Goal: Task Accomplishment & Management: Manage account settings

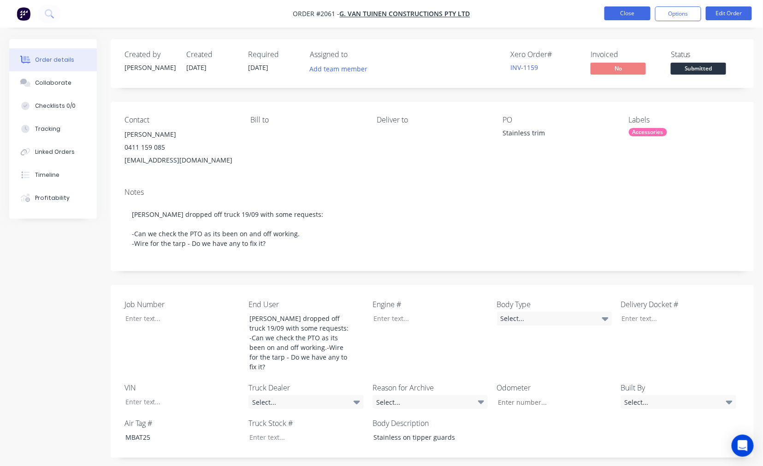
click at [627, 16] on button "Close" at bounding box center [627, 13] width 46 height 14
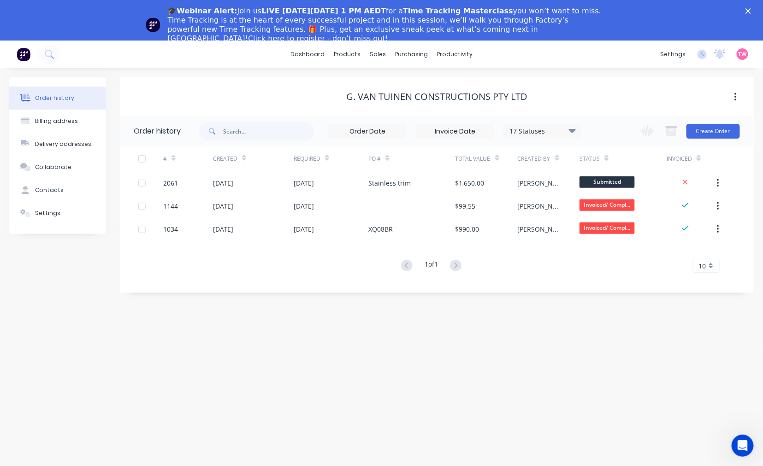
click at [751, 10] on icon "Close" at bounding box center [748, 11] width 6 height 6
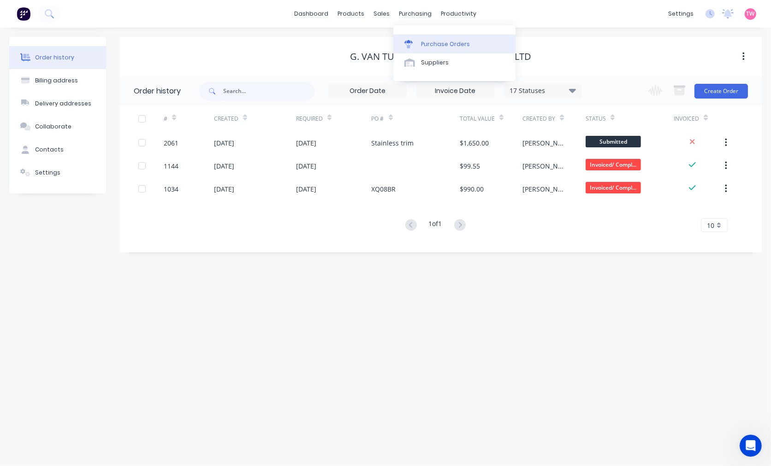
click at [443, 40] on div "Purchase Orders" at bounding box center [445, 44] width 49 height 8
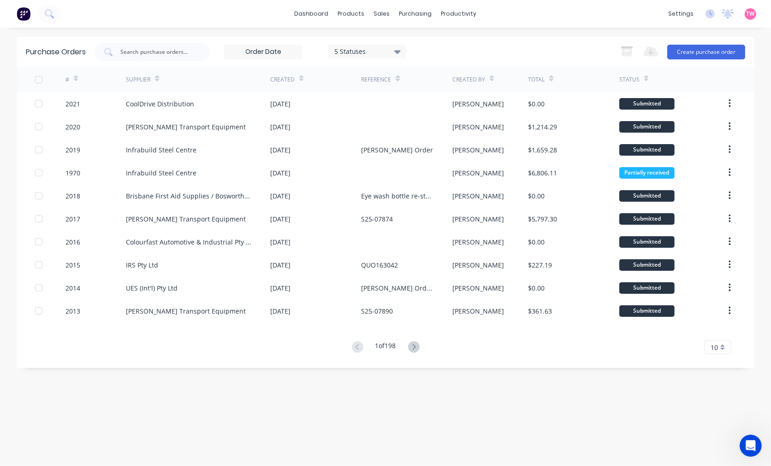
click at [545, 30] on div "dashboard products sales purchasing productivity dashboard products Product Cat…" at bounding box center [385, 233] width 771 height 466
click at [707, 50] on button "Create purchase order" at bounding box center [706, 52] width 78 height 15
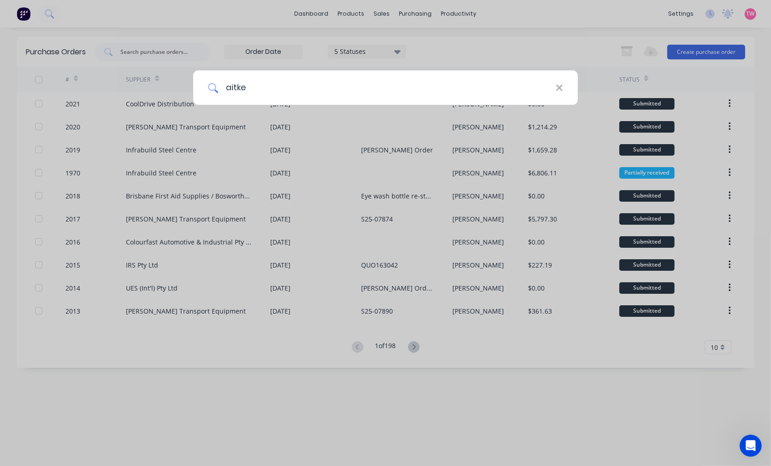
type input "aitken"
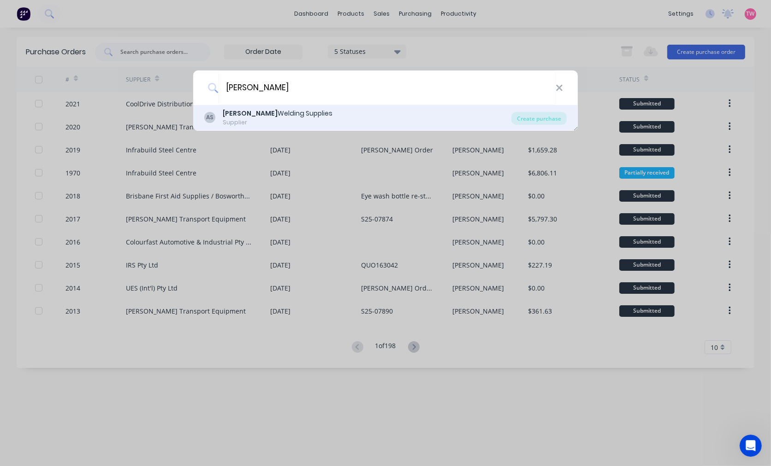
click at [407, 116] on div "AS Aitken Welding Supplies Supplier" at bounding box center [357, 118] width 307 height 18
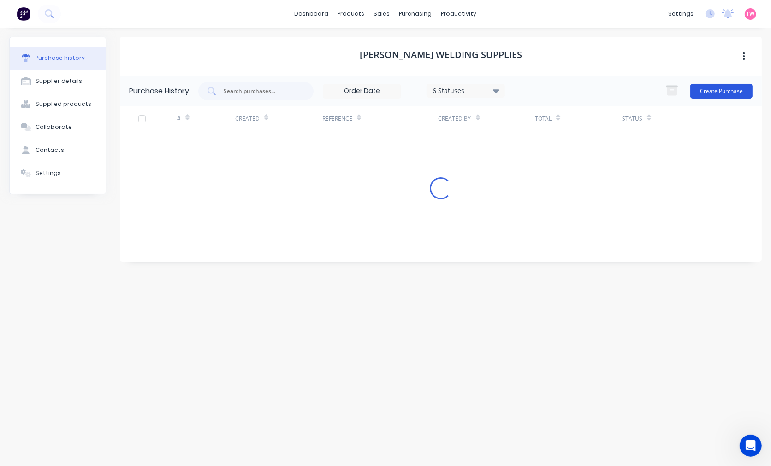
click at [727, 90] on button "Create Purchase" at bounding box center [721, 91] width 62 height 15
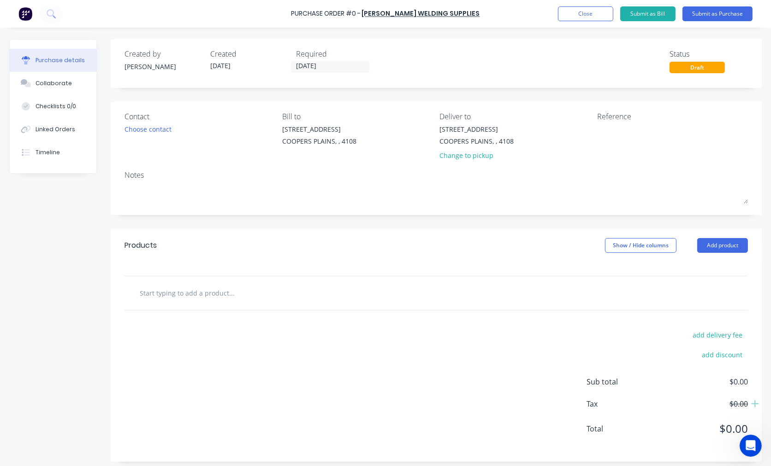
click at [196, 295] on input "text" at bounding box center [231, 293] width 184 height 18
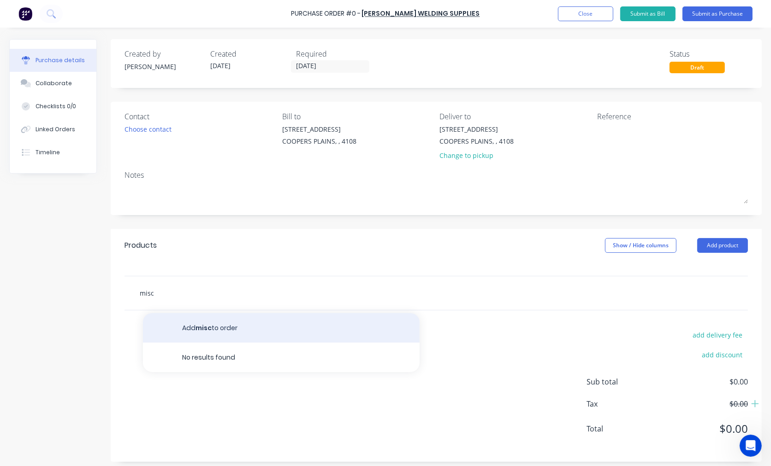
type input "misc"
click at [208, 331] on button "Add misc to order" at bounding box center [281, 328] width 277 height 30
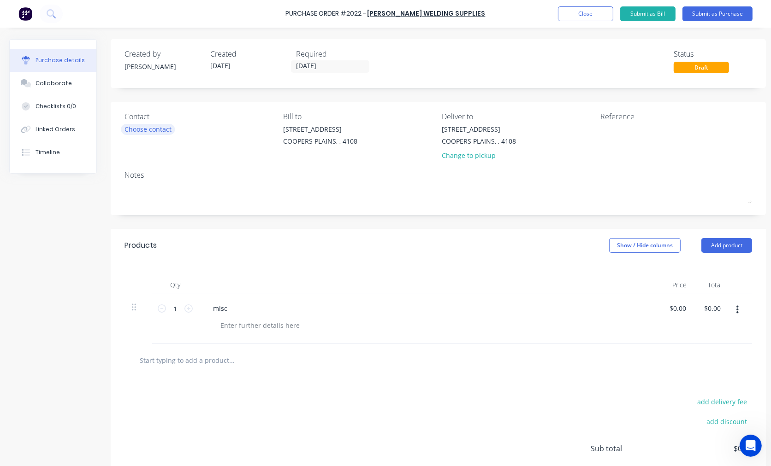
click at [165, 129] on div "Choose contact" at bounding box center [147, 129] width 47 height 10
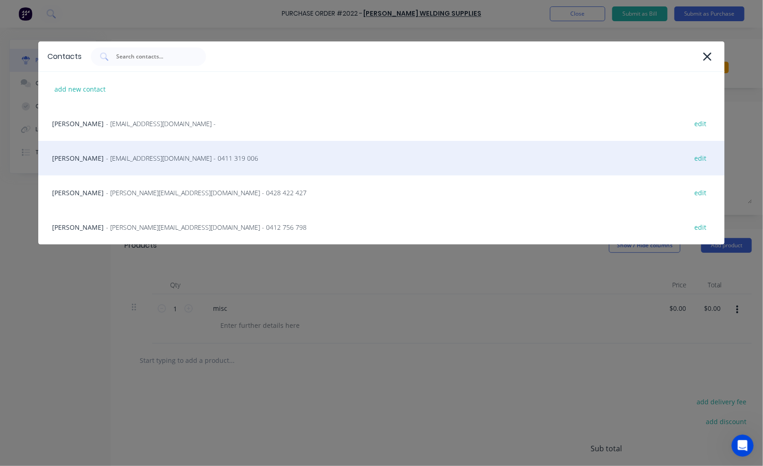
click at [106, 159] on span "- projects@aitkenwelding.com - 0411 319 006" at bounding box center [182, 159] width 152 height 10
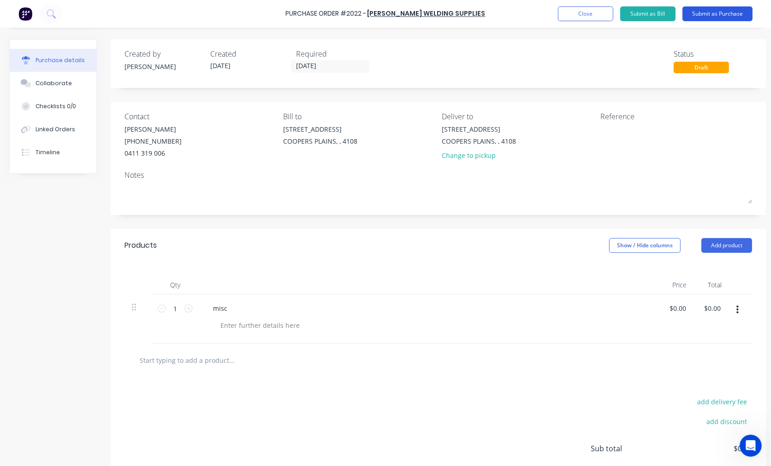
click at [717, 14] on button "Submit as Purchase" at bounding box center [717, 13] width 70 height 15
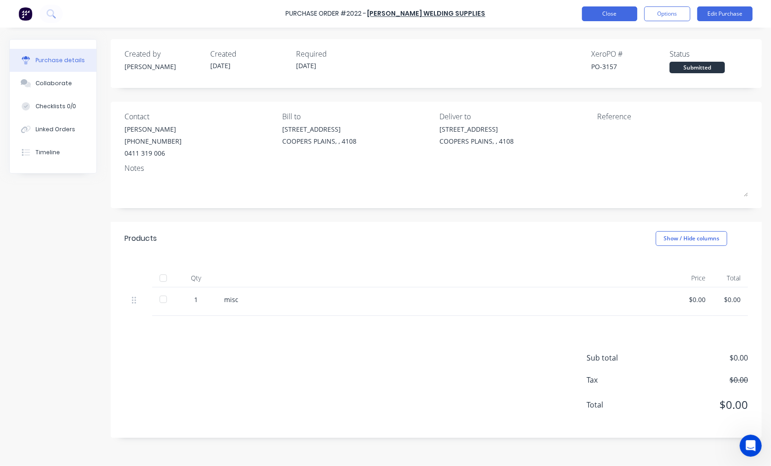
click at [611, 16] on button "Close" at bounding box center [609, 13] width 55 height 15
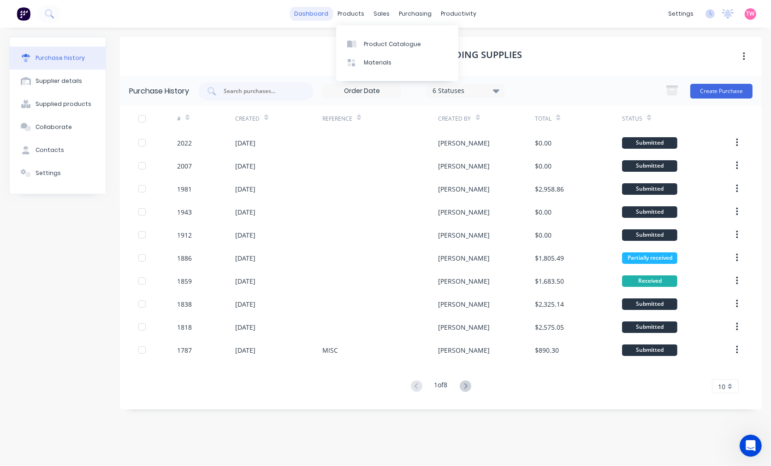
click at [315, 15] on link "dashboard" at bounding box center [311, 14] width 43 height 14
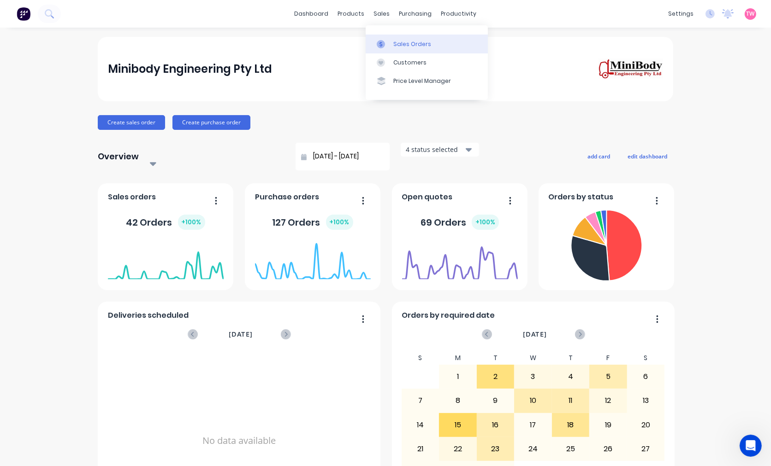
click at [402, 37] on link "Sales Orders" at bounding box center [427, 44] width 122 height 18
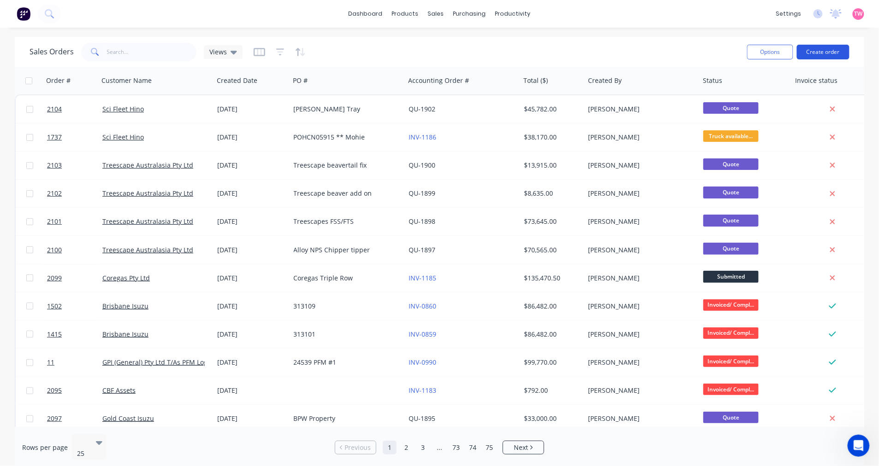
click at [770, 54] on button "Create order" at bounding box center [823, 52] width 53 height 15
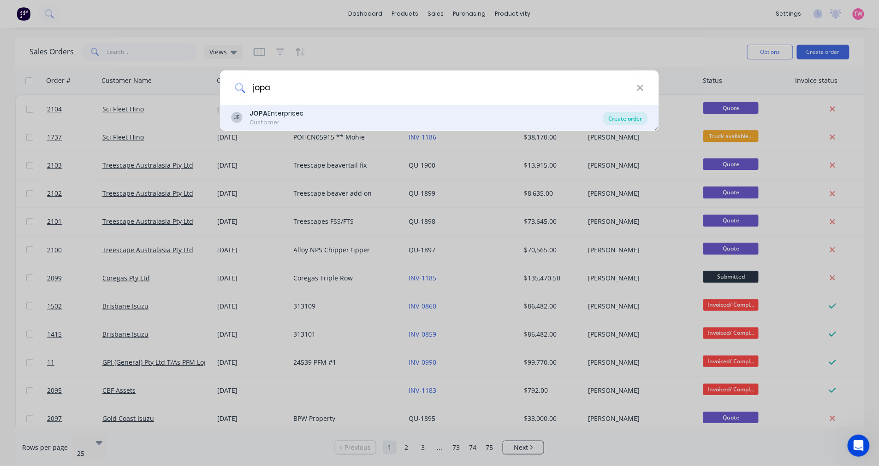
type input "jopa"
click at [626, 121] on div "Create order" at bounding box center [625, 118] width 45 height 13
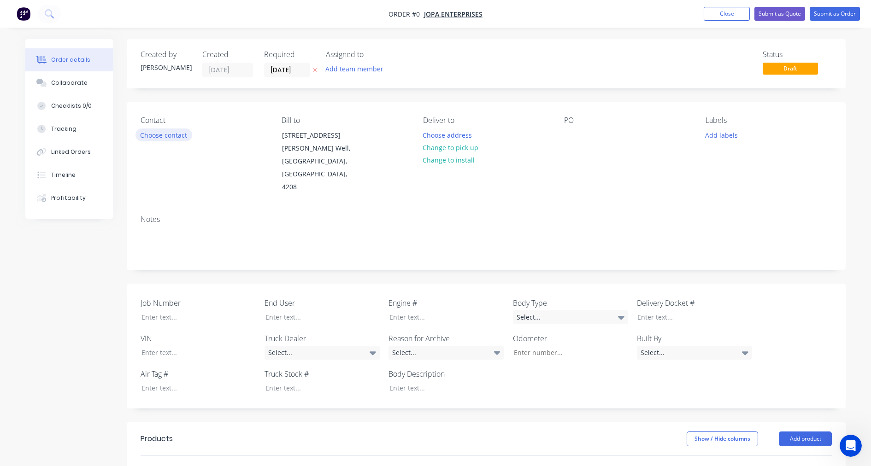
click at [152, 133] on button "Choose contact" at bounding box center [164, 135] width 57 height 12
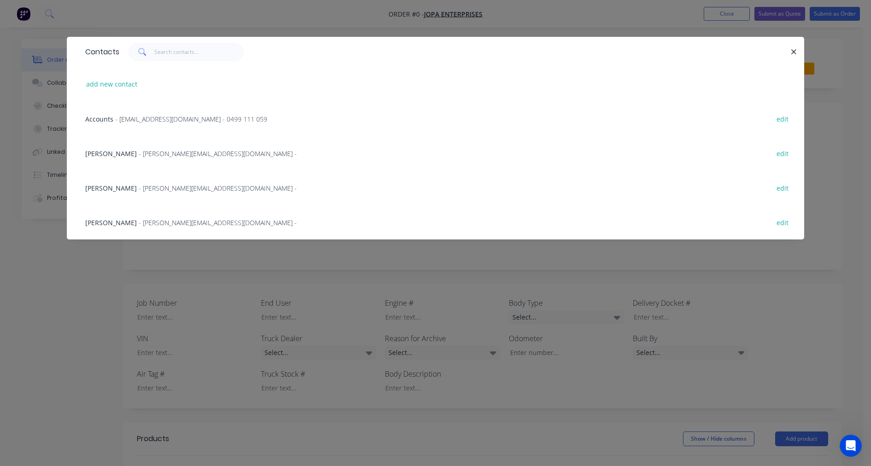
click at [136, 118] on span "- accounts@jopaenterprises.com.au - 0499 111 059" at bounding box center [191, 119] width 152 height 9
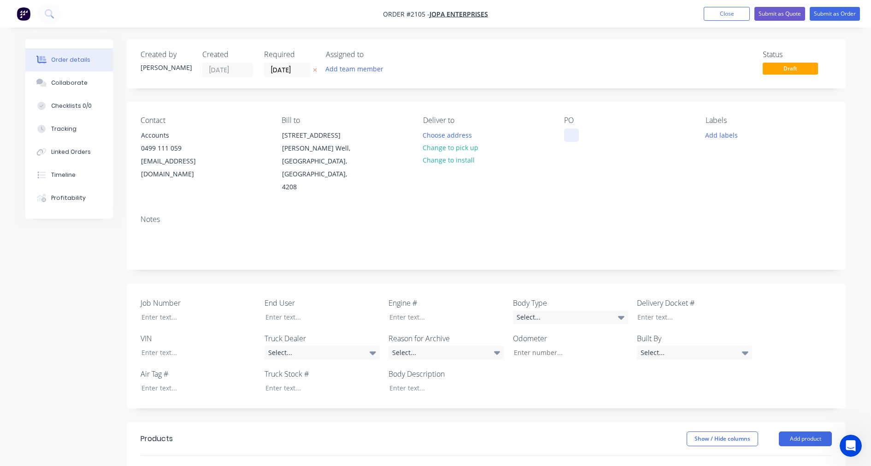
click at [568, 133] on div at bounding box center [571, 135] width 15 height 13
click at [720, 134] on button "Add labels" at bounding box center [721, 135] width 42 height 12
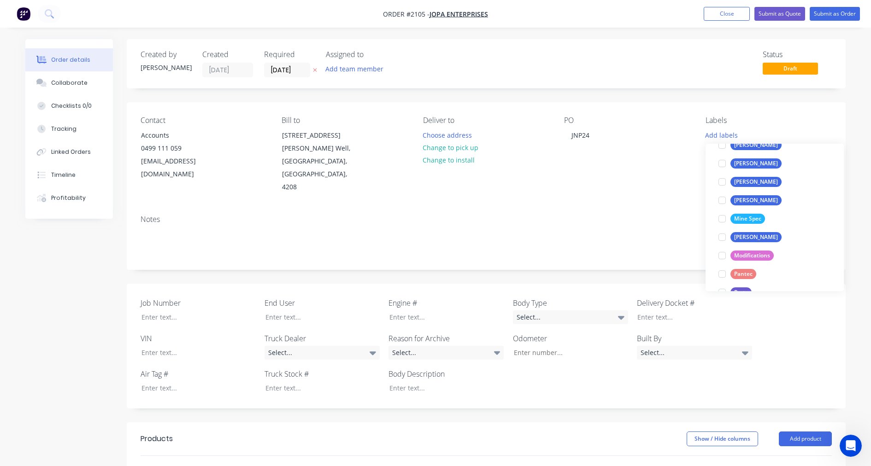
scroll to position [256, 0]
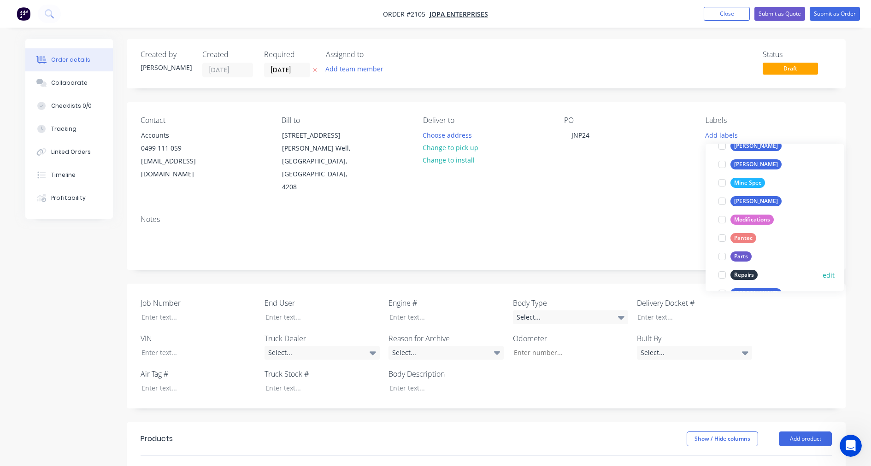
click at [722, 273] on div at bounding box center [722, 275] width 18 height 18
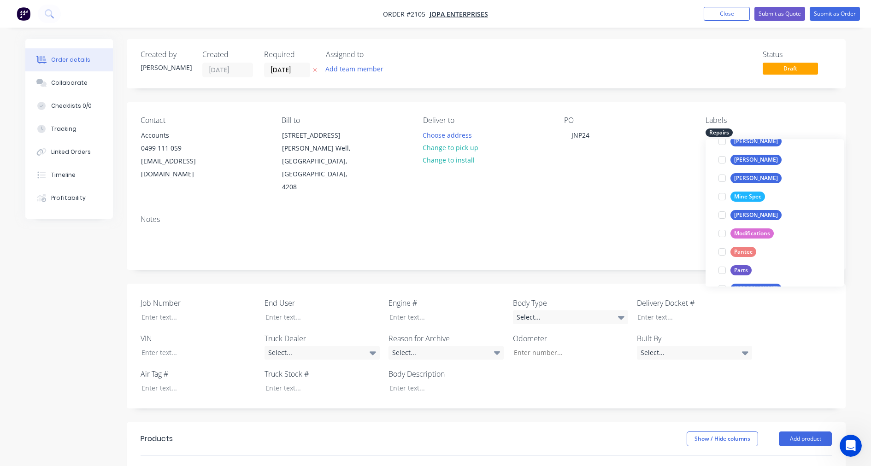
scroll to position [0, 0]
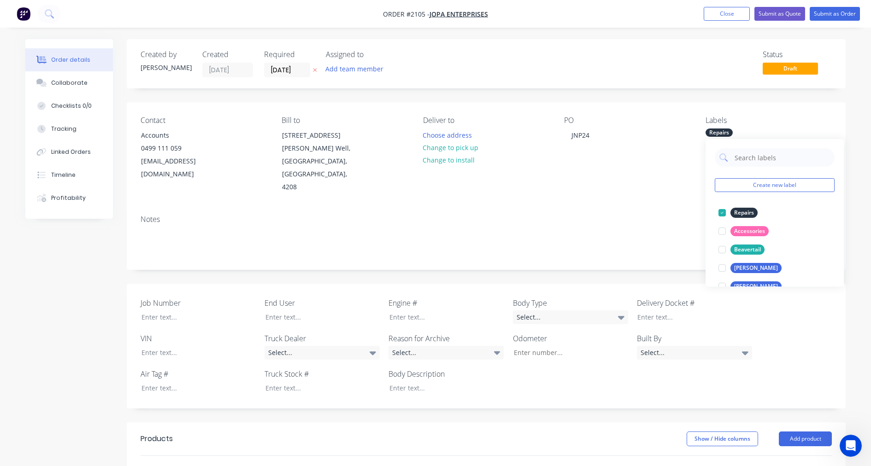
click at [109, 252] on div "Created by Taylor Created 25/09/25 Required 25/09/25 Assigned to Add team membe…" at bounding box center [435, 380] width 821 height 683
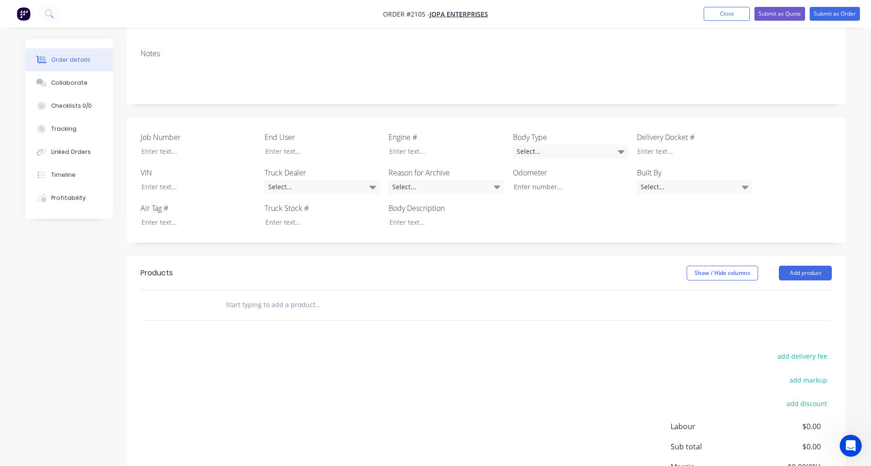
scroll to position [171, 0]
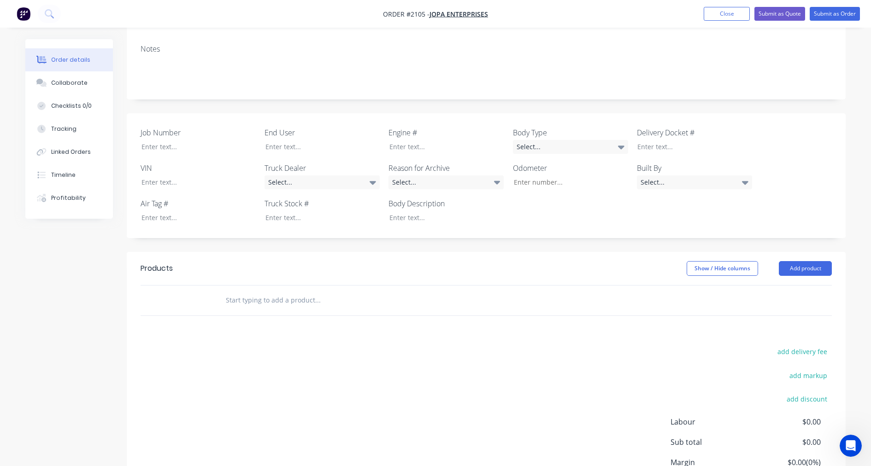
click at [264, 291] on input "text" at bounding box center [317, 300] width 184 height 18
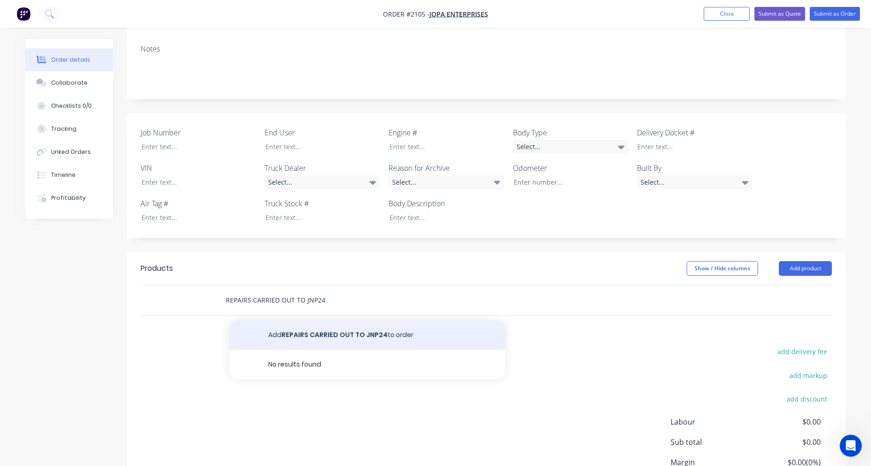
type input "REPAIRS CARRIED OUT TO JNP24"
click at [324, 321] on button "Add REPAIRS CARRIED OUT TO JNP24 to order" at bounding box center [367, 336] width 277 height 30
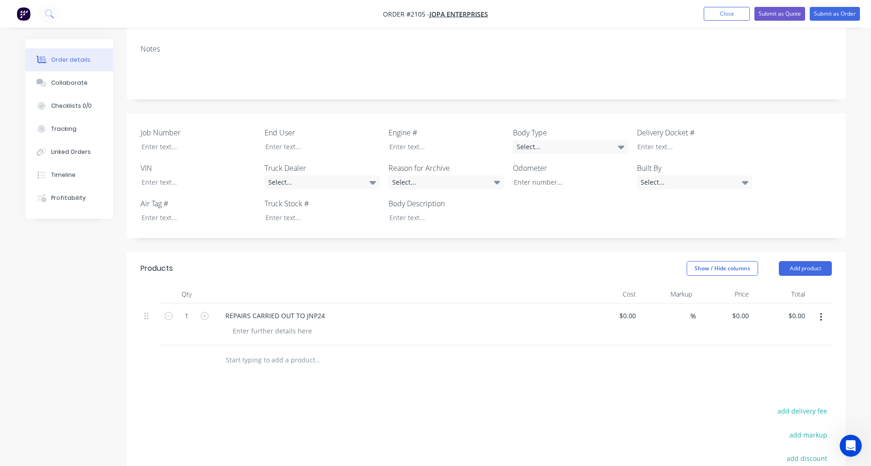
click at [243, 351] on input "text" at bounding box center [317, 360] width 184 height 18
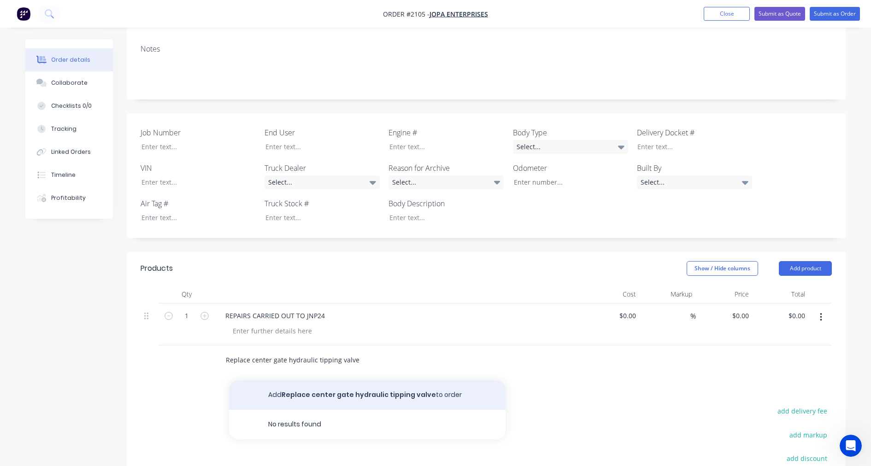
type input "Replace center gate hydraulic tipping valve"
click at [362, 381] on button "Add Replace center gate hydraulic tipping valve to order" at bounding box center [367, 396] width 277 height 30
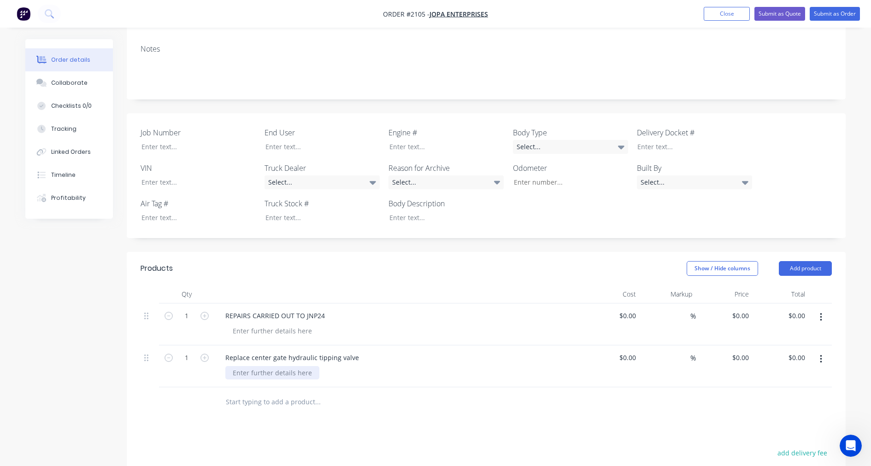
click at [295, 366] on div at bounding box center [272, 372] width 94 height 13
type input "$0.00"
click at [740, 351] on div "0 $0.00" at bounding box center [740, 357] width 25 height 13
type input "$1,130.00"
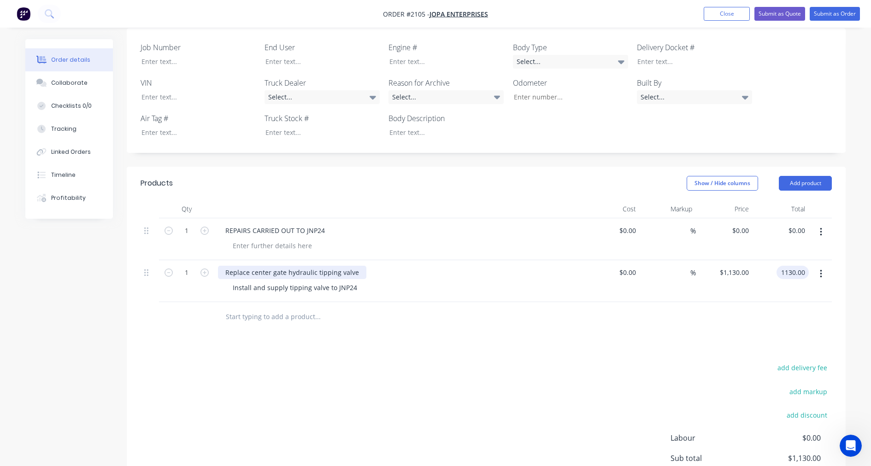
type input "$1,130.00"
click at [268, 266] on div "Replace center gate hydraulic tipping valve" at bounding box center [292, 272] width 148 height 13
click at [125, 287] on div "Created by Taylor Created 25/09/25 Required 25/09/25 Assigned to Add team membe…" at bounding box center [435, 175] width 821 height 784
click at [261, 266] on div "Replace centre gate hydraulic tipping valve" at bounding box center [292, 272] width 148 height 13
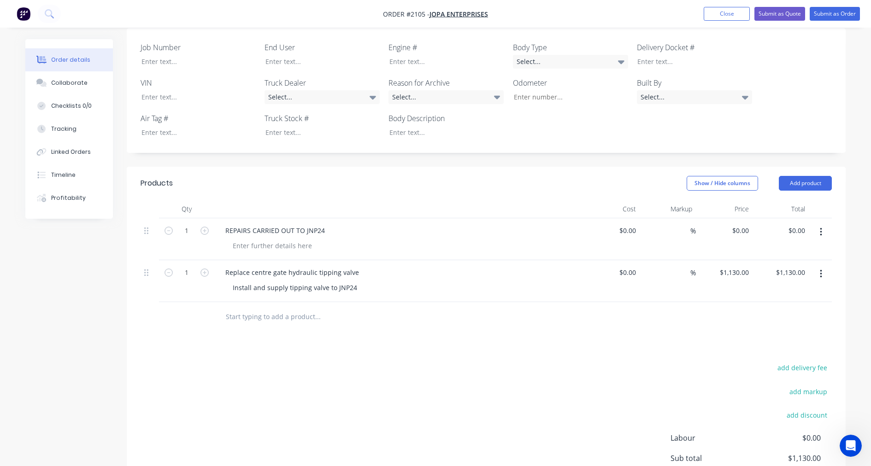
click at [174, 315] on div "Products Show / Hide columns Add product Qty Cost Markup Price Total 1 REPAIRS …" at bounding box center [486, 360] width 719 height 387
click at [259, 266] on div "Replace centre gate hydraulic tipping valve" at bounding box center [292, 272] width 148 height 13
click at [261, 266] on div "Replace centre gate hydraulic tipping valve" at bounding box center [292, 272] width 148 height 13
drag, startPoint x: 261, startPoint y: 245, endPoint x: 130, endPoint y: 305, distance: 143.4
click at [112, 324] on div "Created by Taylor Created 25/09/25 Required 25/09/25 Assigned to Add team membe…" at bounding box center [435, 175] width 821 height 784
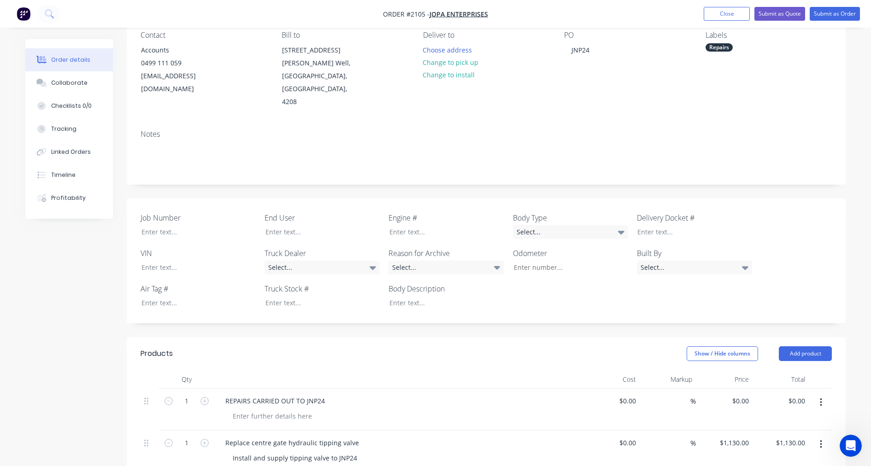
scroll to position [0, 0]
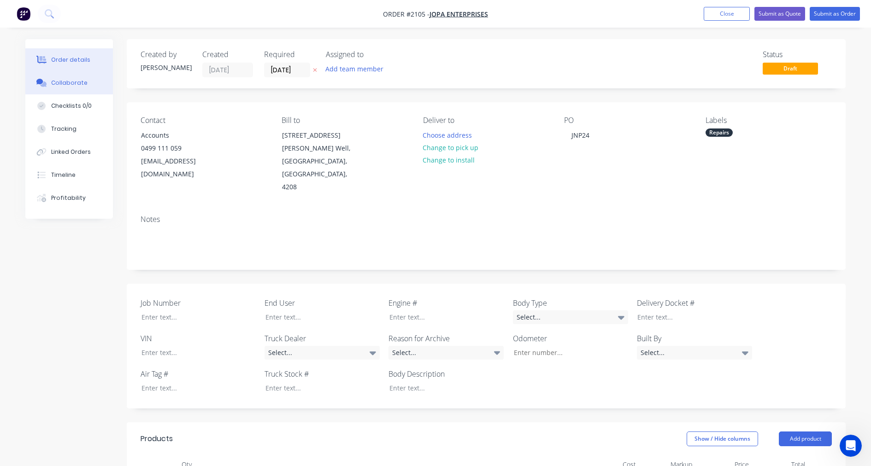
click at [64, 81] on div "Collaborate" at bounding box center [69, 83] width 36 height 8
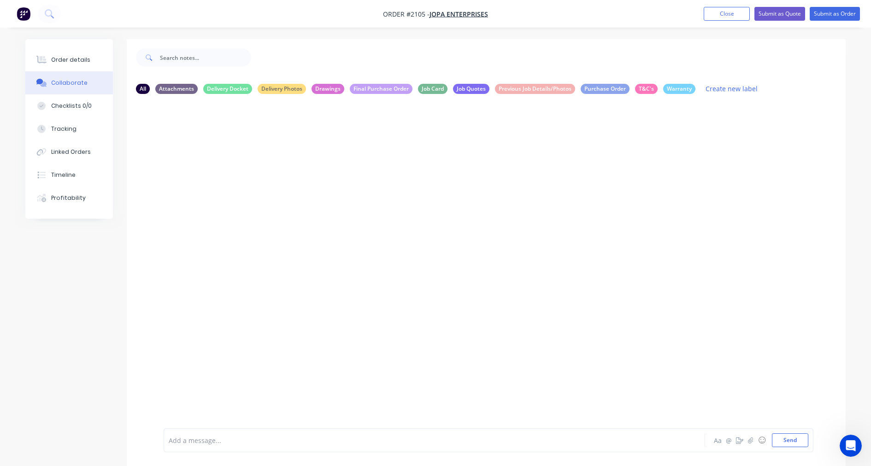
click at [65, 75] on button "Collaborate" at bounding box center [69, 82] width 88 height 23
click at [71, 60] on div "Order details" at bounding box center [70, 60] width 39 height 8
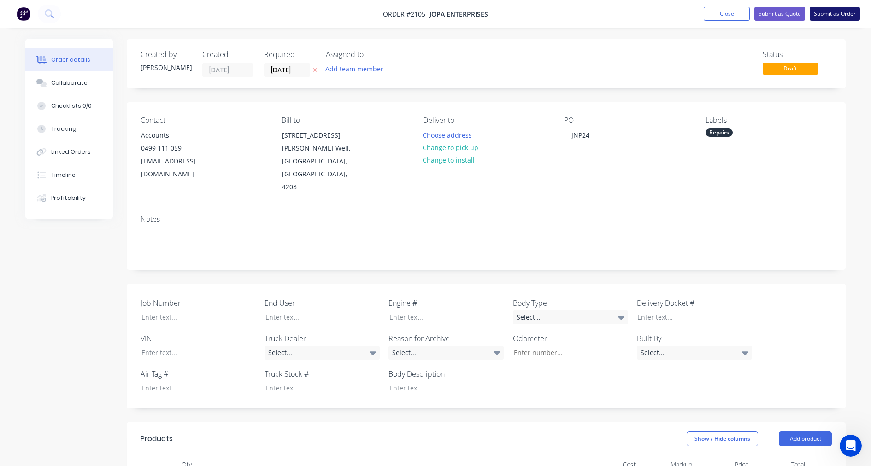
click at [770, 11] on button "Submit as Order" at bounding box center [835, 14] width 50 height 14
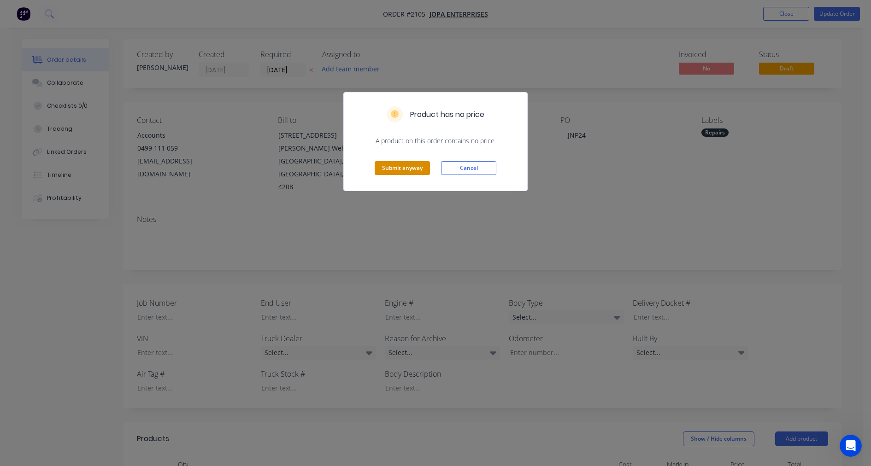
click at [390, 168] on button "Submit anyway" at bounding box center [402, 168] width 55 height 14
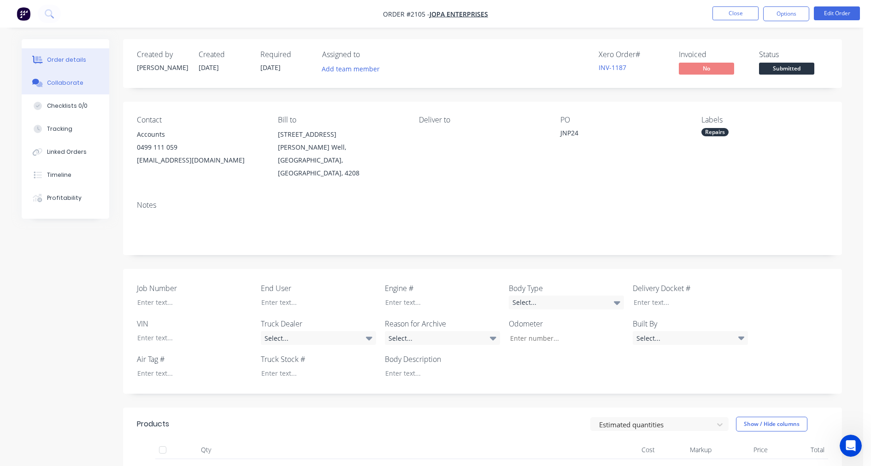
click at [73, 84] on div "Collaborate" at bounding box center [65, 83] width 36 height 8
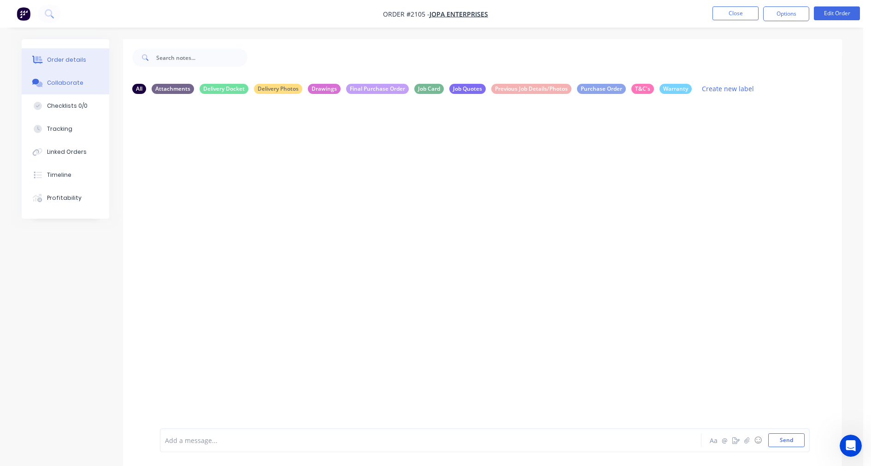
click at [66, 53] on button "Order details" at bounding box center [66, 59] width 88 height 23
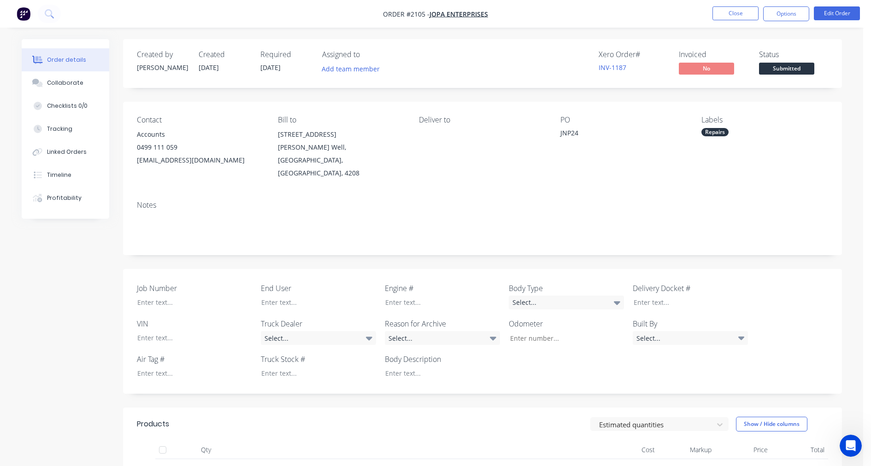
drag, startPoint x: 56, startPoint y: 83, endPoint x: 4, endPoint y: 74, distance: 53.4
click at [56, 83] on div "Collaborate" at bounding box center [65, 83] width 36 height 8
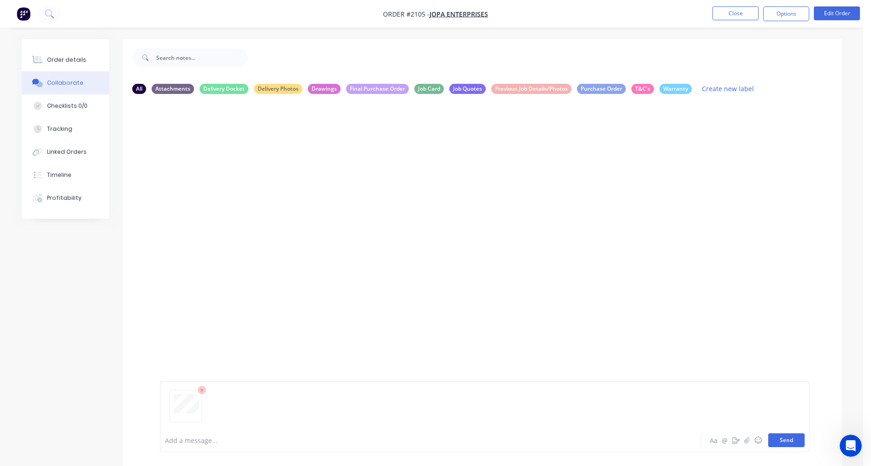
click at [770, 442] on button "Send" at bounding box center [786, 441] width 36 height 14
click at [65, 58] on div "Order details" at bounding box center [66, 60] width 39 height 8
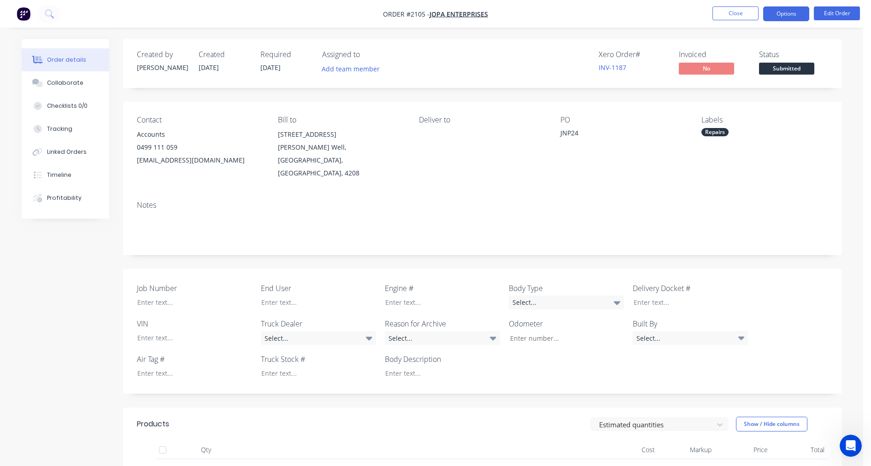
click at [770, 17] on button "Options" at bounding box center [786, 13] width 46 height 15
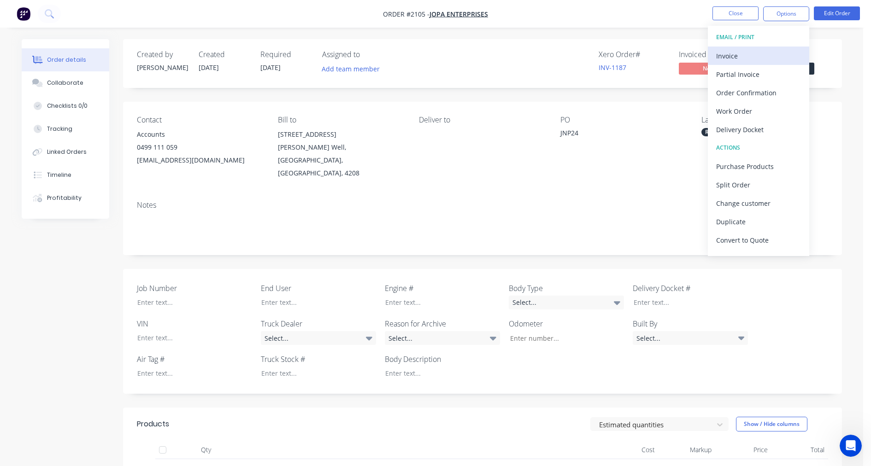
click at [768, 55] on div "Invoice" at bounding box center [758, 55] width 85 height 13
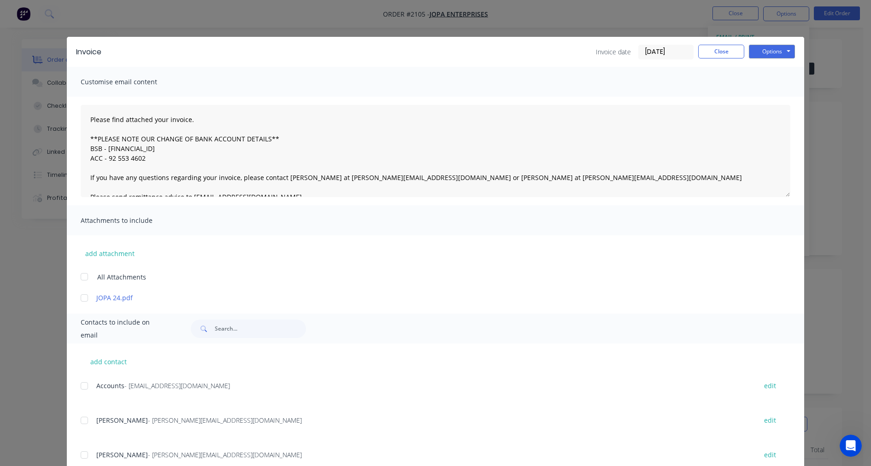
click at [657, 53] on input "25/09/25" at bounding box center [666, 52] width 54 height 14
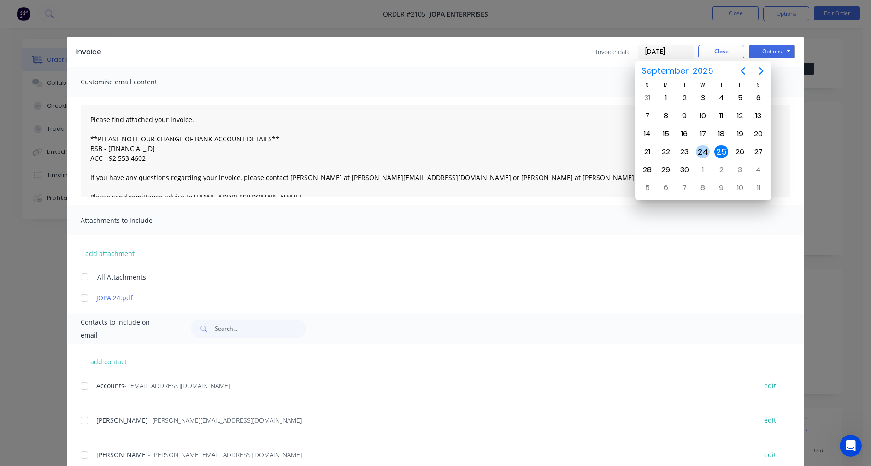
click at [697, 150] on div "24" at bounding box center [703, 152] width 14 height 14
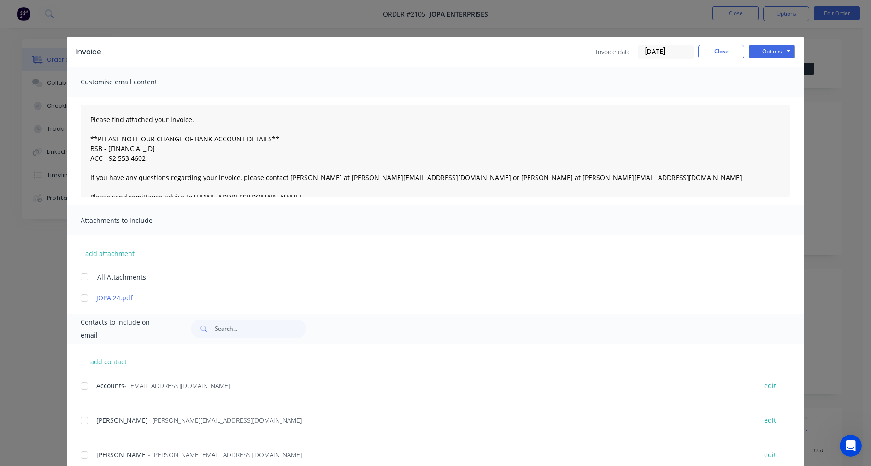
click at [650, 50] on input "24/09/25" at bounding box center [666, 52] width 54 height 14
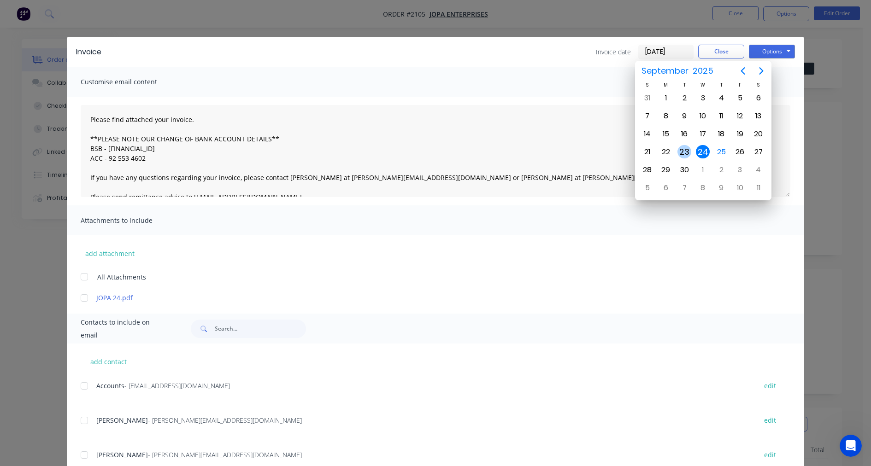
click at [686, 149] on div "23" at bounding box center [685, 152] width 14 height 14
type input "23/09/25"
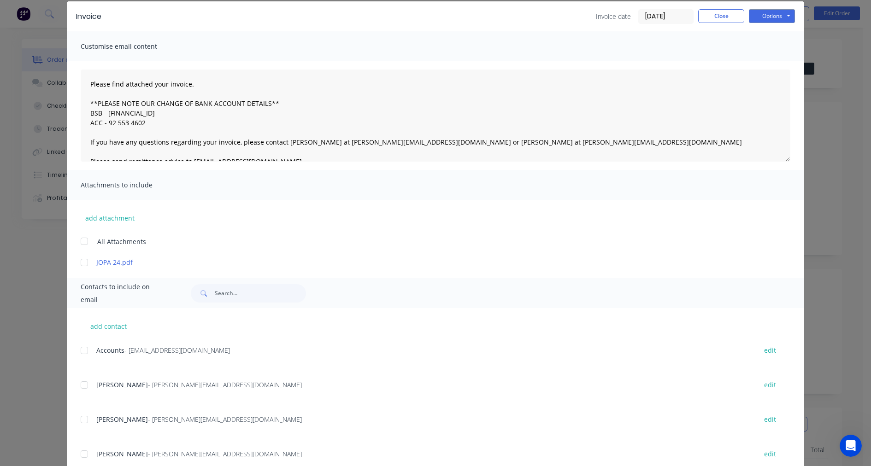
scroll to position [65, 0]
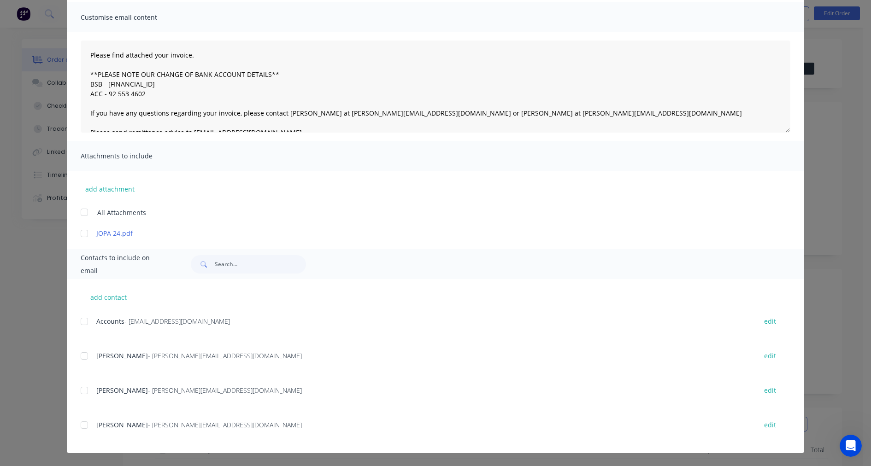
click at [81, 320] on div at bounding box center [84, 322] width 18 height 18
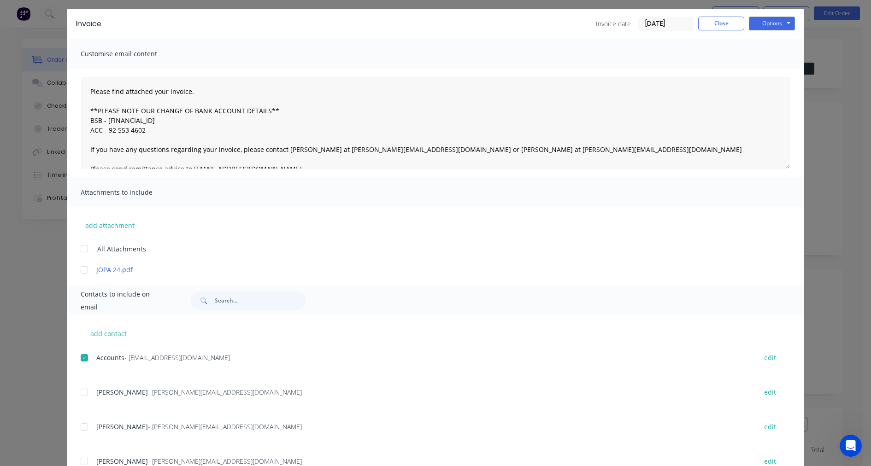
scroll to position [0, 0]
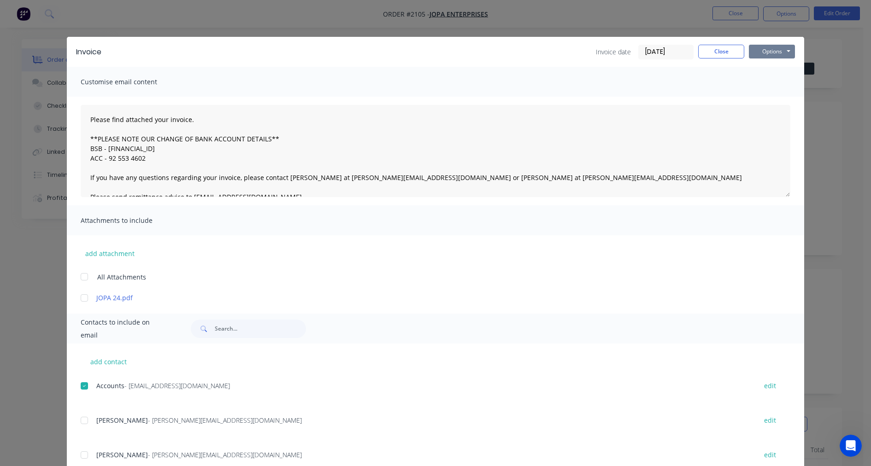
click at [770, 50] on button "Options" at bounding box center [772, 52] width 46 height 14
click at [770, 97] on button "Email" at bounding box center [778, 98] width 59 height 15
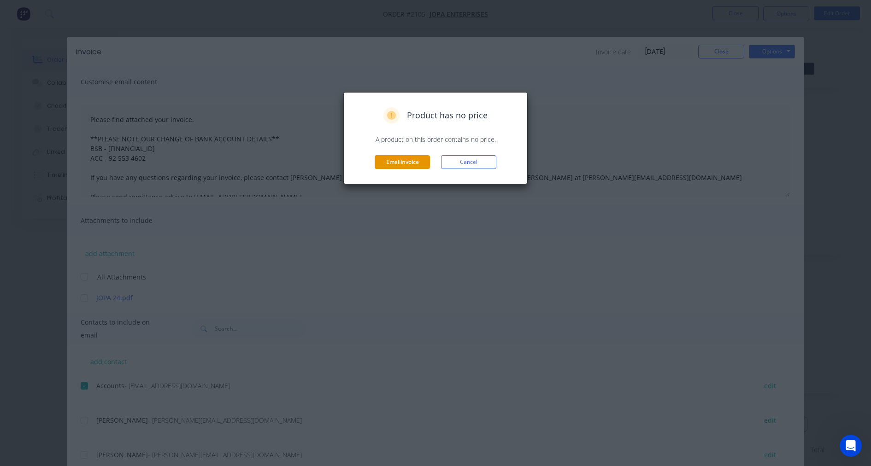
click at [393, 163] on button "Email invoice" at bounding box center [402, 162] width 55 height 14
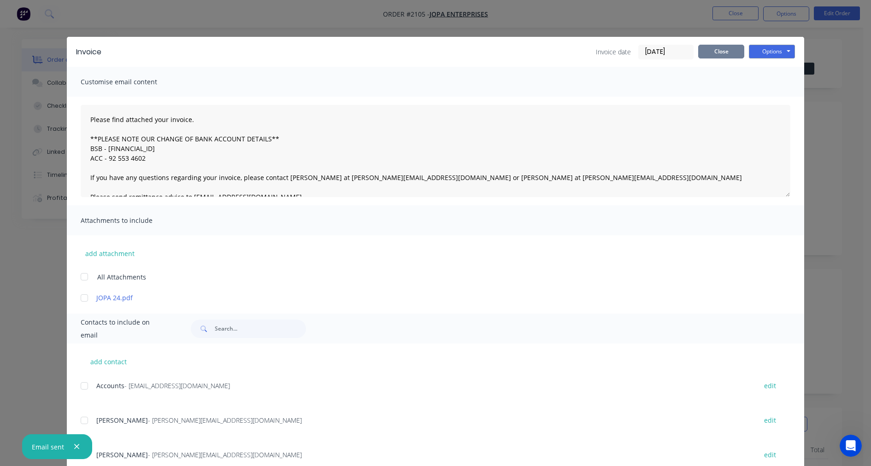
click at [716, 53] on button "Close" at bounding box center [721, 52] width 46 height 14
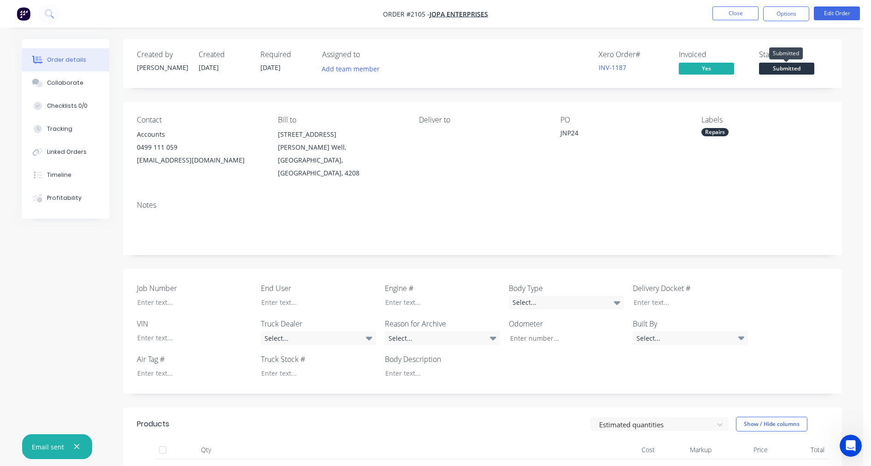
click at [770, 67] on span "Submitted" at bounding box center [786, 69] width 55 height 12
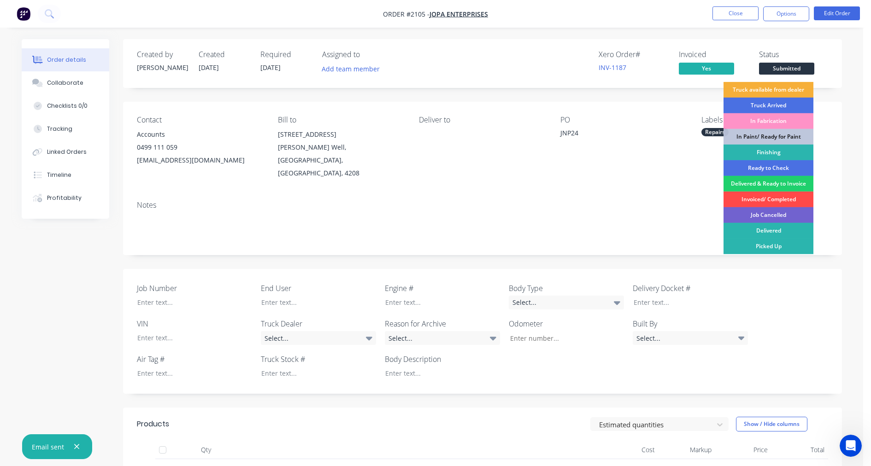
click at [770, 200] on div "Invoiced/ Completed" at bounding box center [769, 200] width 90 height 16
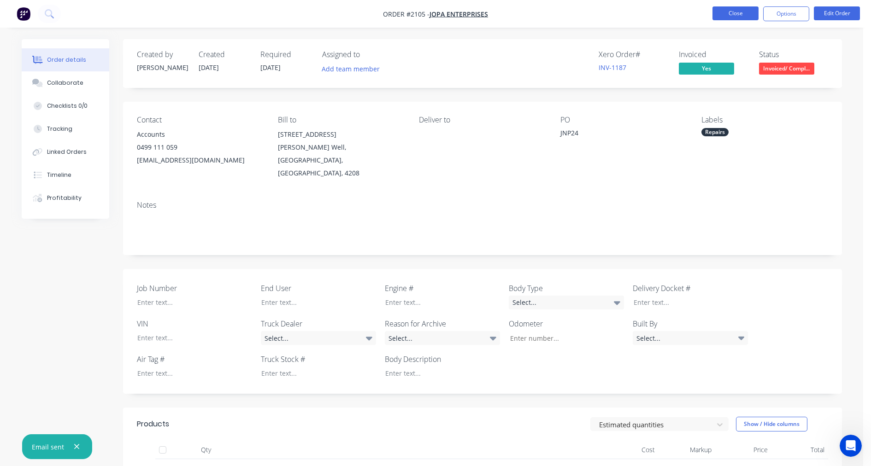
click at [737, 14] on button "Close" at bounding box center [736, 13] width 46 height 14
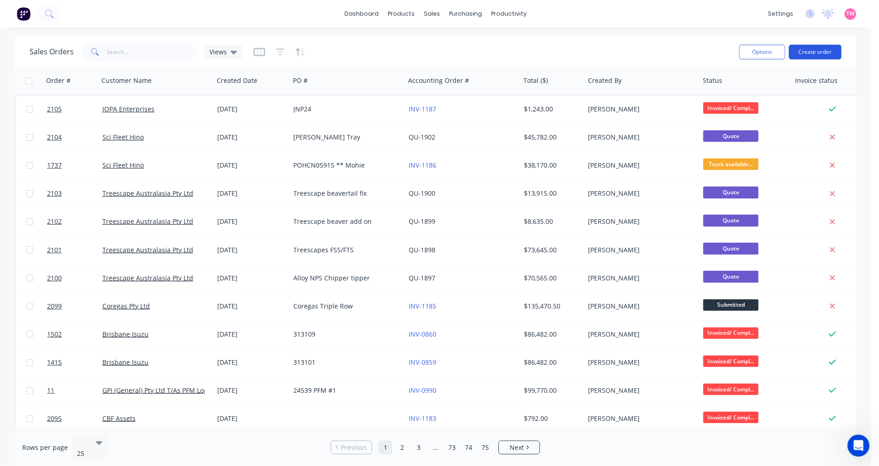
click at [770, 48] on button "Create order" at bounding box center [815, 52] width 53 height 15
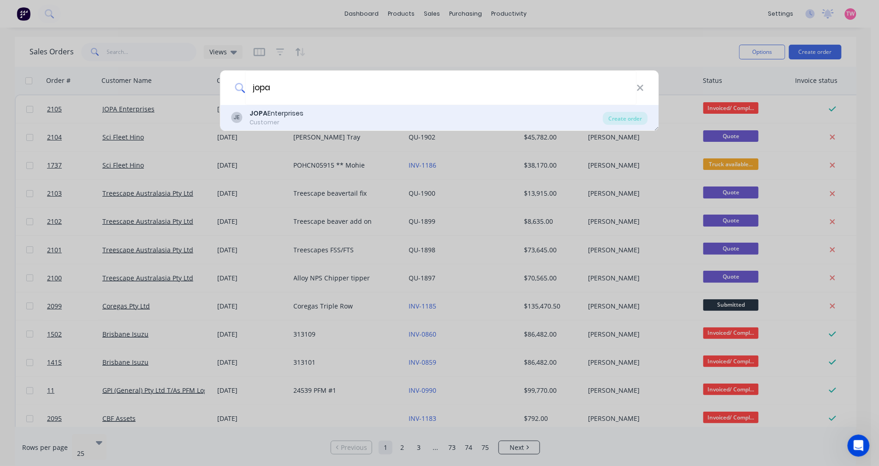
type input "jopa"
click at [280, 115] on div "JOPA Enterprises" at bounding box center [277, 114] width 54 height 10
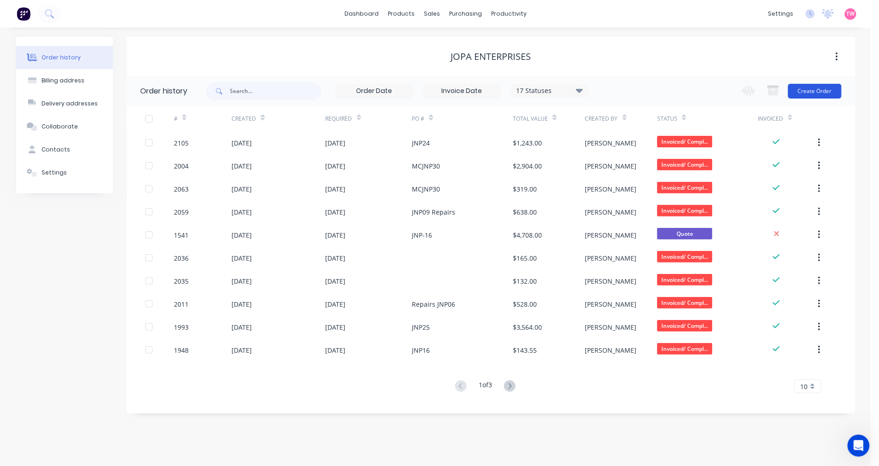
click at [770, 89] on button "Create Order" at bounding box center [814, 91] width 53 height 15
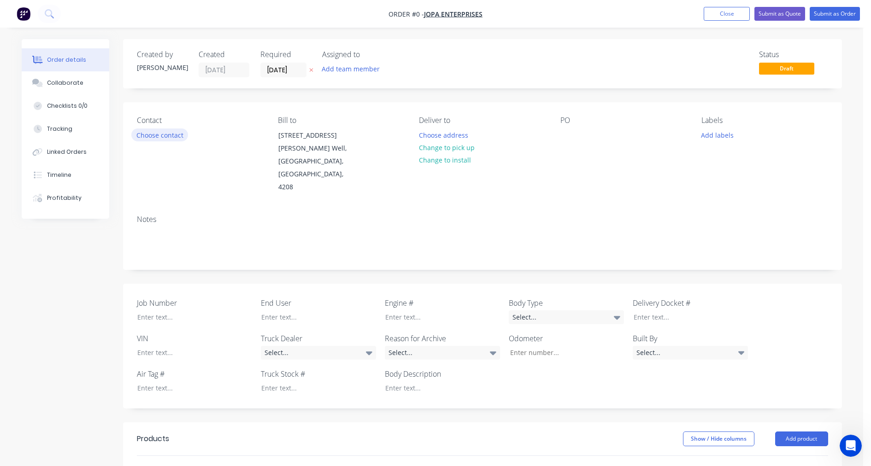
click at [149, 134] on button "Choose contact" at bounding box center [159, 135] width 57 height 12
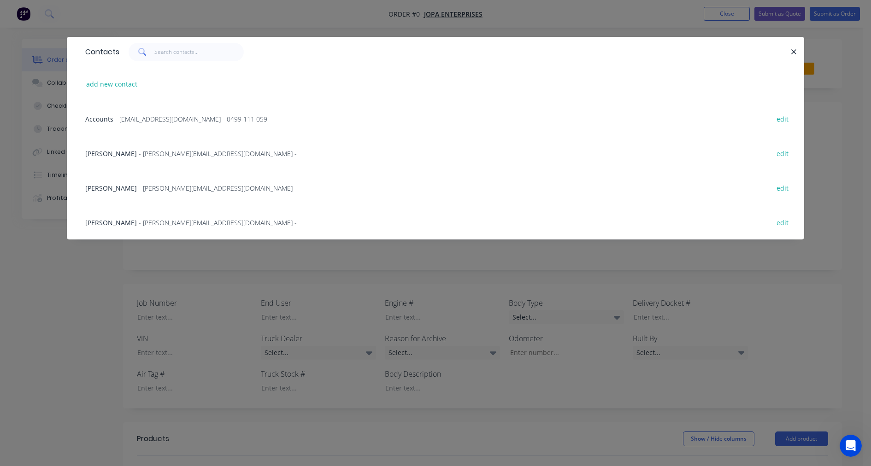
click at [141, 115] on span "- accounts@jopaenterprises.com.au - 0499 111 059" at bounding box center [191, 119] width 152 height 9
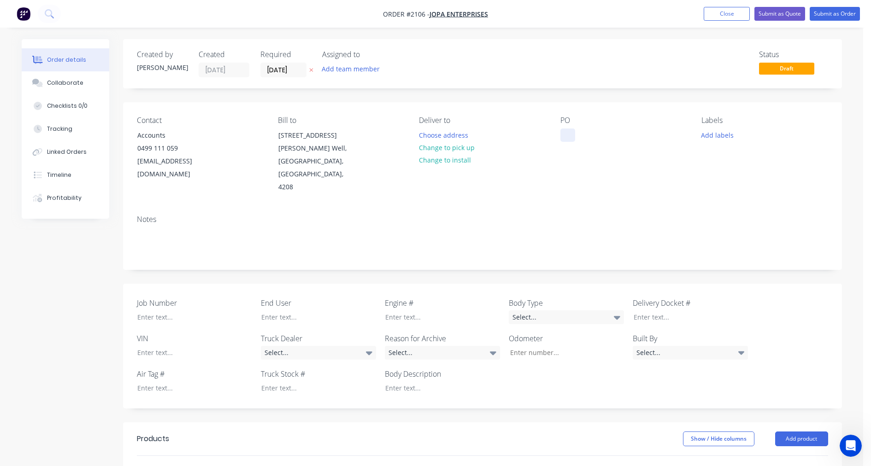
click at [568, 136] on div at bounding box center [568, 135] width 15 height 13
click at [727, 134] on button "Add labels" at bounding box center [718, 135] width 42 height 12
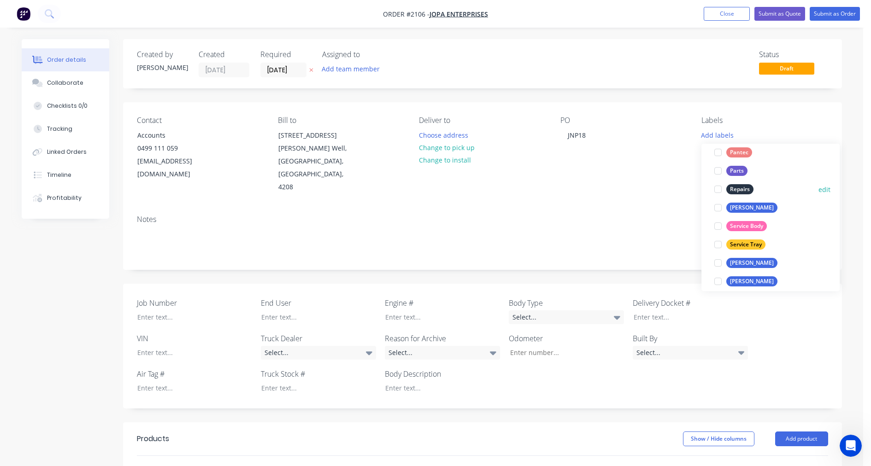
click at [718, 188] on div at bounding box center [718, 189] width 18 height 18
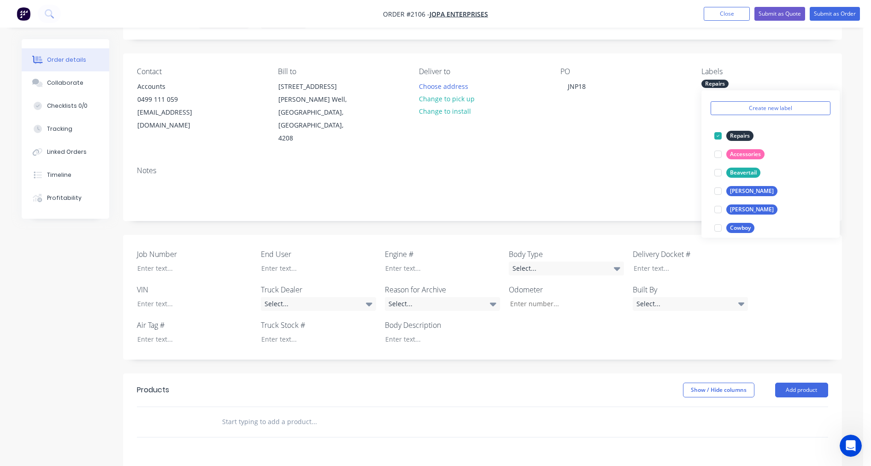
scroll to position [85, 0]
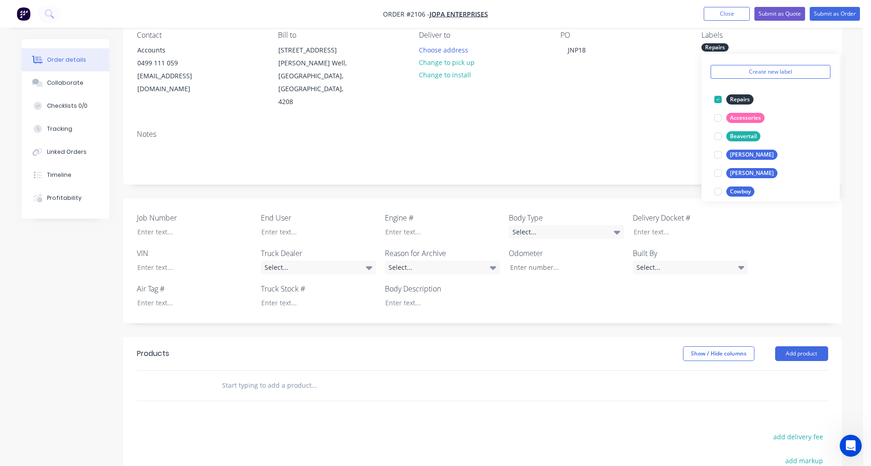
click at [268, 377] on input "text" at bounding box center [314, 386] width 184 height 18
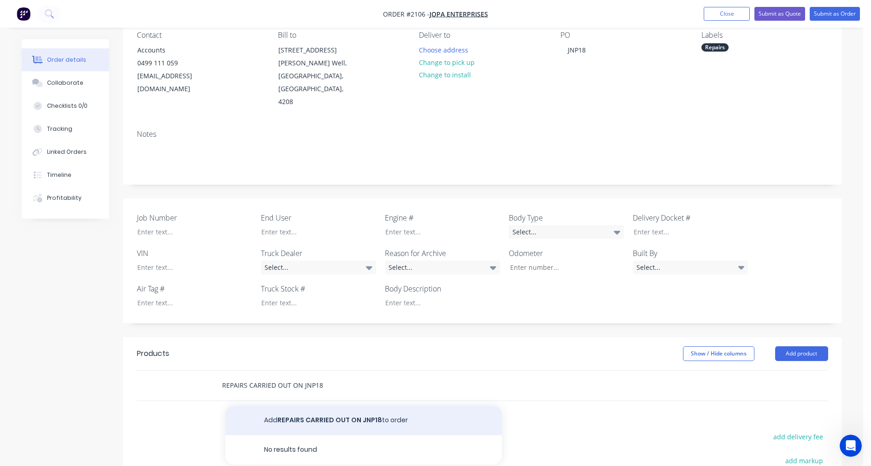
type input "REPAIRS CARRIED OUT ON JNP18"
click at [325, 406] on button "Add REPAIRS CARRIED OUT ON JNP18 to order" at bounding box center [363, 421] width 277 height 30
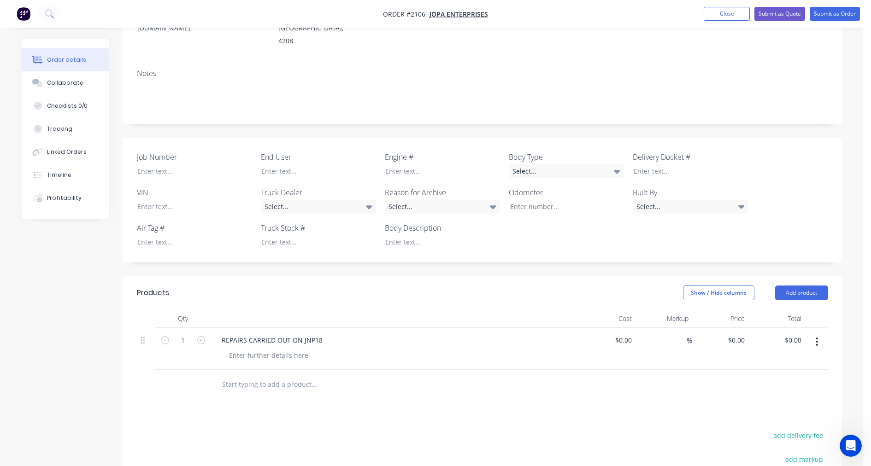
scroll to position [171, 0]
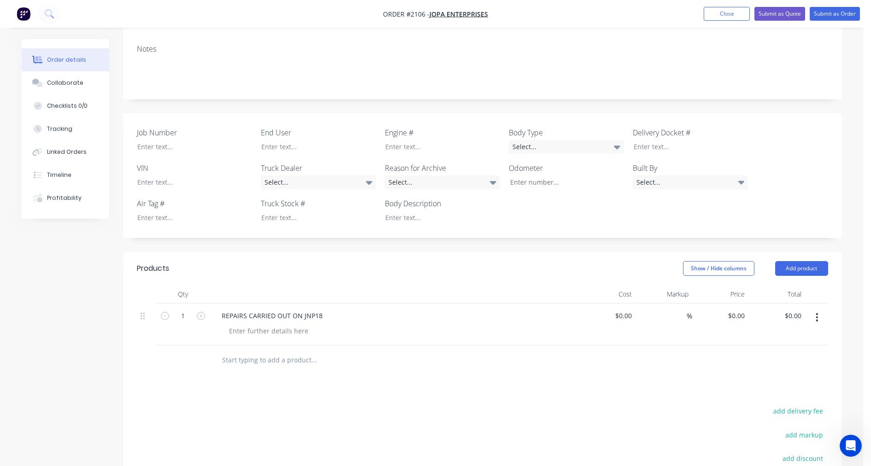
click at [246, 351] on input "text" at bounding box center [314, 360] width 184 height 18
click at [268, 351] on input "text" at bounding box center [314, 360] width 184 height 18
type input "r"
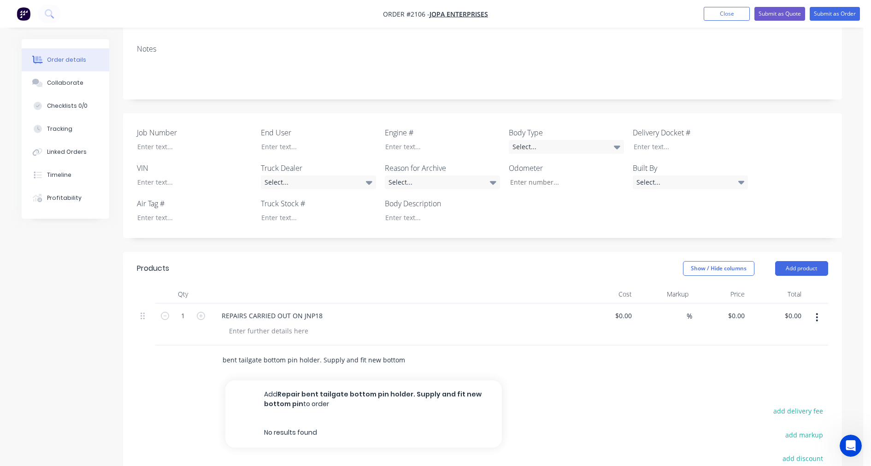
scroll to position [0, 26]
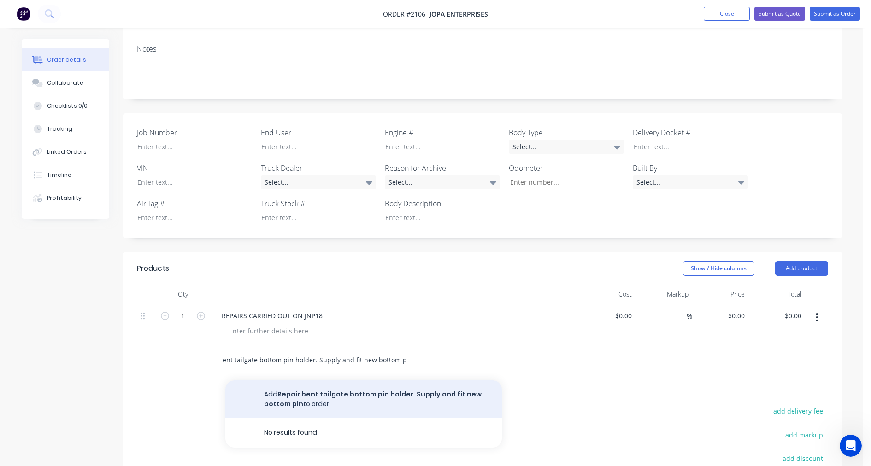
type input "Repair bent tailgate bottom pin holder. Supply and fit new bottom pin"
click at [307, 381] on button "Add Repair bent tailgate bottom pin holder. Supply and fit new bottom pin to or…" at bounding box center [363, 400] width 277 height 38
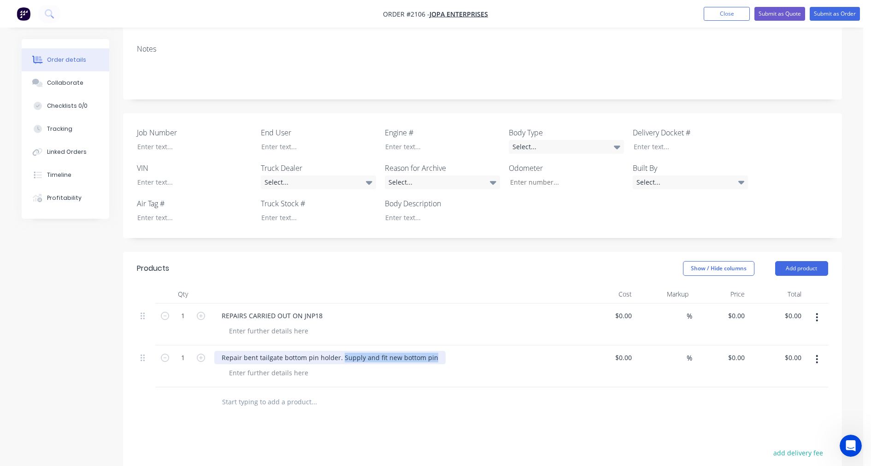
drag, startPoint x: 339, startPoint y: 330, endPoint x: 434, endPoint y: 332, distance: 94.5
click at [434, 351] on div "Repair bent tailgate bottom pin holder. Supply and fit new bottom pin" at bounding box center [329, 357] width 231 height 13
click at [274, 366] on div at bounding box center [269, 372] width 94 height 13
click at [244, 366] on div at bounding box center [269, 372] width 94 height 13
paste div
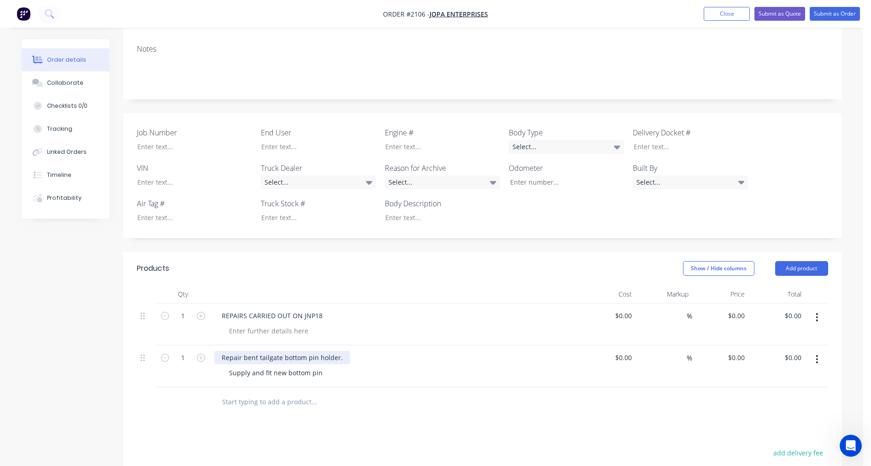
click at [339, 351] on div "Repair bent tailgate bottom pin holder." at bounding box center [282, 357] width 136 height 13
click at [320, 366] on div "Supply and fit new bottom pin" at bounding box center [276, 372] width 108 height 13
click at [738, 351] on div "0 $0.00" at bounding box center [737, 357] width 21 height 13
type input "$280.00"
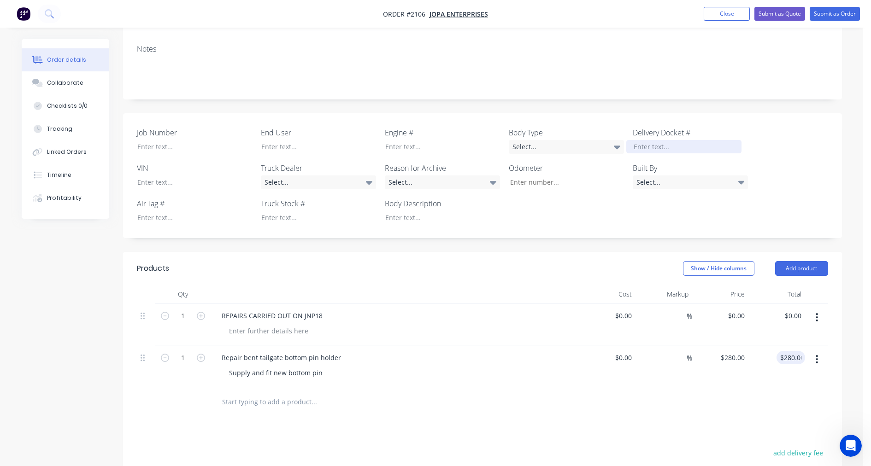
click at [638, 140] on div at bounding box center [683, 146] width 115 height 13
click at [679, 140] on div at bounding box center [683, 146] width 115 height 13
click at [282, 140] on div at bounding box center [311, 146] width 115 height 13
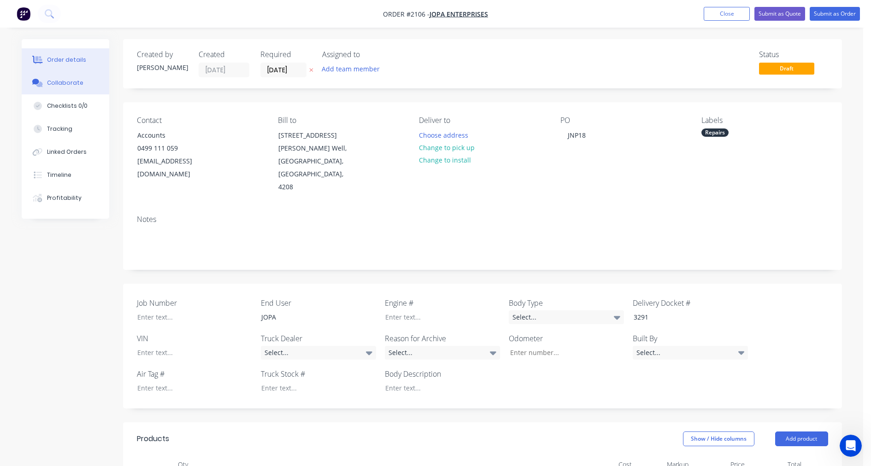
click at [60, 85] on div "Collaborate" at bounding box center [65, 83] width 36 height 8
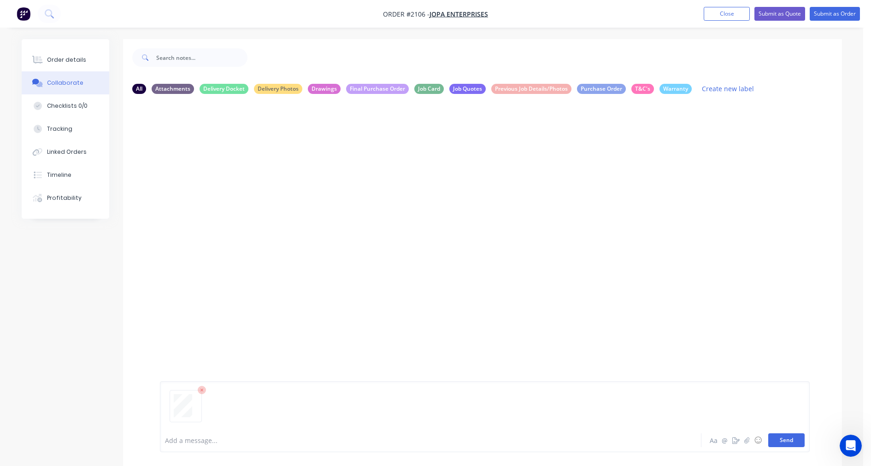
click at [770, 442] on button "Send" at bounding box center [786, 441] width 36 height 14
click at [201, 443] on div at bounding box center [404, 441] width 479 height 10
click at [770, 441] on button "Send" at bounding box center [786, 441] width 36 height 14
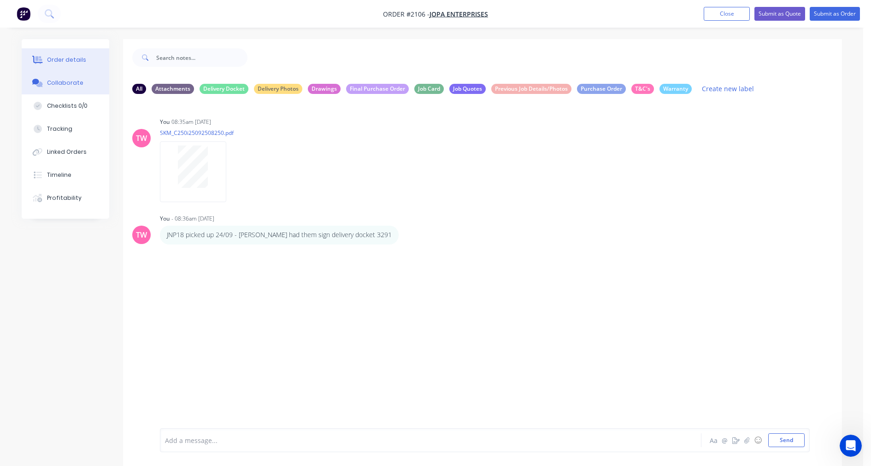
click at [70, 56] on div "Order details" at bounding box center [66, 60] width 39 height 8
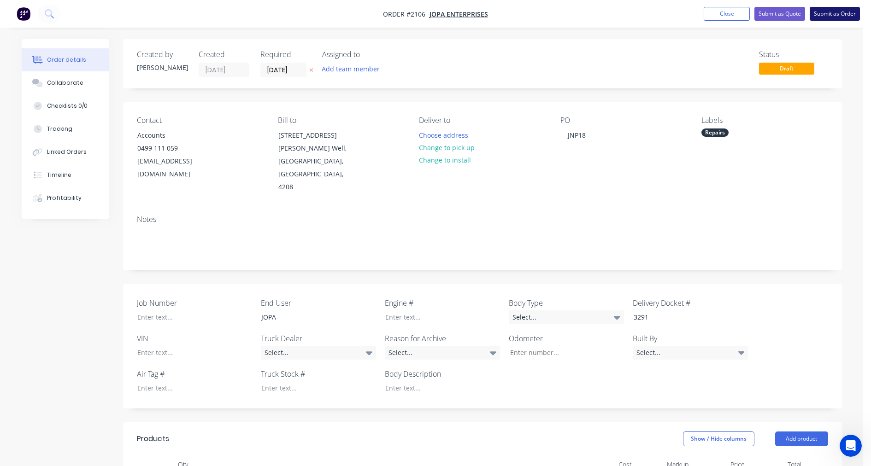
click at [770, 14] on button "Submit as Order" at bounding box center [835, 14] width 50 height 14
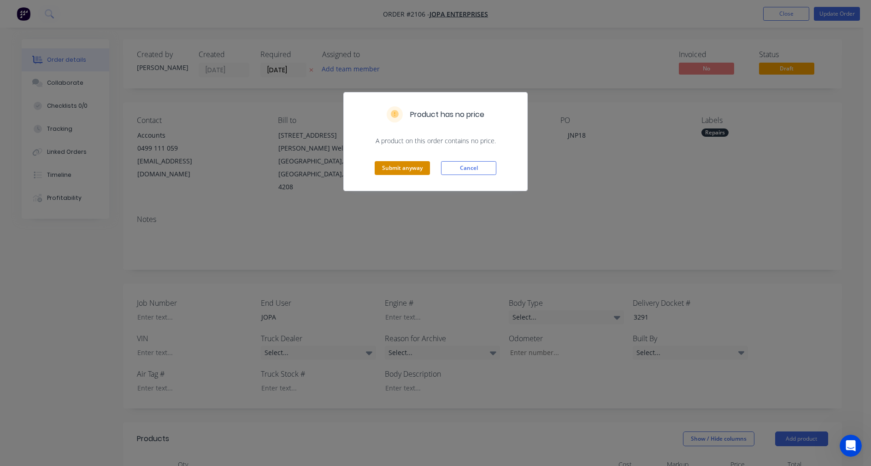
click at [407, 171] on button "Submit anyway" at bounding box center [402, 168] width 55 height 14
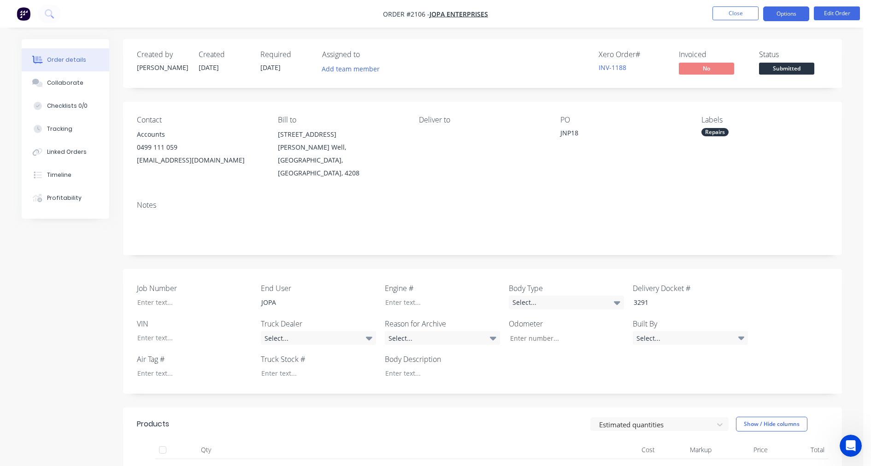
click at [770, 16] on button "Options" at bounding box center [786, 13] width 46 height 15
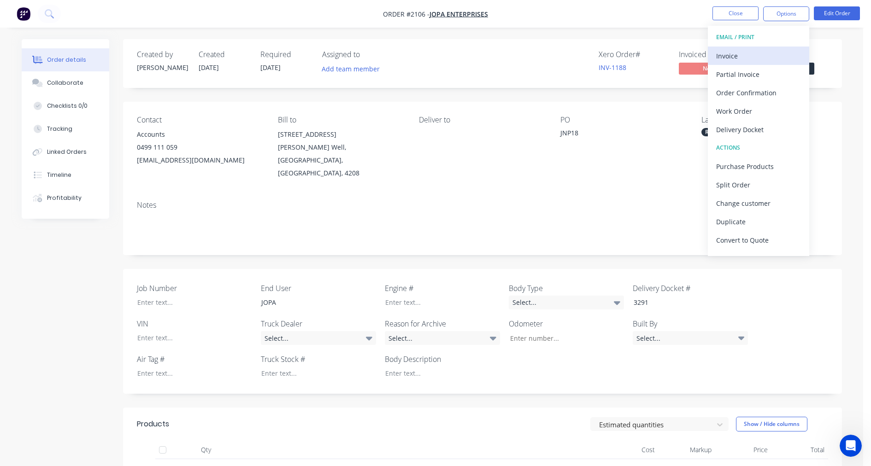
click at [752, 52] on div "Invoice" at bounding box center [758, 55] width 85 height 13
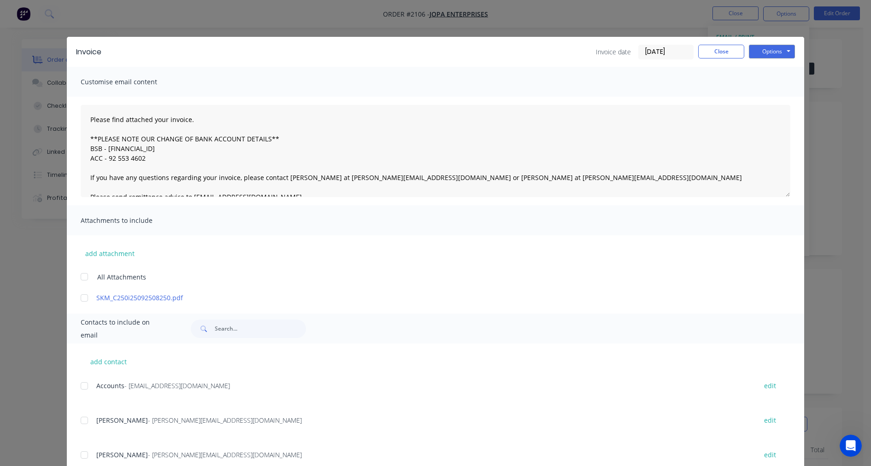
click at [646, 46] on input "25/09/25" at bounding box center [666, 52] width 54 height 14
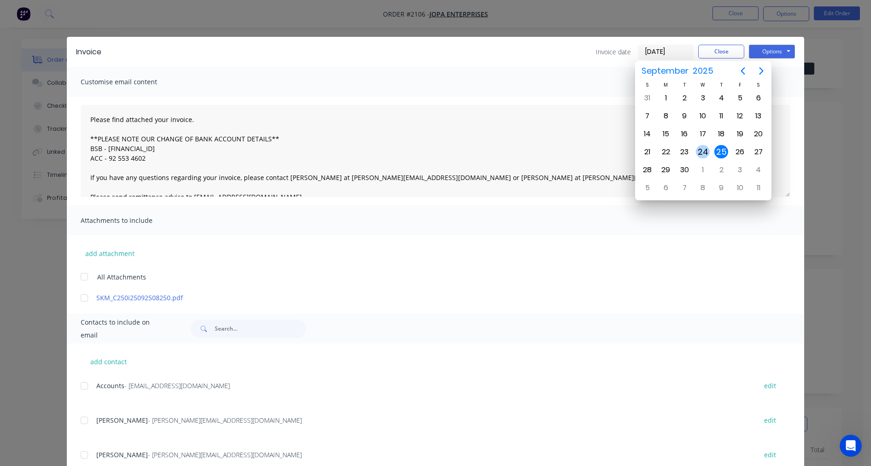
click at [700, 145] on div "24" at bounding box center [703, 152] width 14 height 14
type input "24/09/25"
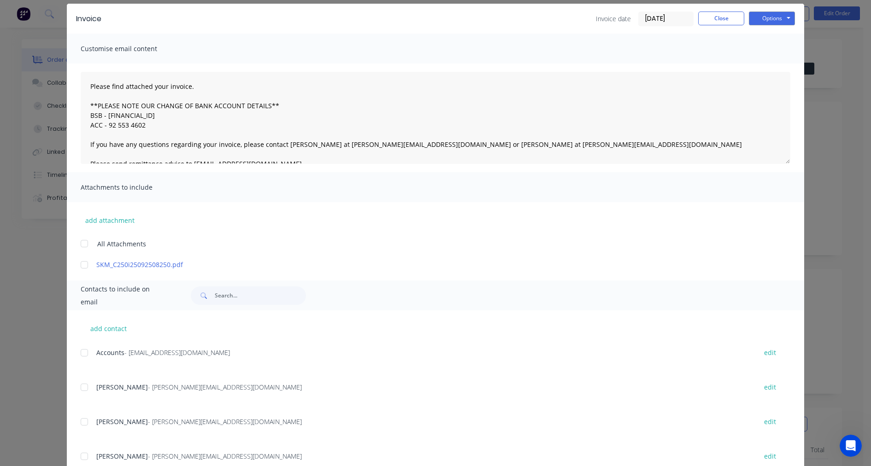
scroll to position [65, 0]
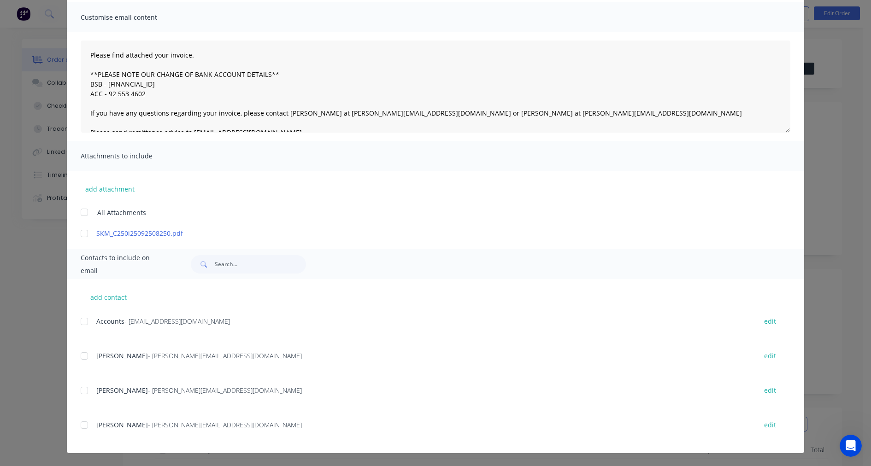
click at [80, 319] on div at bounding box center [84, 322] width 18 height 18
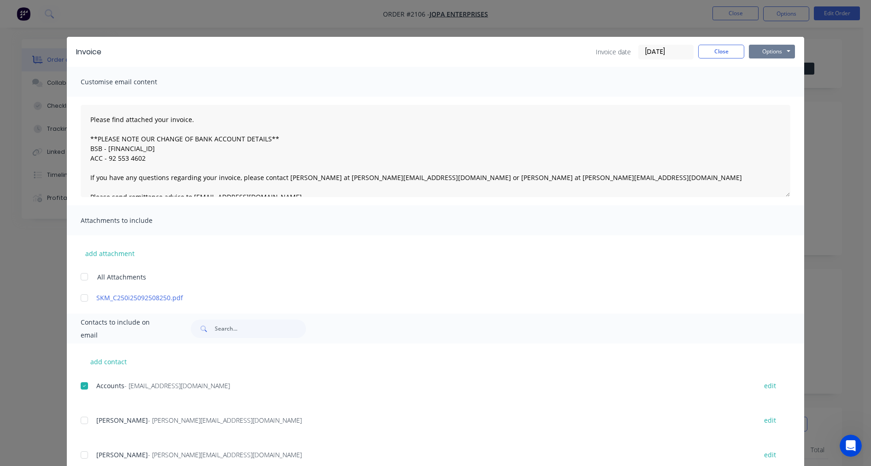
click at [762, 53] on button "Options" at bounding box center [772, 52] width 46 height 14
click at [770, 93] on button "Email" at bounding box center [778, 98] width 59 height 15
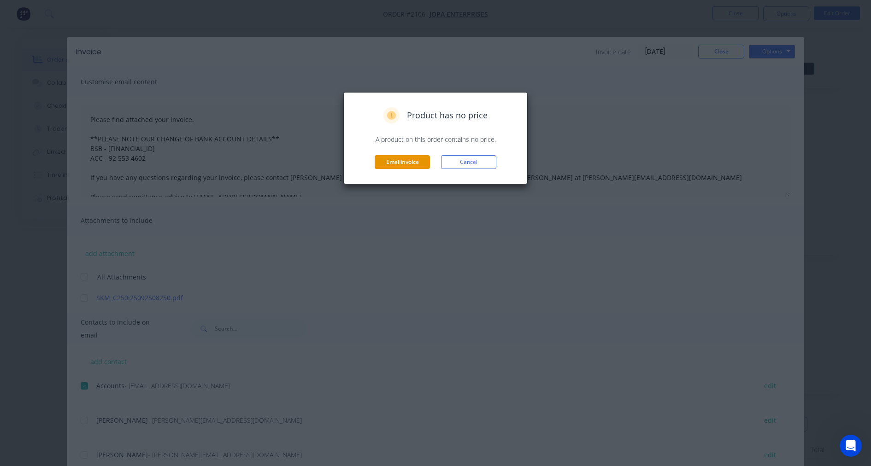
click at [412, 162] on button "Email invoice" at bounding box center [402, 162] width 55 height 14
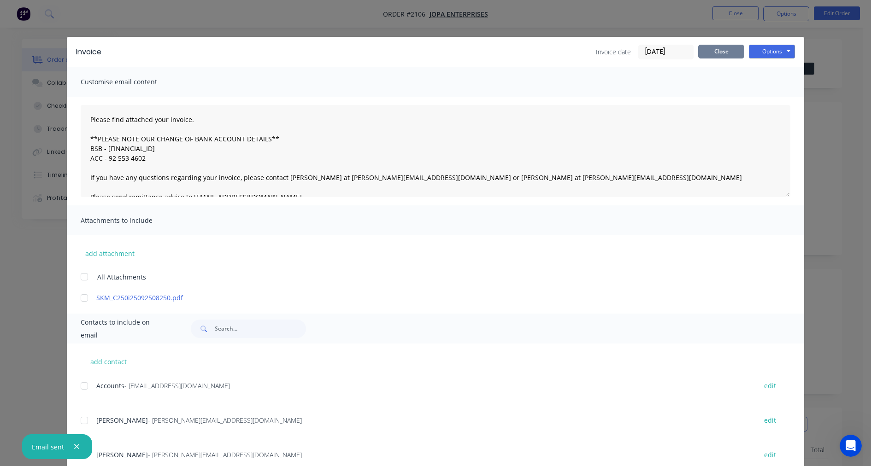
click at [722, 50] on button "Close" at bounding box center [721, 52] width 46 height 14
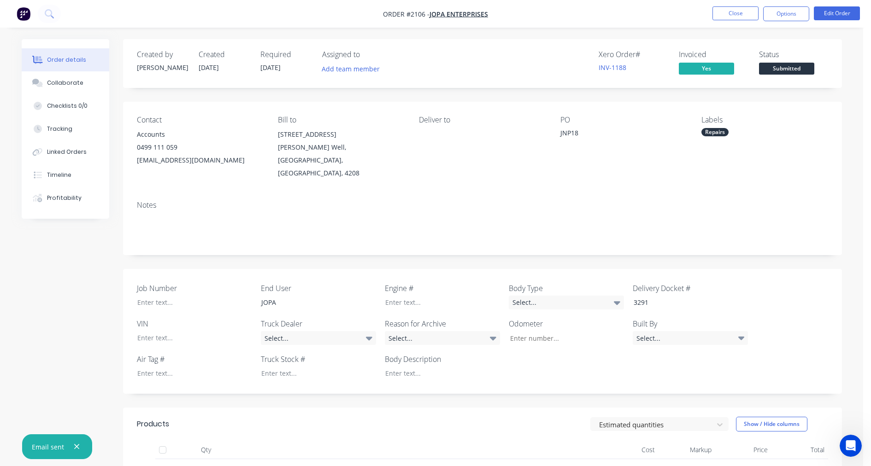
click at [770, 68] on span "Submitted" at bounding box center [786, 69] width 55 height 12
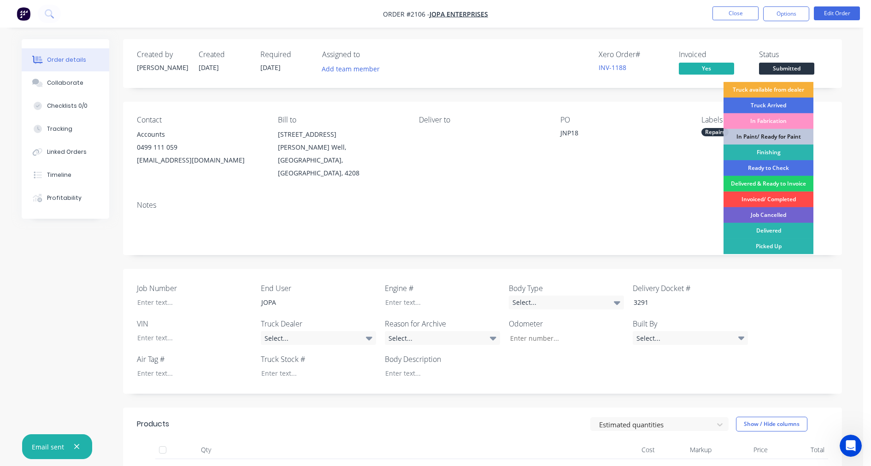
click at [770, 198] on div "Invoiced/ Completed" at bounding box center [769, 200] width 90 height 16
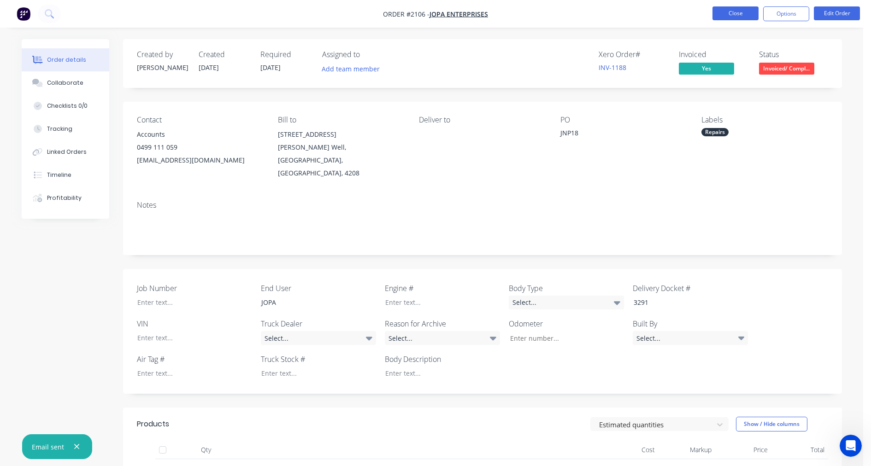
click at [741, 13] on button "Close" at bounding box center [736, 13] width 46 height 14
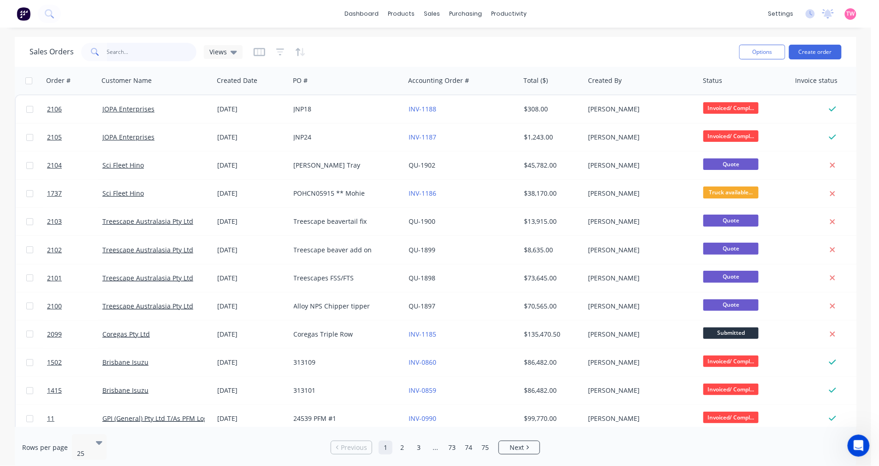
click at [123, 52] on input "text" at bounding box center [152, 52] width 90 height 18
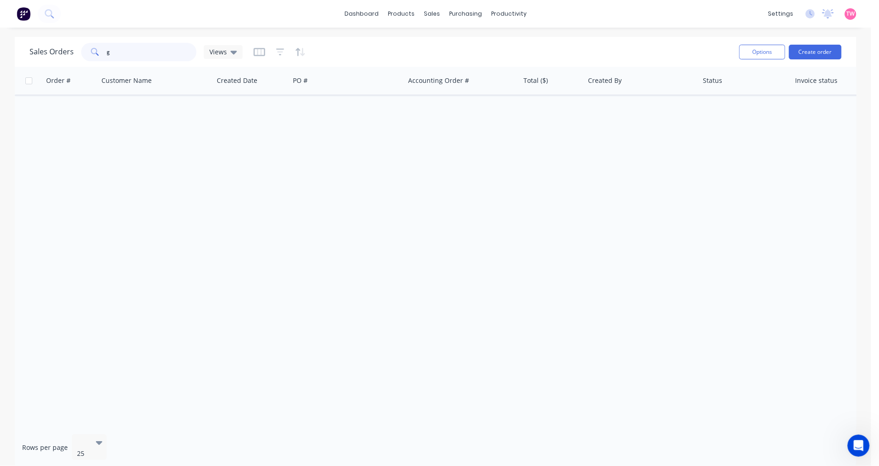
type input "g"
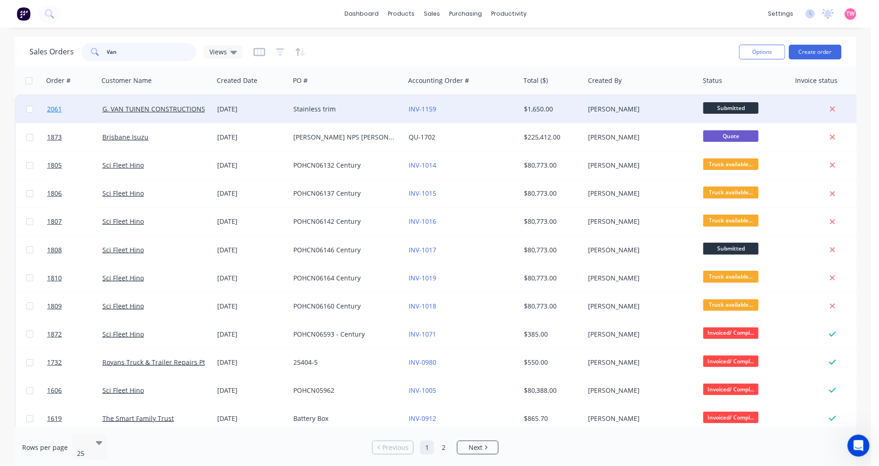
type input "Van"
click at [81, 106] on link "2061" at bounding box center [74, 109] width 55 height 28
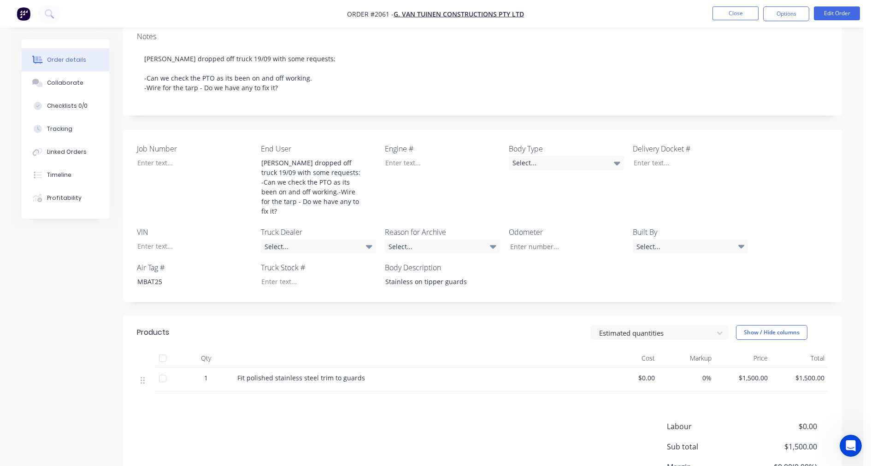
scroll to position [171, 0]
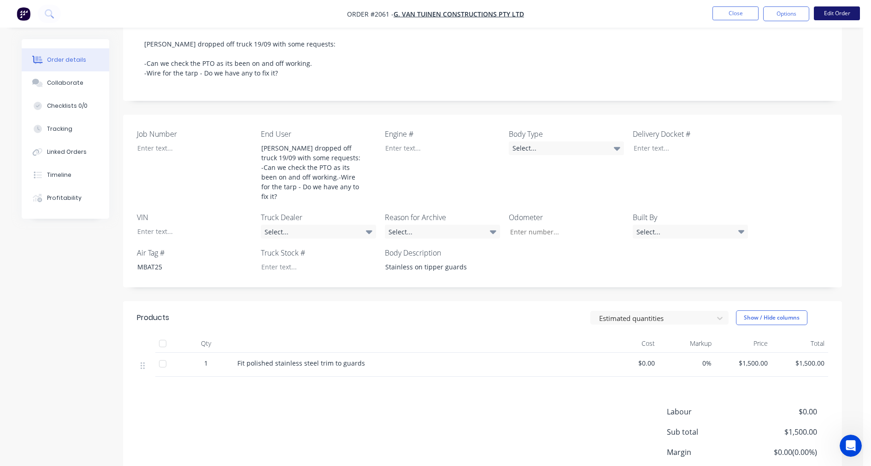
click at [770, 10] on button "Edit Order" at bounding box center [837, 13] width 46 height 14
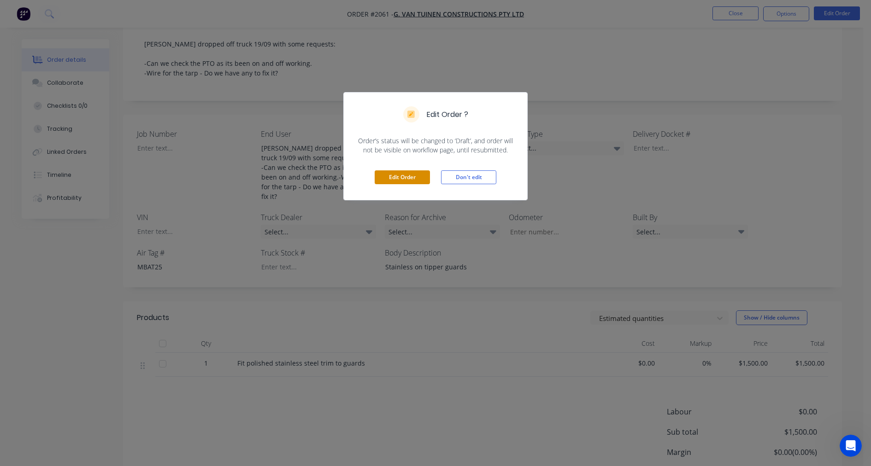
click at [409, 176] on button "Edit Order" at bounding box center [402, 178] width 55 height 14
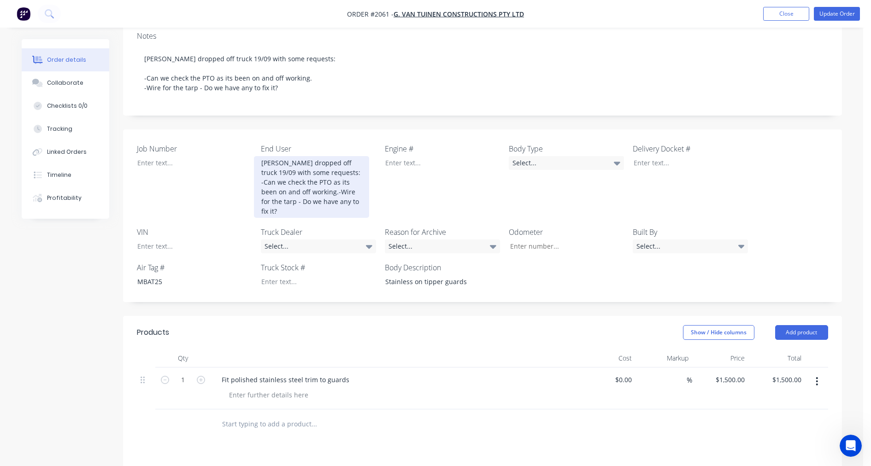
click at [295, 185] on div "George dropped off truck 19/09 with some requests: -Can we check the PTO as its…" at bounding box center [311, 187] width 115 height 62
drag, startPoint x: 286, startPoint y: 199, endPoint x: 256, endPoint y: 155, distance: 53.3
click at [256, 156] on div "George dropped off truck 19/09 with some requests: -Can we check the PTO as its…" at bounding box center [311, 187] width 115 height 62
click at [260, 156] on div "George dropped off truck 19/09 with some requests: -Can we check the PTO as its…" at bounding box center [311, 187] width 115 height 62
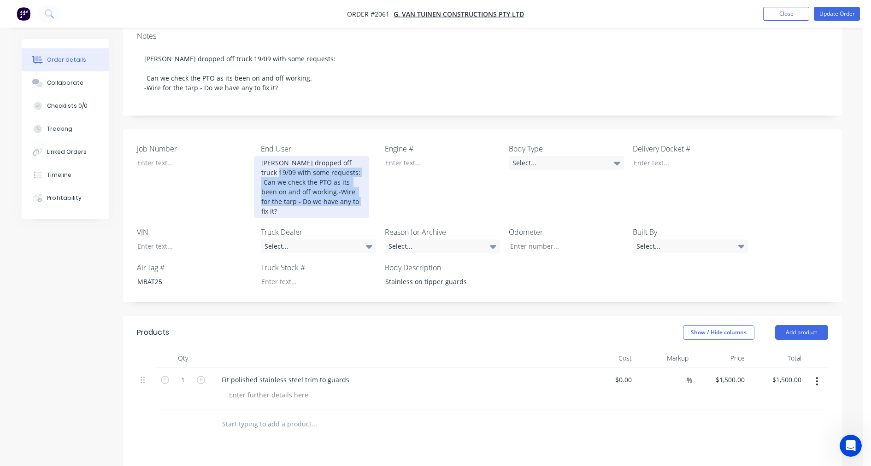
drag, startPoint x: 284, startPoint y: 197, endPoint x: 266, endPoint y: 156, distance: 45.4
click at [266, 156] on div "George dropped off truck 19/09 with some requests: -Can we check the PTO as its…" at bounding box center [311, 187] width 115 height 62
click at [259, 156] on div "George dropped off truck 19/09 with some requests: -Can we check the PTO as its…" at bounding box center [311, 187] width 115 height 62
drag, startPoint x: 260, startPoint y: 148, endPoint x: 288, endPoint y: 199, distance: 57.4
click at [287, 198] on div "George dropped off truck 19/09 with some requests: -Can we check the PTO as its…" at bounding box center [311, 187] width 115 height 62
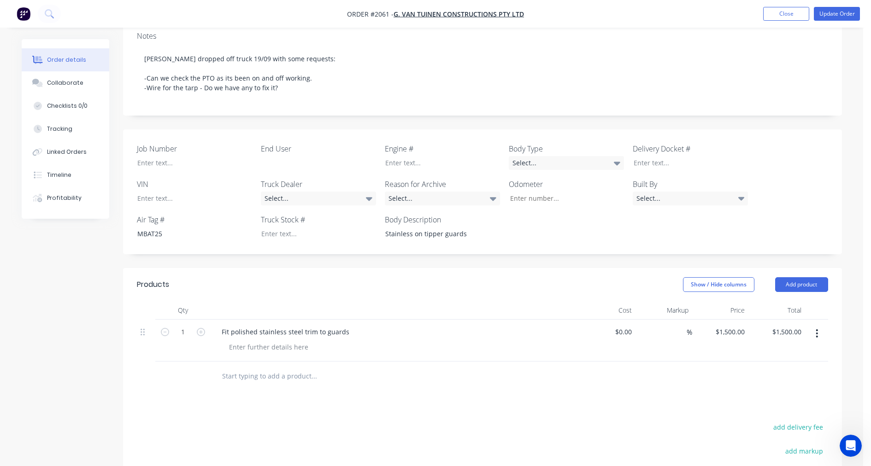
click at [261, 367] on input "text" at bounding box center [314, 376] width 184 height 18
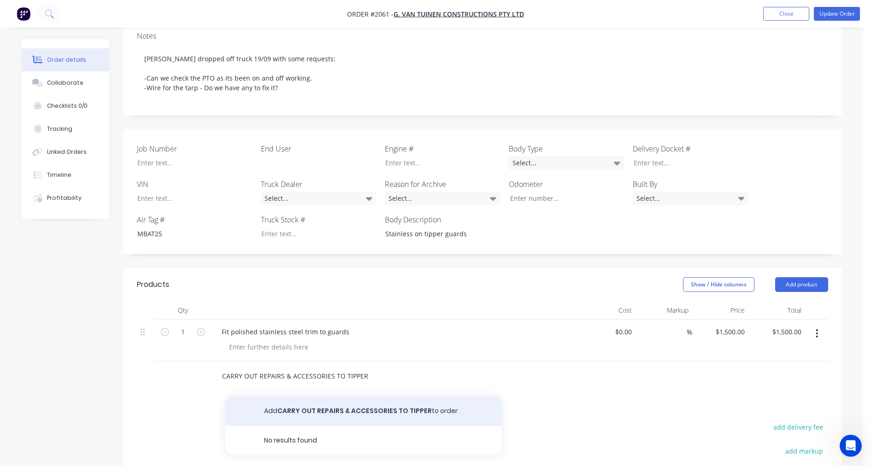
type input "CARRY OUT REPAIRS & ACCESSORIES TO TIPPER"
click at [317, 397] on button "Add CARRY OUT REPAIRS & ACCESSORIES TO TIPPER to order" at bounding box center [363, 412] width 277 height 30
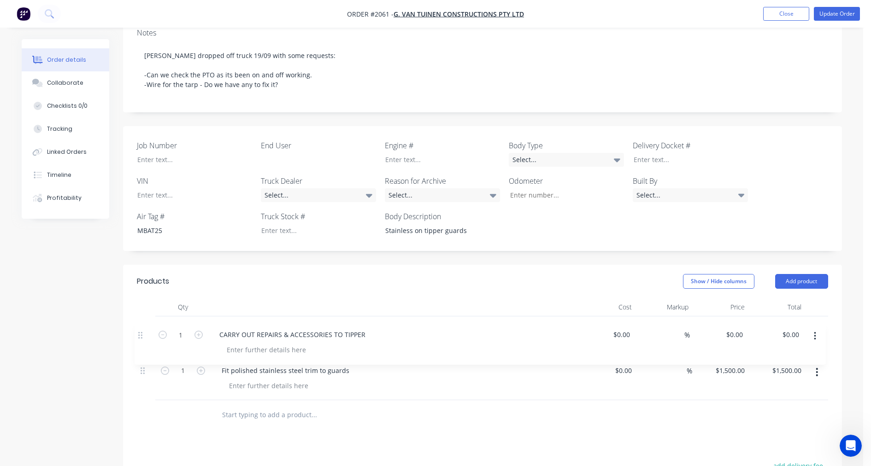
scroll to position [175, 0]
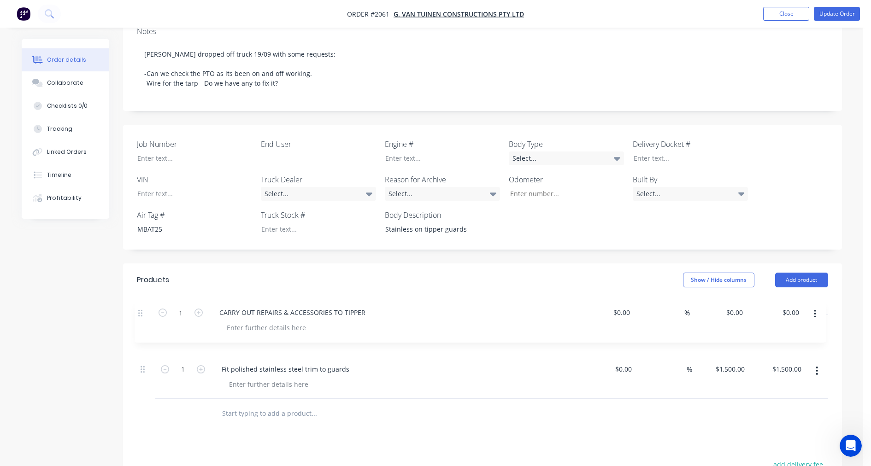
drag, startPoint x: 143, startPoint y: 361, endPoint x: 140, endPoint y: 310, distance: 51.2
click at [140, 315] on div "1 Fit polished stainless steel trim to guards $0.00 $0.00 % $1,500.00 $1,500.00…" at bounding box center [482, 357] width 691 height 84
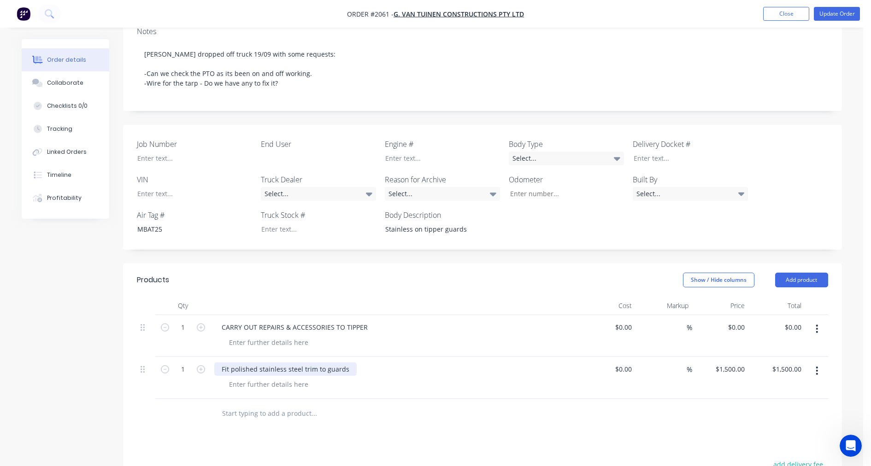
click at [229, 363] on div "Fit polished stainless steel trim to guards" at bounding box center [285, 369] width 142 height 13
drag, startPoint x: 387, startPoint y: 355, endPoint x: 273, endPoint y: 355, distance: 114.3
click at [273, 363] on div "FIT AND SUPPLY polished stainless steel trim to guards" at bounding box center [306, 369] width 184 height 13
click at [247, 378] on div at bounding box center [269, 384] width 94 height 13
click at [244, 378] on div at bounding box center [269, 384] width 94 height 13
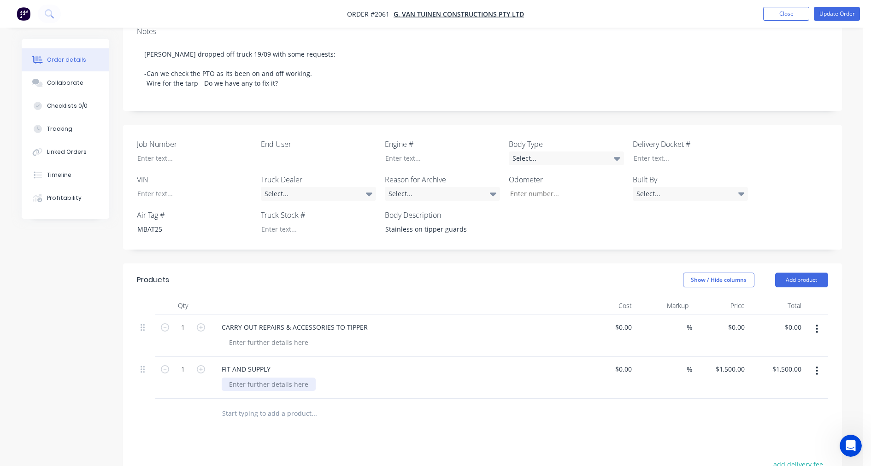
paste div
click at [232, 378] on div "polished stainless steel trim to guards" at bounding box center [288, 384] width 133 height 13
click at [283, 378] on div "Polished stainless steel trim to guards" at bounding box center [288, 384] width 133 height 13
click at [332, 378] on div "Polished stainless-steel trim to guards" at bounding box center [288, 384] width 133 height 13
click at [342, 378] on div "Polished stainless-steel trim to guards" at bounding box center [288, 384] width 133 height 13
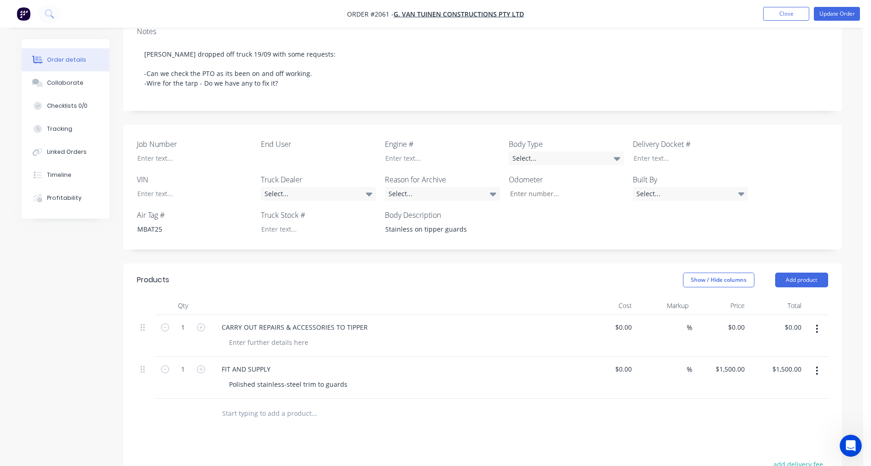
click at [242, 405] on input "text" at bounding box center [314, 414] width 184 height 18
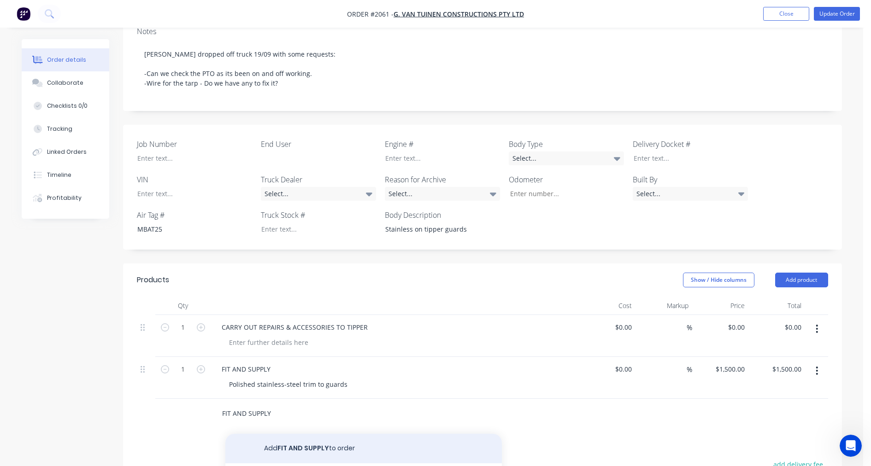
type input "FIT AND SUPPLY"
click at [287, 434] on button "Add FIT AND SUPPLY to order" at bounding box center [363, 449] width 277 height 30
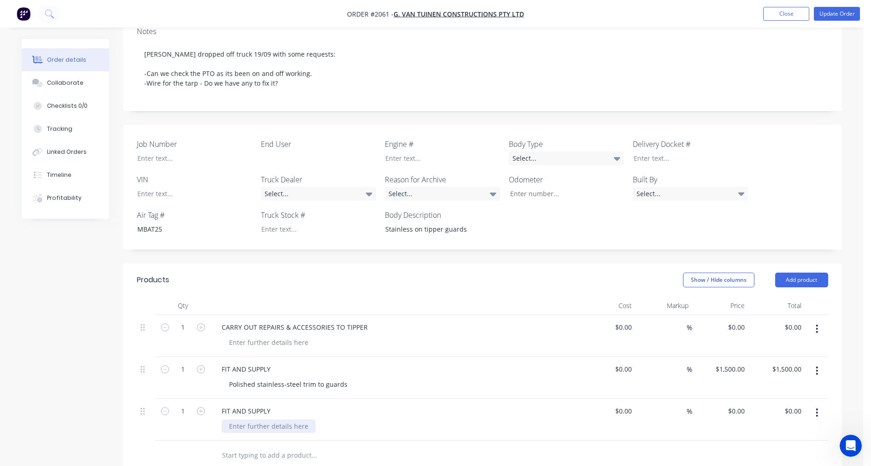
click at [254, 420] on div at bounding box center [269, 426] width 94 height 13
click at [272, 420] on div at bounding box center [269, 426] width 94 height 13
paste div
click at [230, 420] on div "cable replacement" at bounding box center [258, 426] width 72 height 13
click at [302, 420] on div "Tarp cable replacement" at bounding box center [266, 426] width 88 height 13
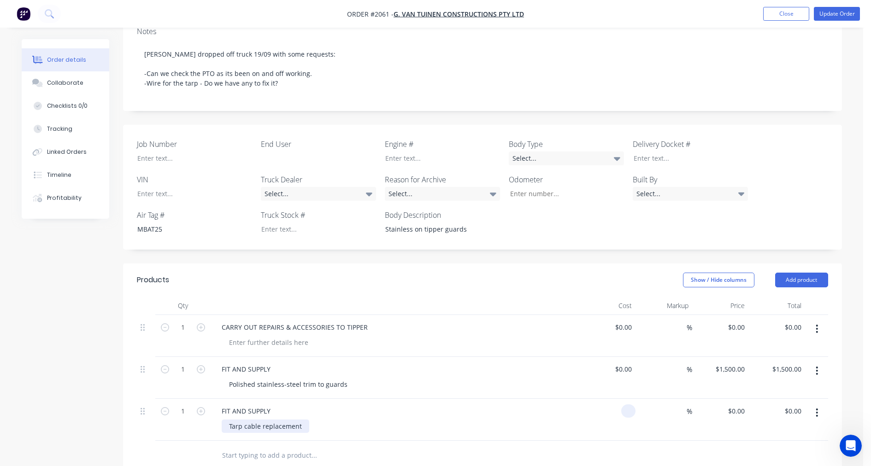
type input "$0.00"
type input "$220.00"
click at [298, 152] on div at bounding box center [311, 158] width 115 height 13
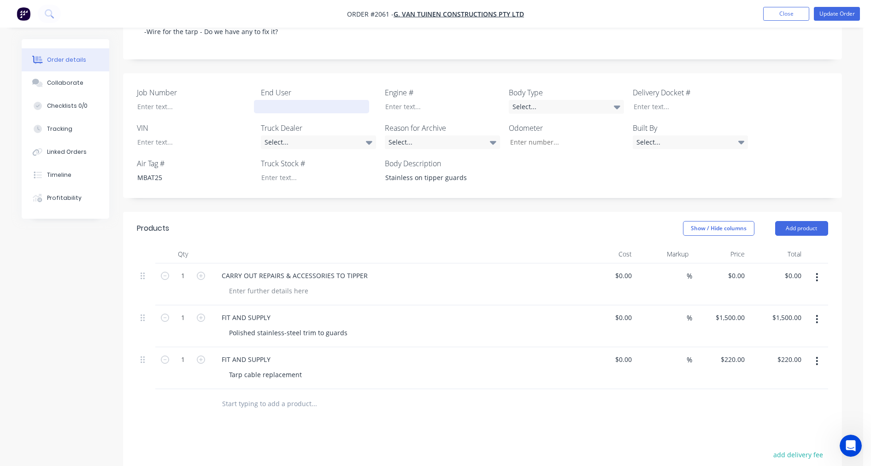
scroll to position [260, 0]
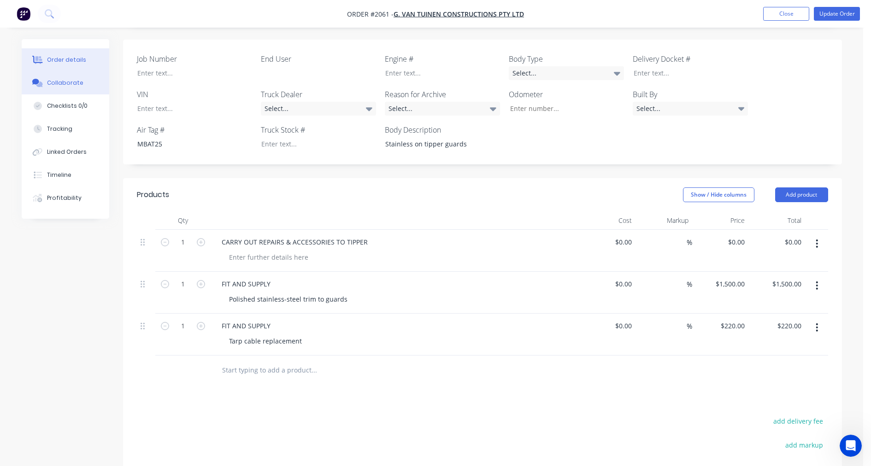
click at [88, 83] on button "Collaborate" at bounding box center [66, 82] width 88 height 23
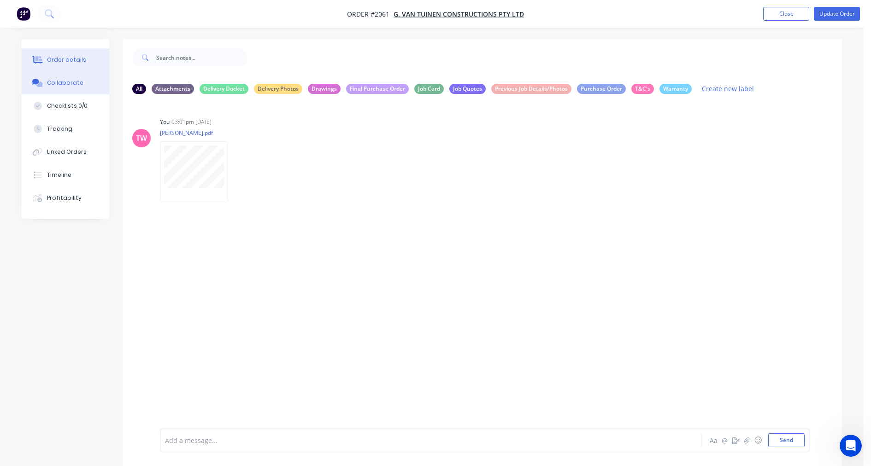
click at [63, 62] on div "Order details" at bounding box center [66, 60] width 39 height 8
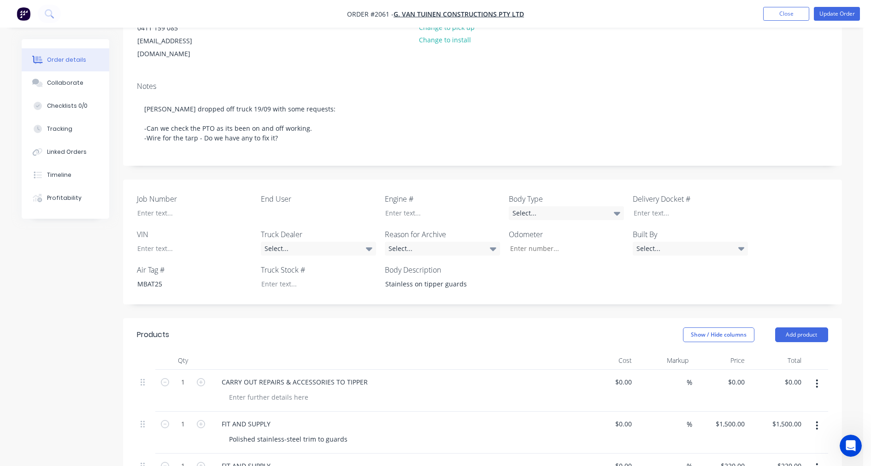
scroll to position [171, 0]
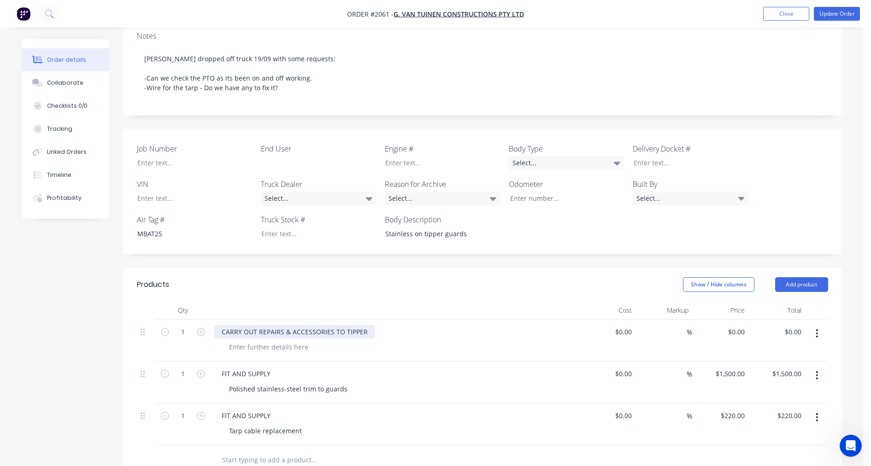
click at [332, 325] on div "CARRY OUT REPAIRS & ACCESSORIES TO TIPPER" at bounding box center [294, 331] width 161 height 13
drag, startPoint x: 332, startPoint y: 317, endPoint x: 292, endPoint y: 315, distance: 39.7
click at [292, 325] on div "CARRY OUT REPAIRS & ACCESSORIES TO TIPPER" at bounding box center [294, 331] width 161 height 13
click at [56, 366] on div "Created by Stephen Created 11/09/25 Required 11/09/25 Assigned to Add team memb…" at bounding box center [432, 290] width 821 height 842
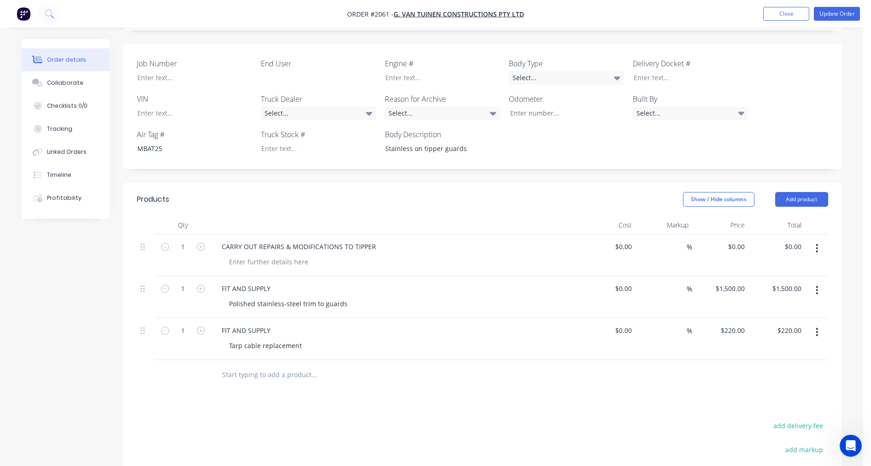
scroll to position [0, 0]
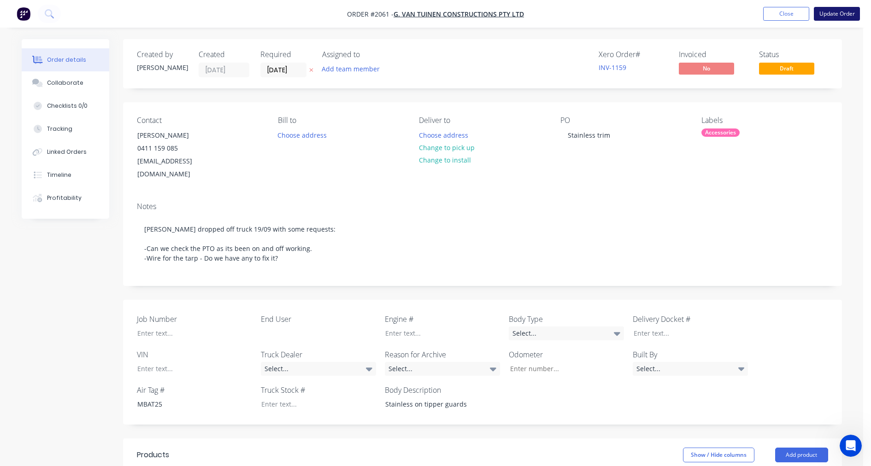
click at [770, 12] on button "Update Order" at bounding box center [837, 14] width 46 height 14
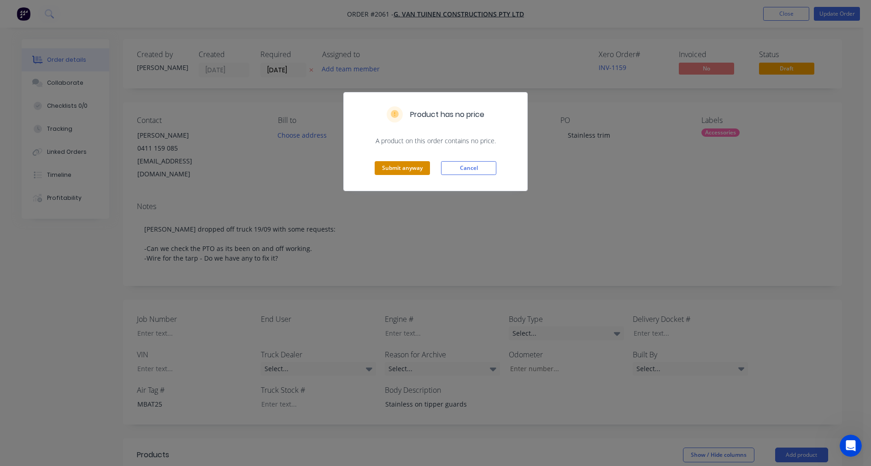
click at [407, 165] on button "Submit anyway" at bounding box center [402, 168] width 55 height 14
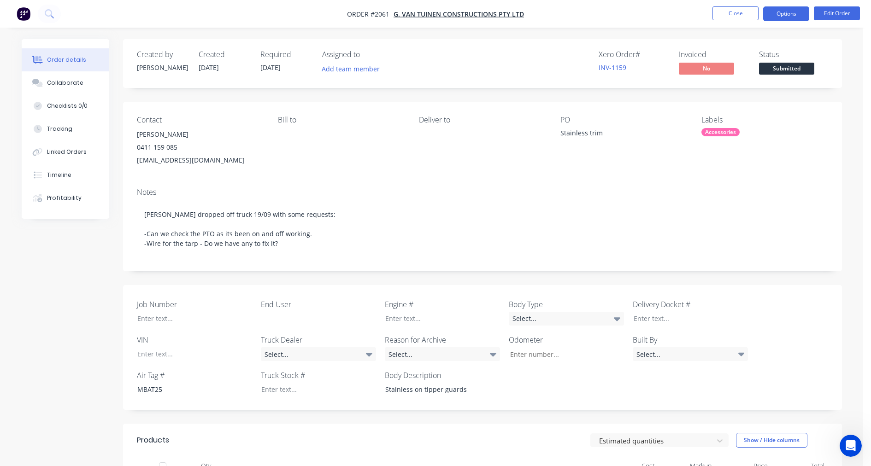
click at [770, 15] on button "Options" at bounding box center [786, 13] width 46 height 15
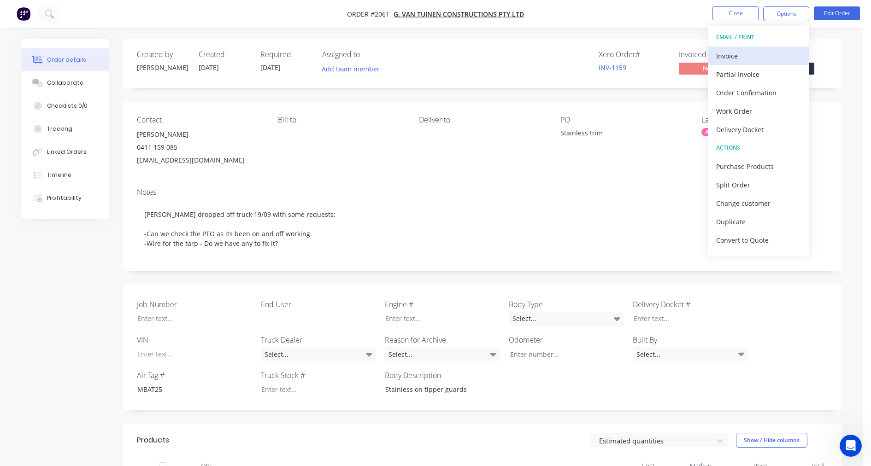
click at [753, 52] on div "Invoice" at bounding box center [758, 55] width 85 height 13
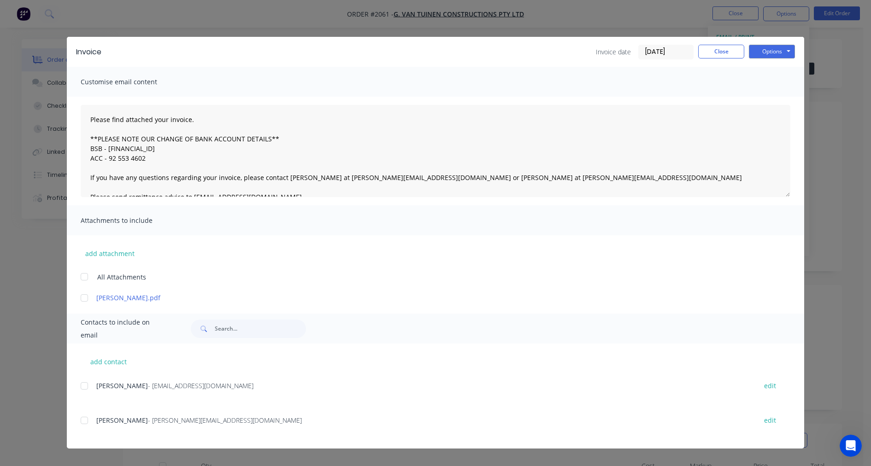
click at [658, 52] on input "25/09/25" at bounding box center [666, 52] width 54 height 14
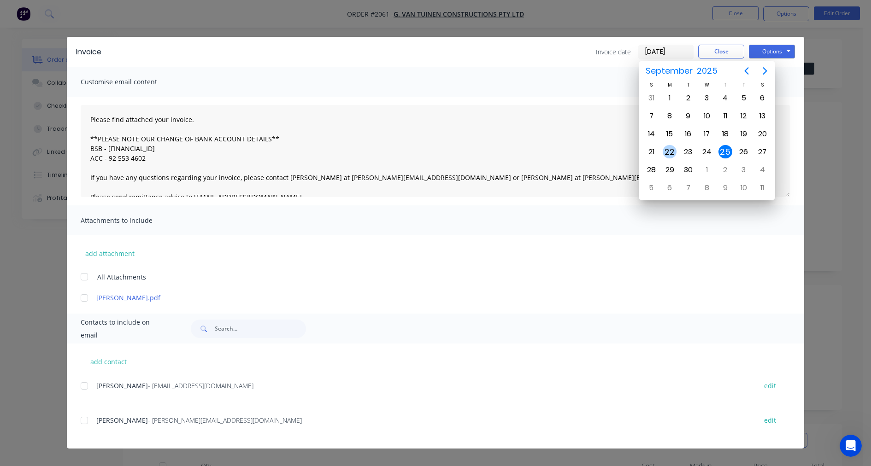
click at [664, 149] on div "22" at bounding box center [670, 152] width 14 height 14
type input "[DATE]"
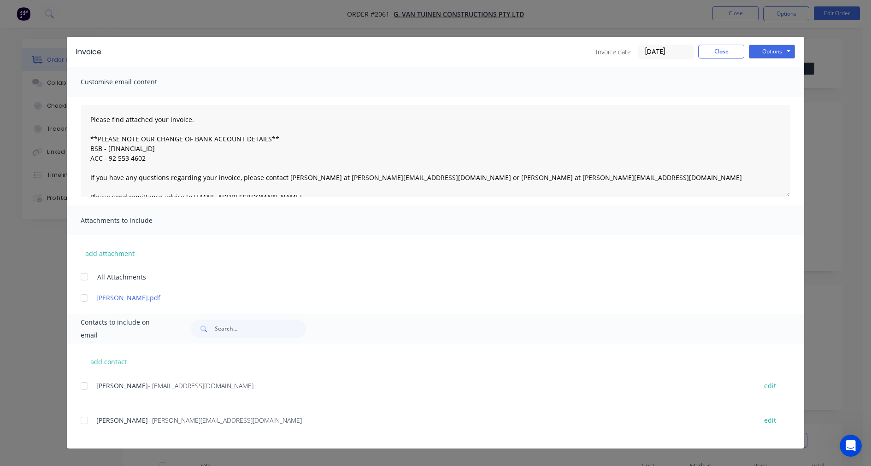
click at [84, 384] on div at bounding box center [84, 386] width 18 height 18
click at [770, 48] on button "Options" at bounding box center [772, 52] width 46 height 14
click at [770, 94] on button "Email" at bounding box center [778, 98] width 59 height 15
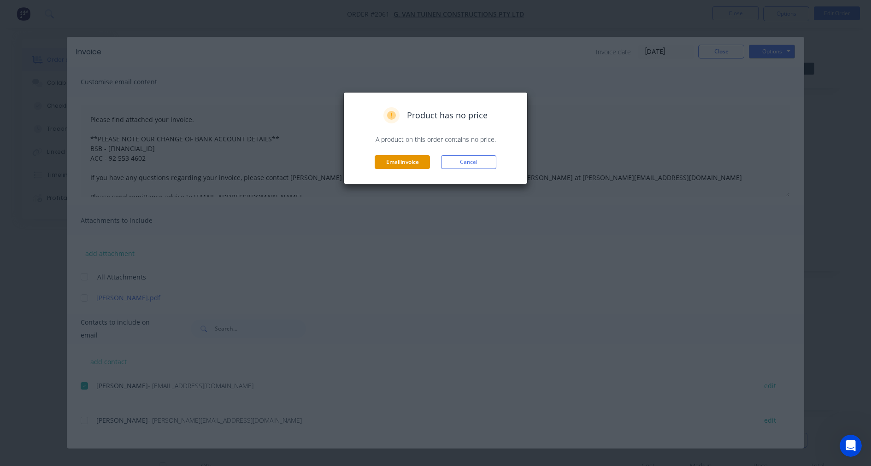
click at [404, 166] on button "Email invoice" at bounding box center [402, 162] width 55 height 14
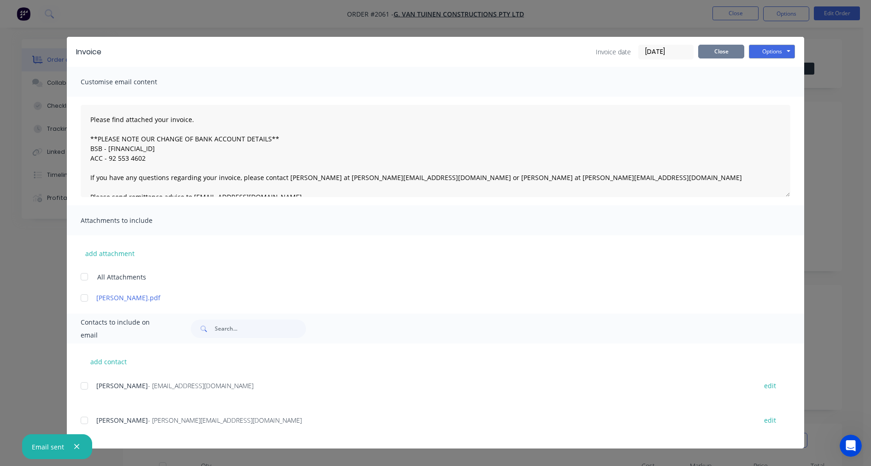
click at [725, 51] on button "Close" at bounding box center [721, 52] width 46 height 14
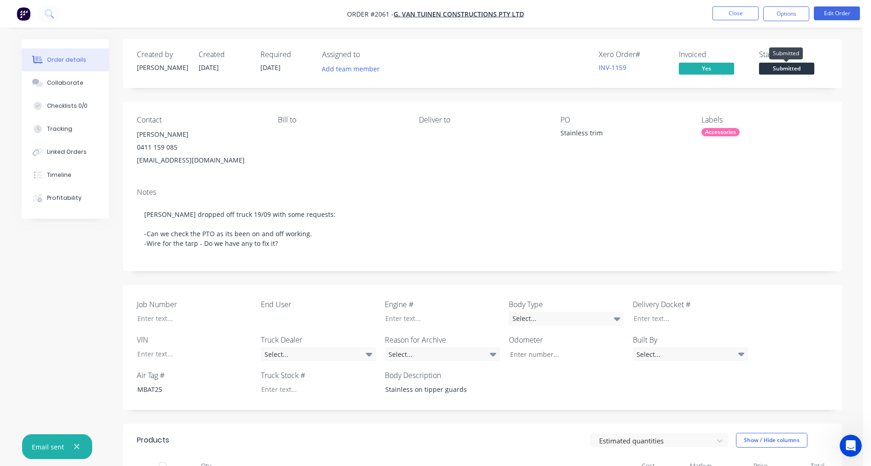
click at [770, 71] on span "Submitted" at bounding box center [786, 69] width 55 height 12
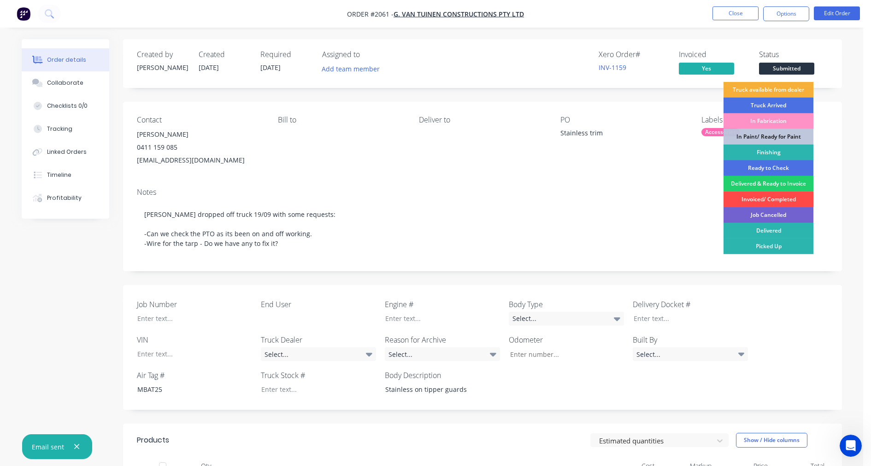
click at [766, 204] on div "Invoiced/ Completed" at bounding box center [769, 200] width 90 height 16
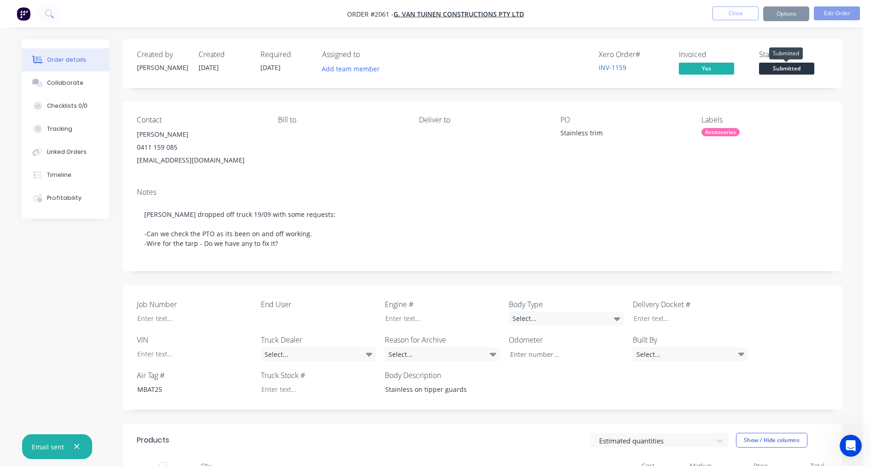
click at [770, 65] on span "Submitted" at bounding box center [786, 69] width 55 height 12
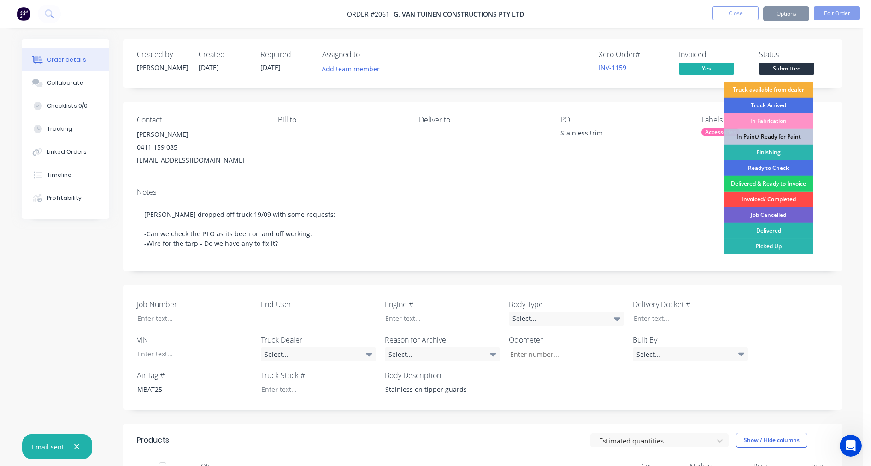
click at [762, 196] on div "Invoiced/ Completed" at bounding box center [769, 200] width 90 height 16
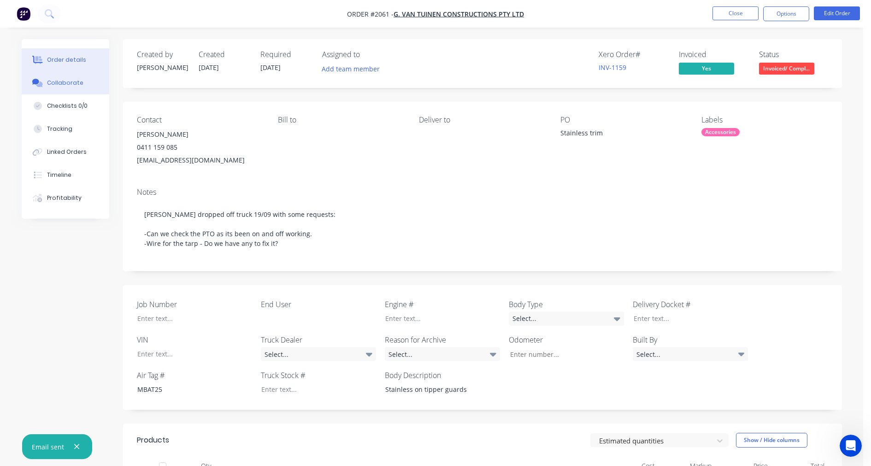
click at [73, 83] on div "Collaborate" at bounding box center [65, 83] width 36 height 8
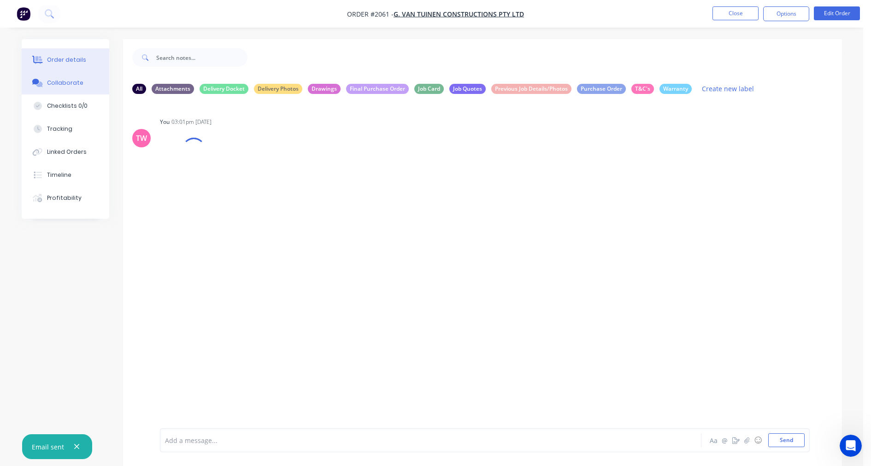
click at [63, 57] on div "Order details" at bounding box center [66, 60] width 39 height 8
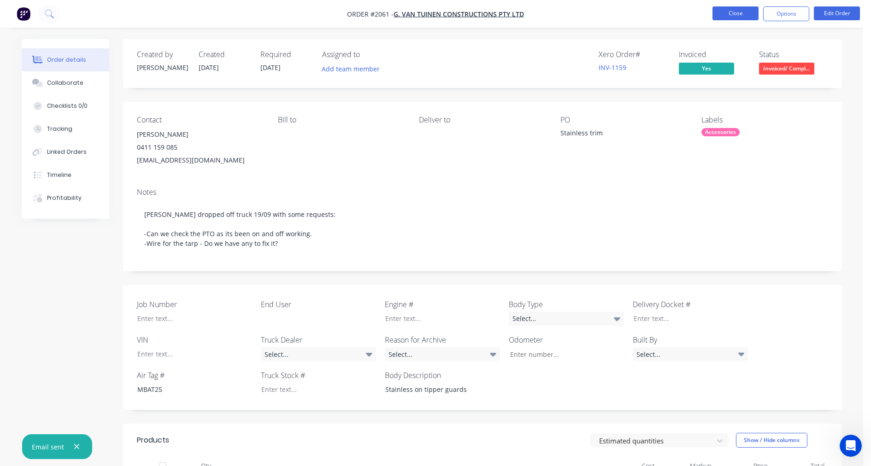
click at [734, 12] on button "Close" at bounding box center [736, 13] width 46 height 14
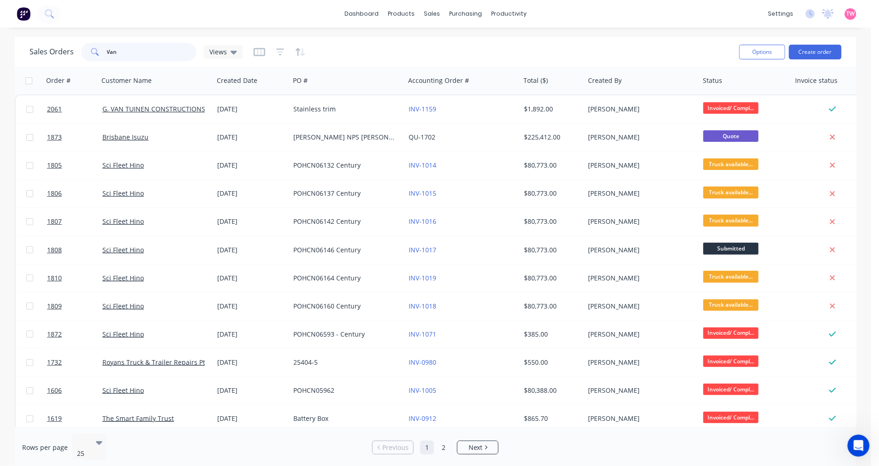
drag, startPoint x: 138, startPoint y: 51, endPoint x: 35, endPoint y: 51, distance: 103.7
click at [35, 51] on div "Sales Orders Van Views" at bounding box center [136, 52] width 213 height 18
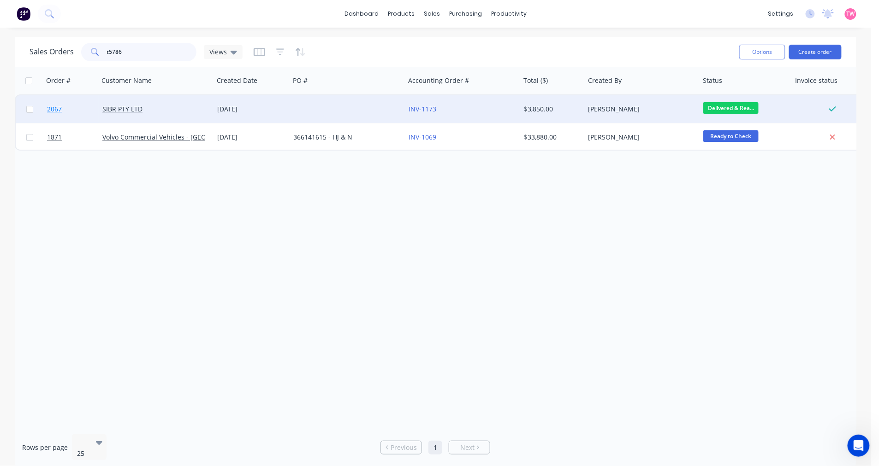
type input "t5786"
click at [83, 110] on link "2067" at bounding box center [74, 109] width 55 height 28
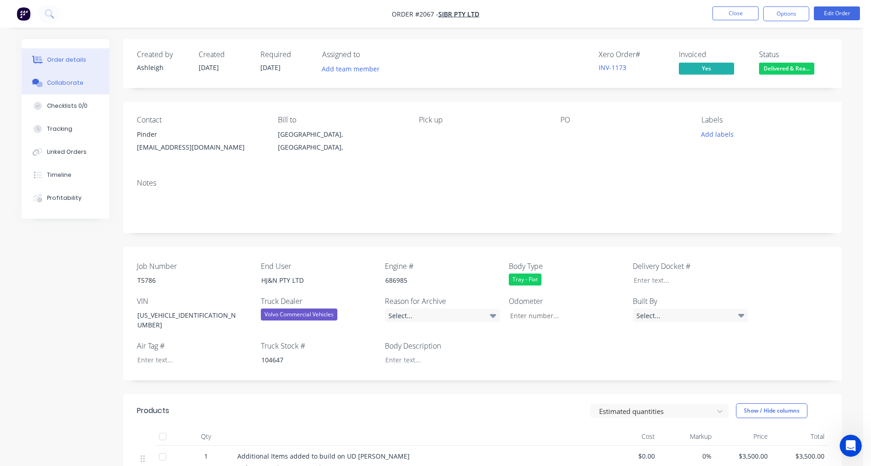
click at [64, 82] on div "Collaborate" at bounding box center [65, 83] width 36 height 8
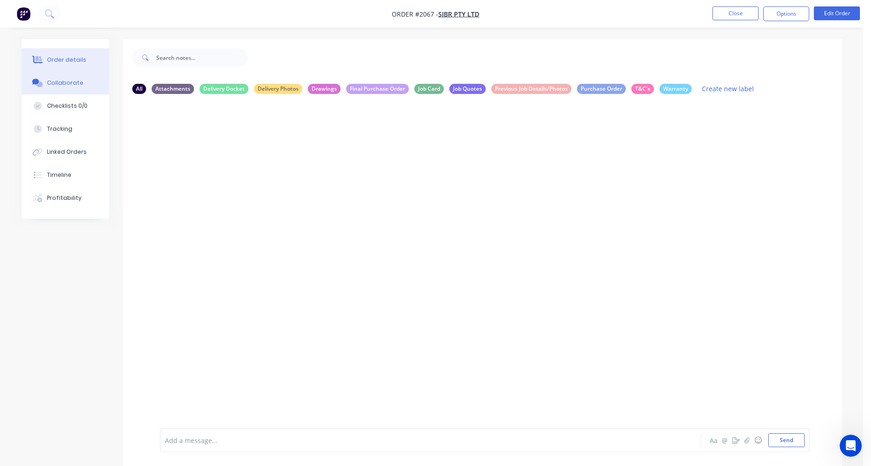
click at [61, 56] on div "Order details" at bounding box center [66, 60] width 39 height 8
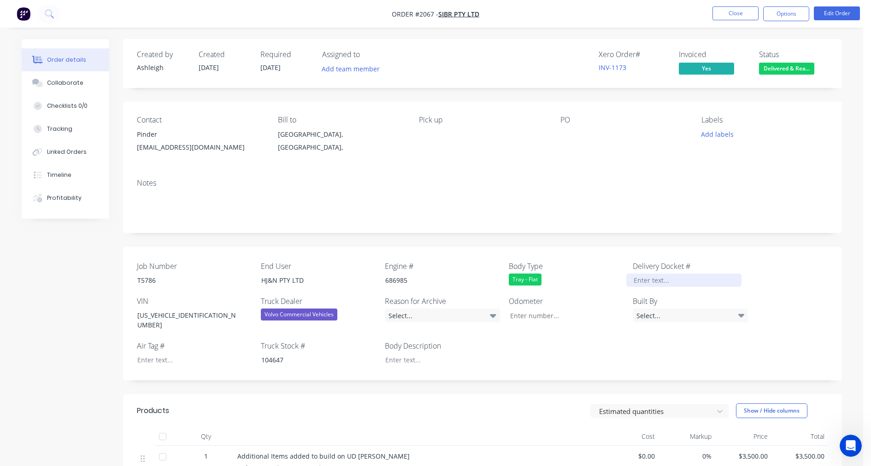
click at [649, 282] on div at bounding box center [683, 280] width 115 height 13
click at [59, 80] on div "Collaborate" at bounding box center [65, 83] width 36 height 8
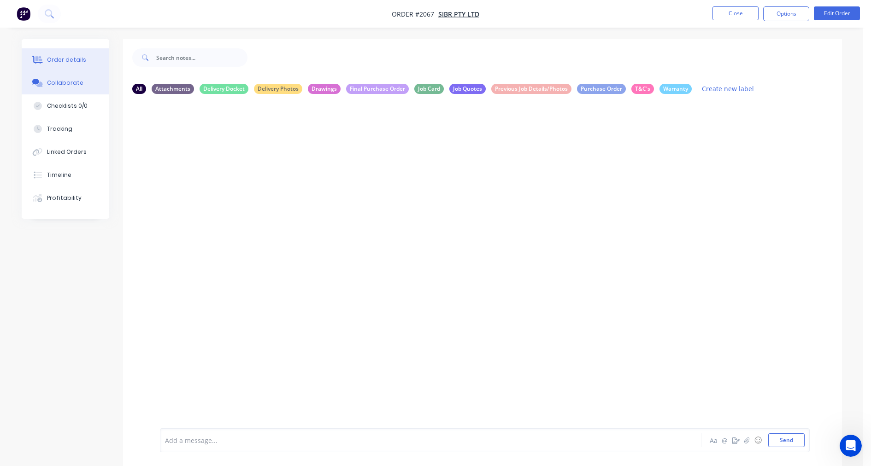
click at [66, 57] on div "Order details" at bounding box center [66, 60] width 39 height 8
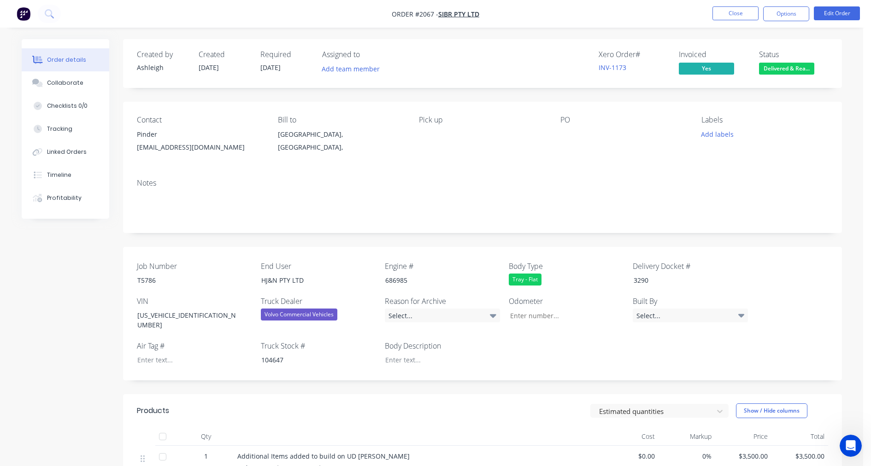
click at [22, 271] on div "Created by Ashleigh Created 16/09/25 Required 15/09/25 Assigned to Add team mem…" at bounding box center [432, 371] width 821 height 664
click at [65, 82] on div "Collaborate" at bounding box center [65, 83] width 36 height 8
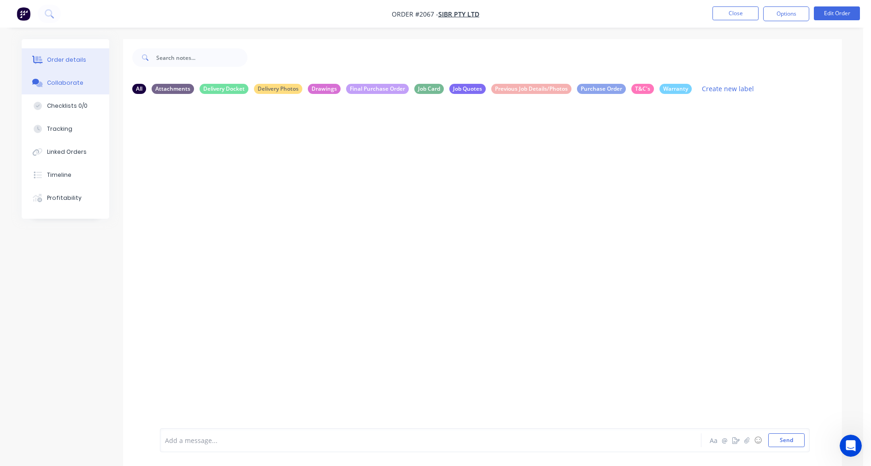
click at [60, 57] on div "Order details" at bounding box center [66, 60] width 39 height 8
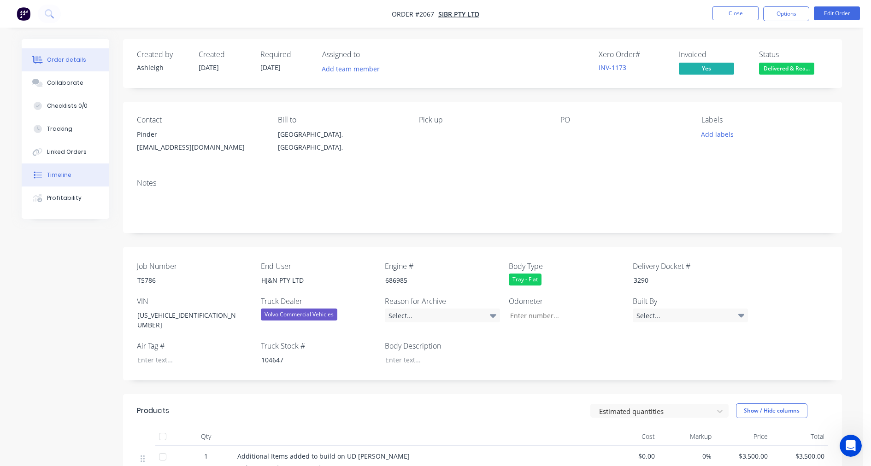
click at [63, 173] on div "Timeline" at bounding box center [59, 175] width 24 height 8
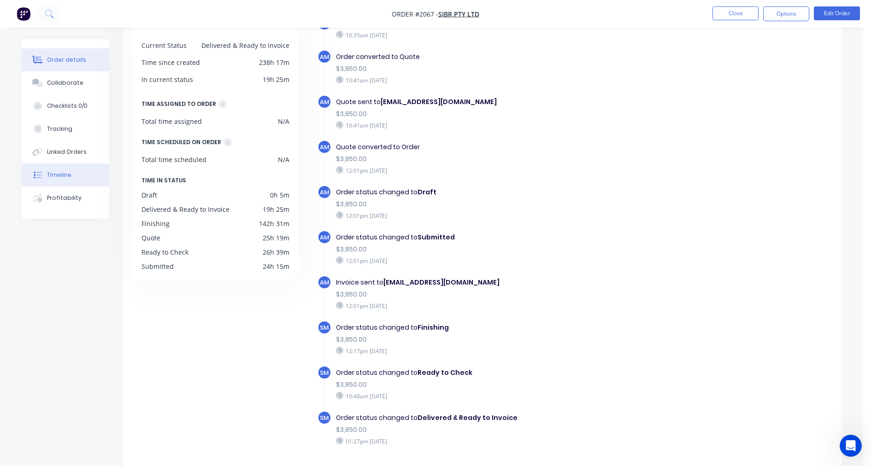
click at [73, 64] on div "Order details" at bounding box center [66, 60] width 39 height 8
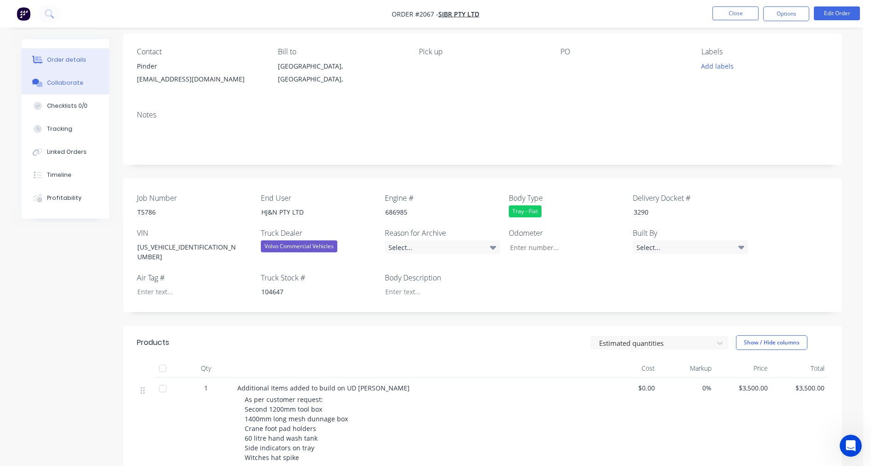
click at [67, 80] on div "Collaborate" at bounding box center [65, 83] width 36 height 8
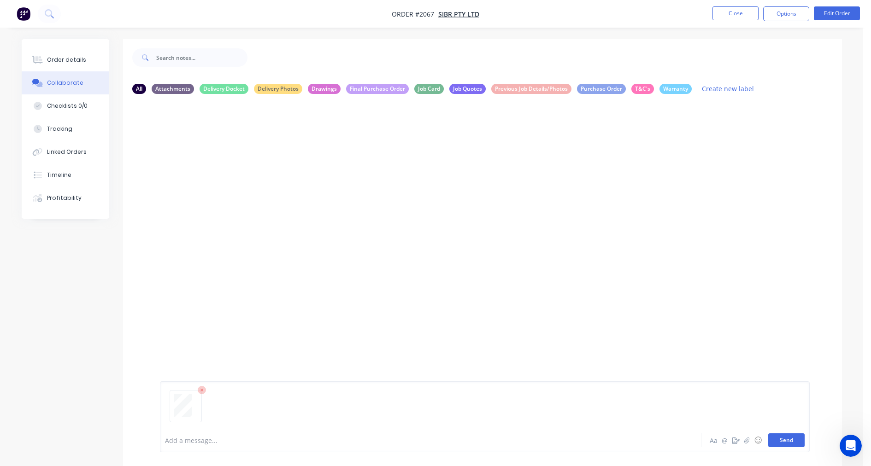
drag, startPoint x: 782, startPoint y: 443, endPoint x: 776, endPoint y: 438, distance: 7.5
click at [770, 443] on button "Send" at bounding box center [786, 441] width 36 height 14
click at [65, 54] on button "Order details" at bounding box center [66, 59] width 88 height 23
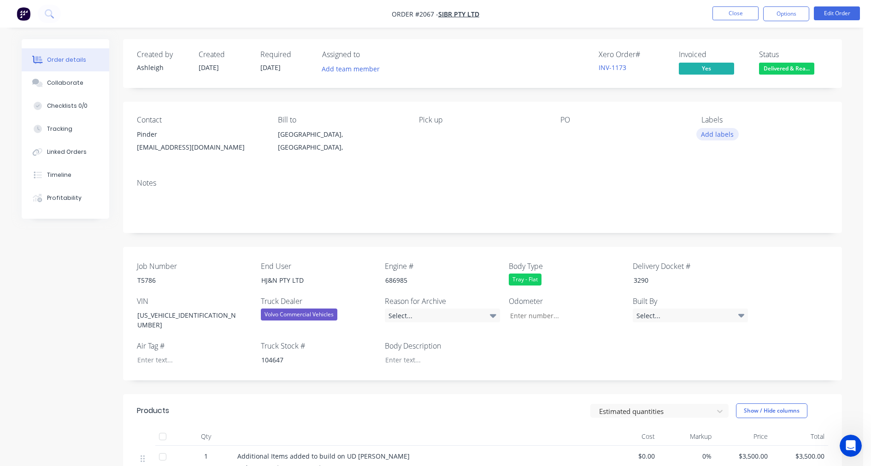
click at [720, 134] on button "Add labels" at bounding box center [718, 134] width 42 height 12
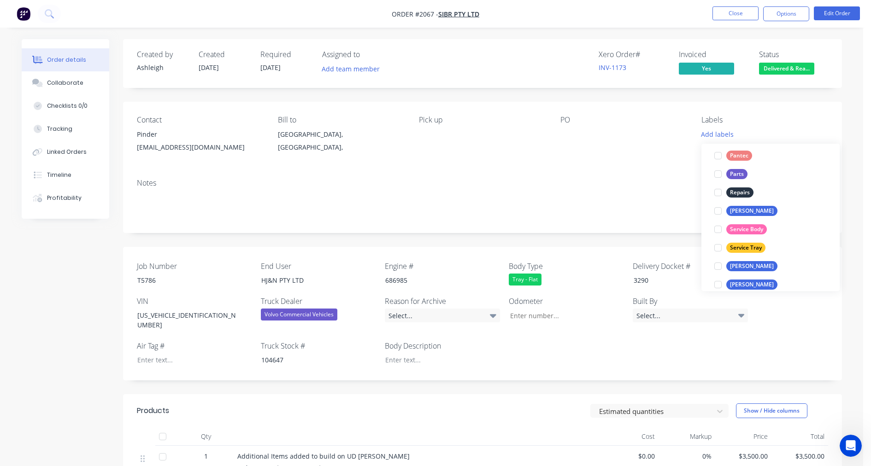
scroll to position [254, 0]
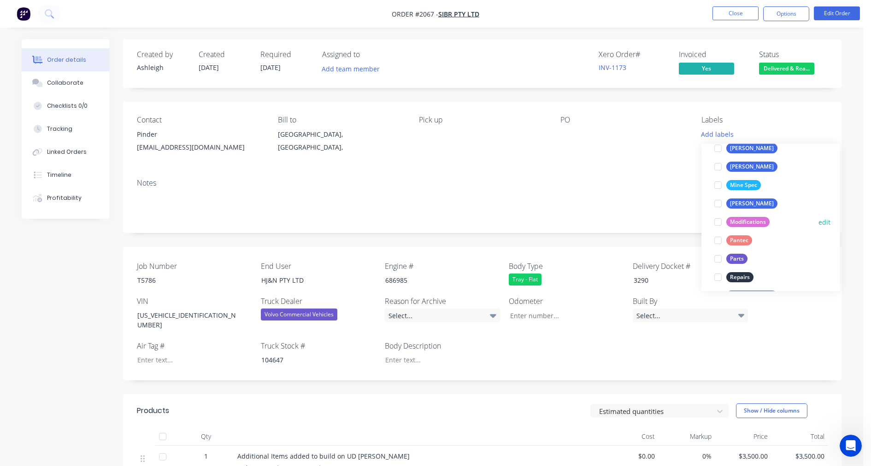
click at [719, 222] on div at bounding box center [718, 222] width 18 height 18
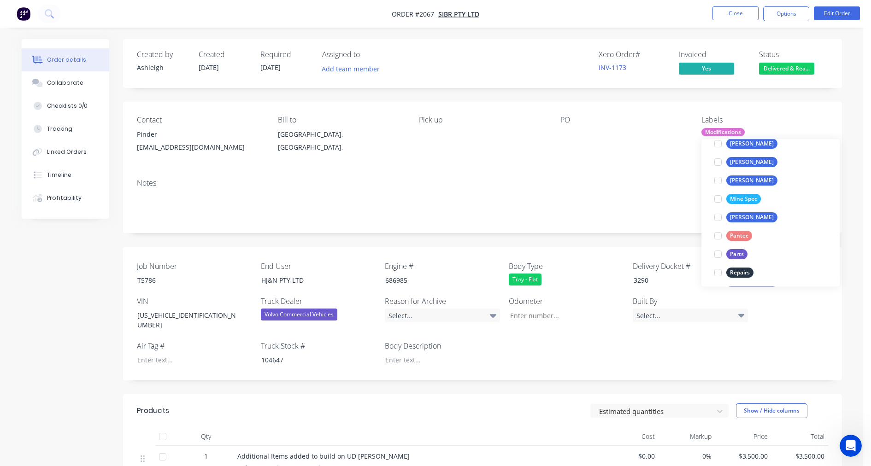
scroll to position [0, 0]
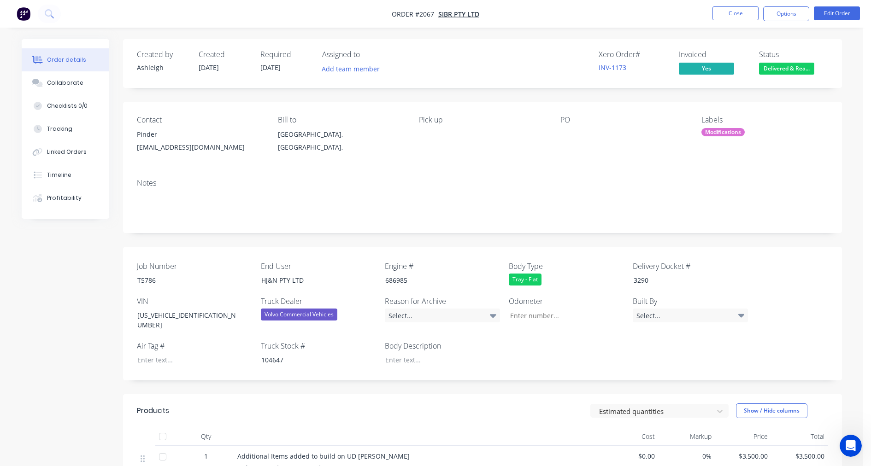
click at [667, 228] on div "Notes" at bounding box center [482, 202] width 719 height 62
click at [770, 69] on span "Delivered & Rea..." at bounding box center [786, 69] width 55 height 12
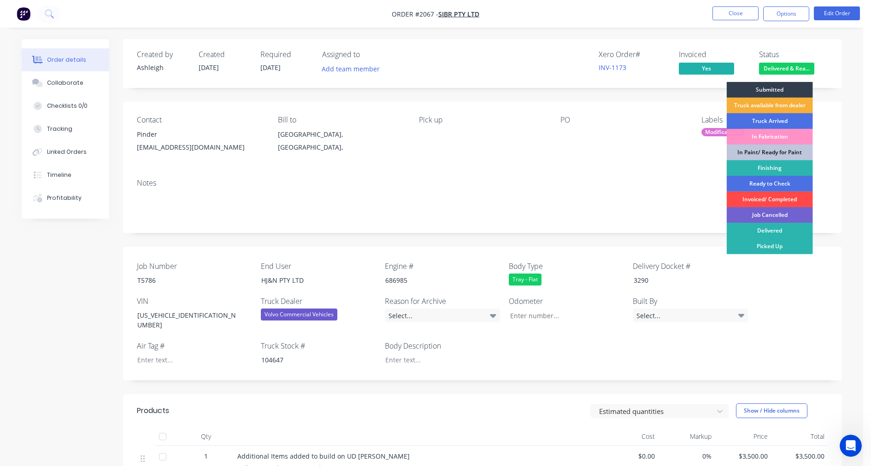
click at [763, 202] on div "Invoiced/ Completed" at bounding box center [770, 200] width 86 height 16
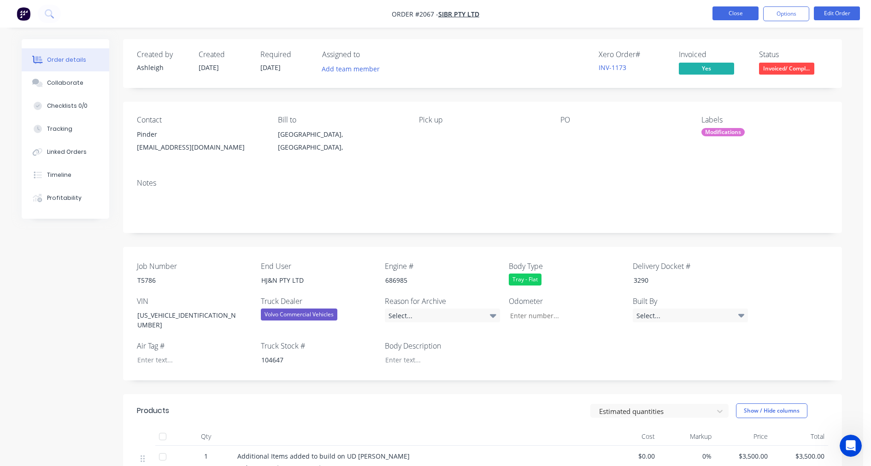
click at [731, 12] on button "Close" at bounding box center [736, 13] width 46 height 14
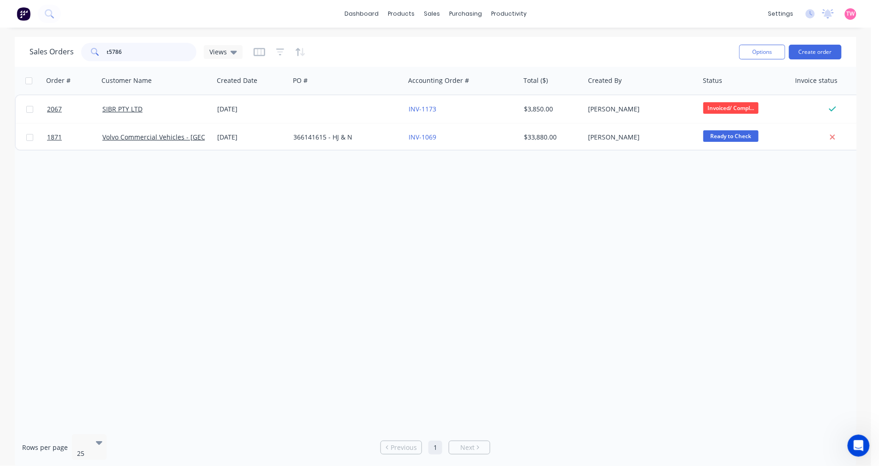
drag, startPoint x: 146, startPoint y: 51, endPoint x: 65, endPoint y: 51, distance: 80.2
click at [65, 51] on div "Sales Orders t5786 Views" at bounding box center [136, 52] width 213 height 18
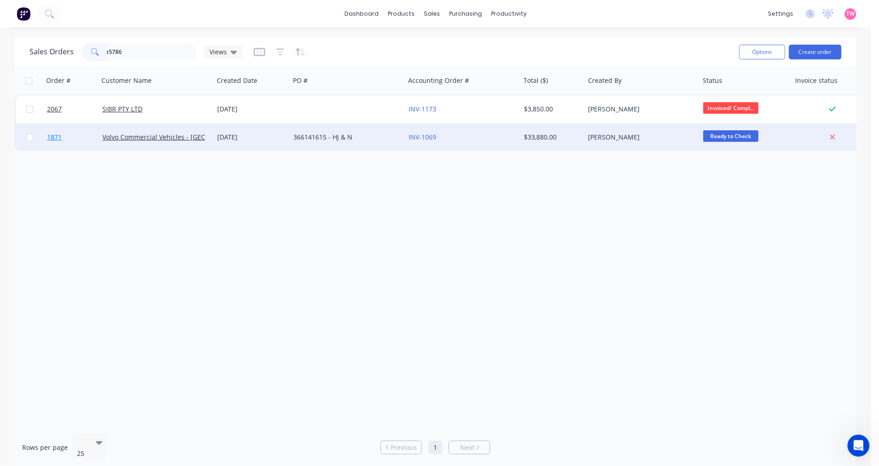
click at [86, 137] on link "1871" at bounding box center [74, 138] width 55 height 28
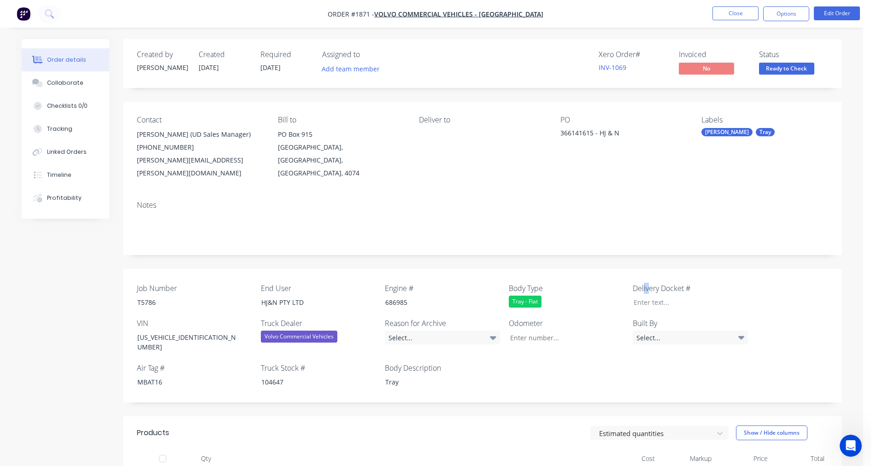
click at [651, 278] on div "Job Number T5786 End User HJ&N PTY LTD Engine # 686985 Body Type Tray - Flat De…" at bounding box center [482, 336] width 719 height 134
click at [650, 296] on div at bounding box center [683, 302] width 115 height 13
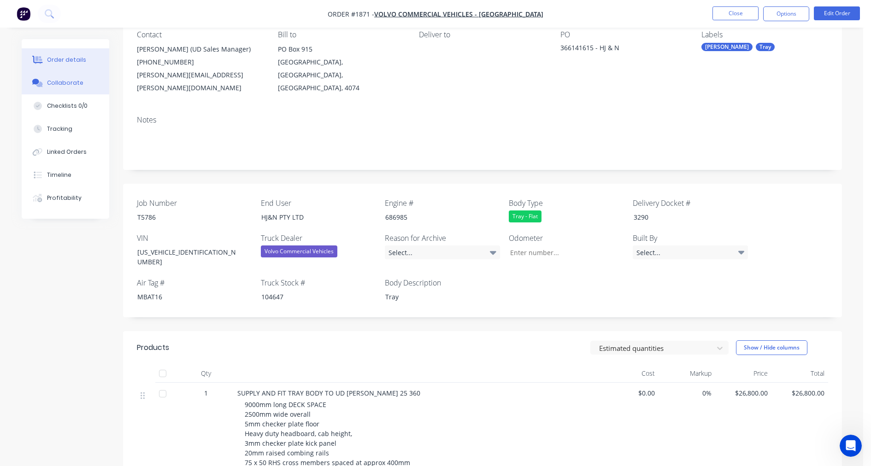
click at [77, 86] on div "Collaborate" at bounding box center [65, 83] width 36 height 8
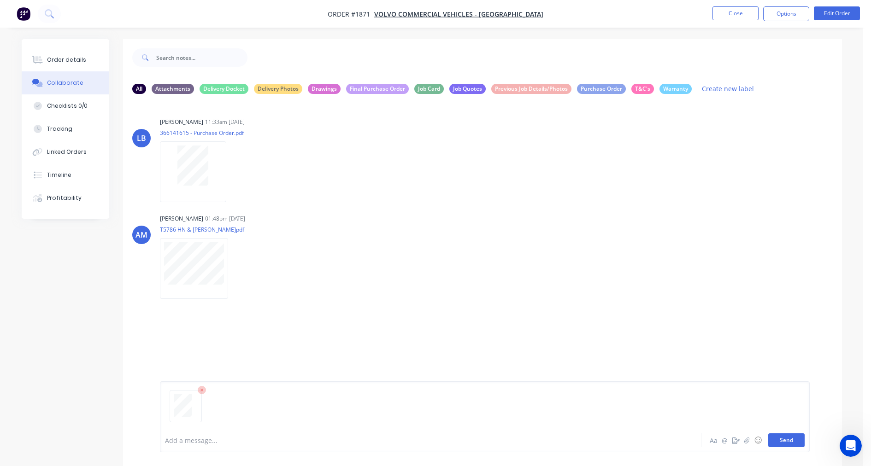
click at [770, 441] on button "Send" at bounding box center [786, 441] width 36 height 14
click at [60, 60] on div "Order details" at bounding box center [66, 60] width 39 height 8
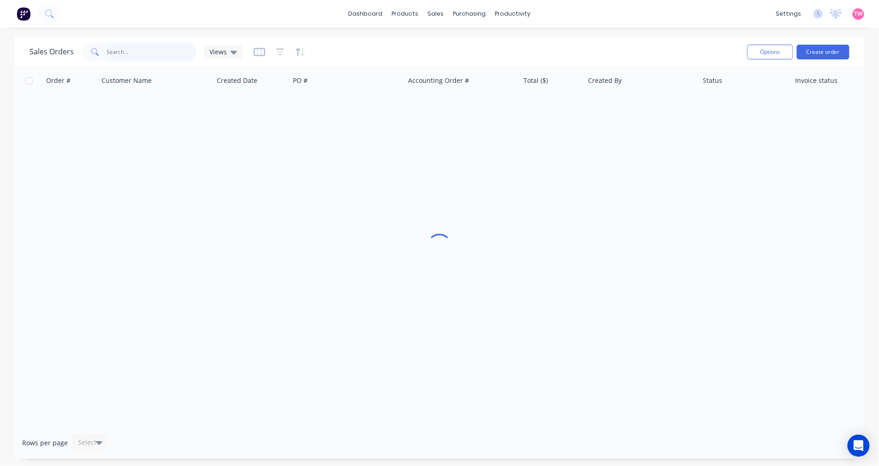
click at [128, 53] on input "text" at bounding box center [152, 52] width 90 height 18
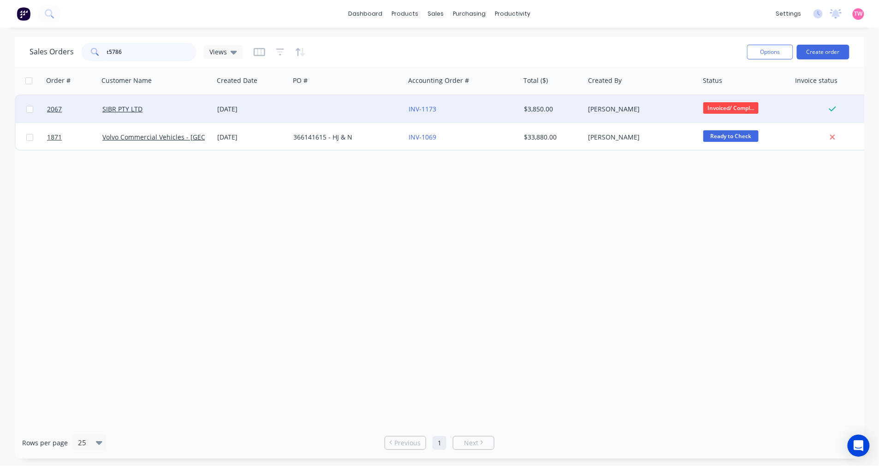
type input "t5786"
click at [310, 111] on div at bounding box center [347, 109] width 115 height 28
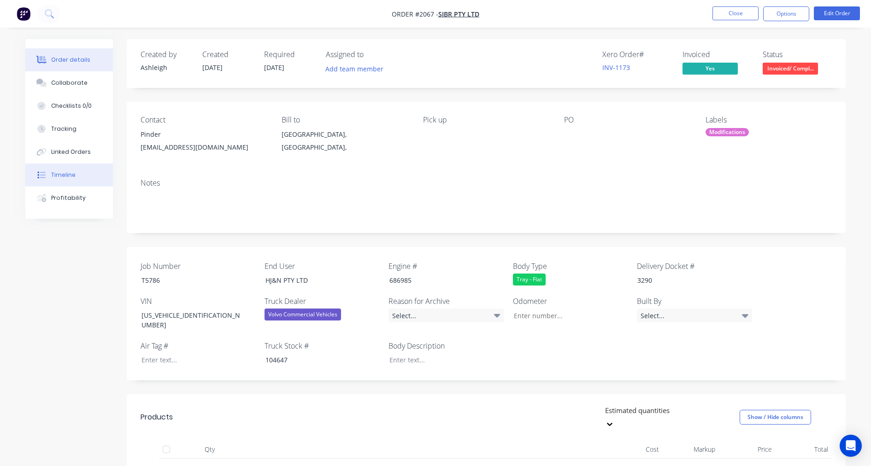
click at [76, 175] on button "Timeline" at bounding box center [69, 175] width 88 height 23
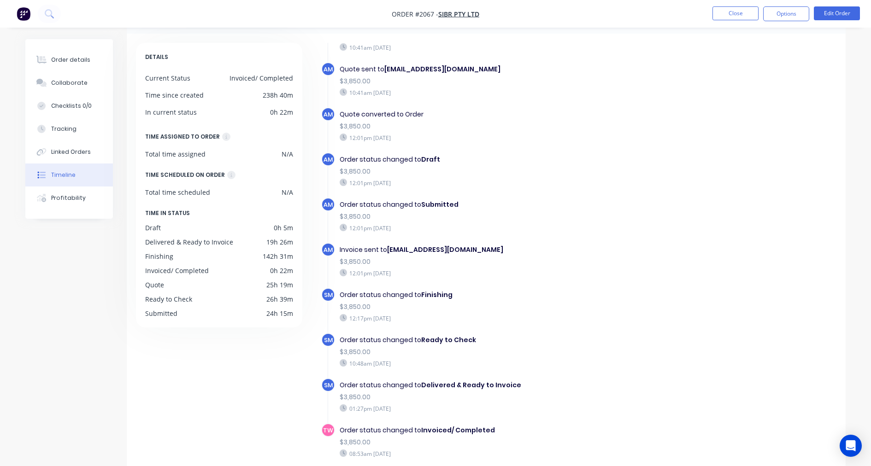
scroll to position [68, 0]
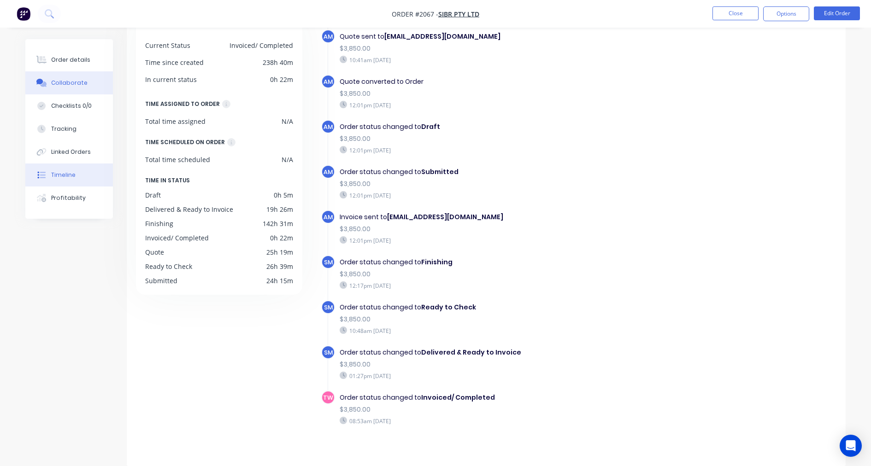
drag, startPoint x: 58, startPoint y: 82, endPoint x: 51, endPoint y: 77, distance: 8.3
click at [58, 82] on div "Collaborate" at bounding box center [69, 83] width 36 height 8
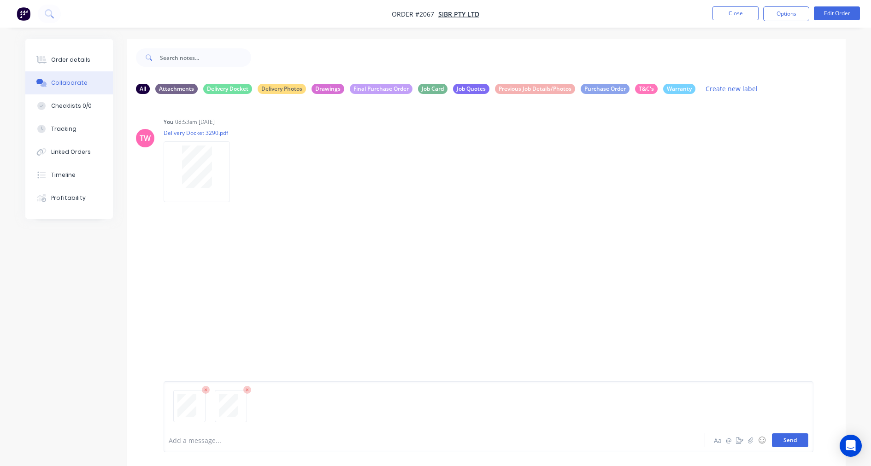
click at [782, 440] on button "Send" at bounding box center [790, 441] width 36 height 14
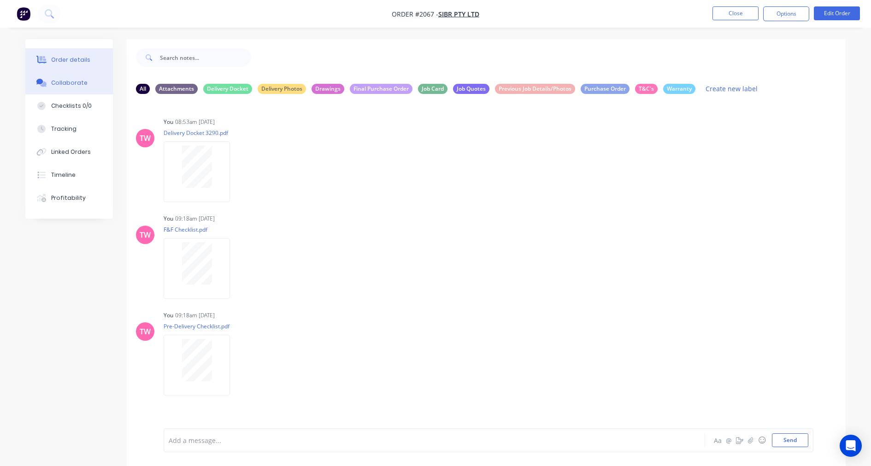
click at [66, 60] on div "Order details" at bounding box center [70, 60] width 39 height 8
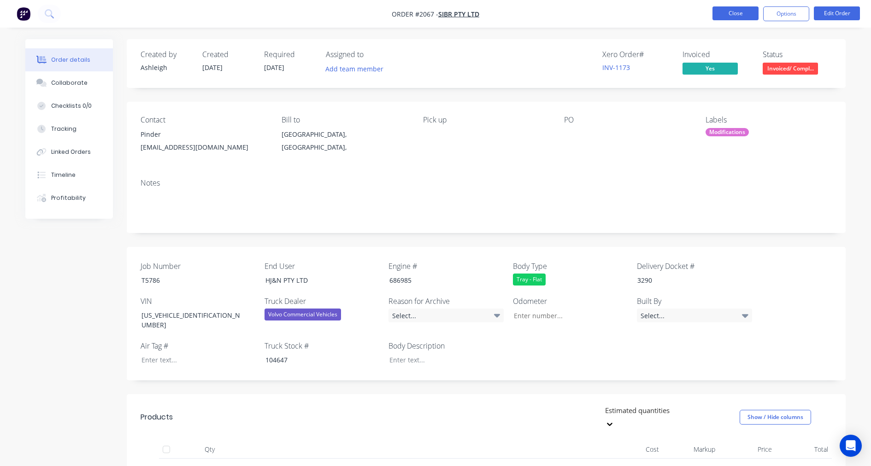
click at [738, 10] on button "Close" at bounding box center [736, 13] width 46 height 14
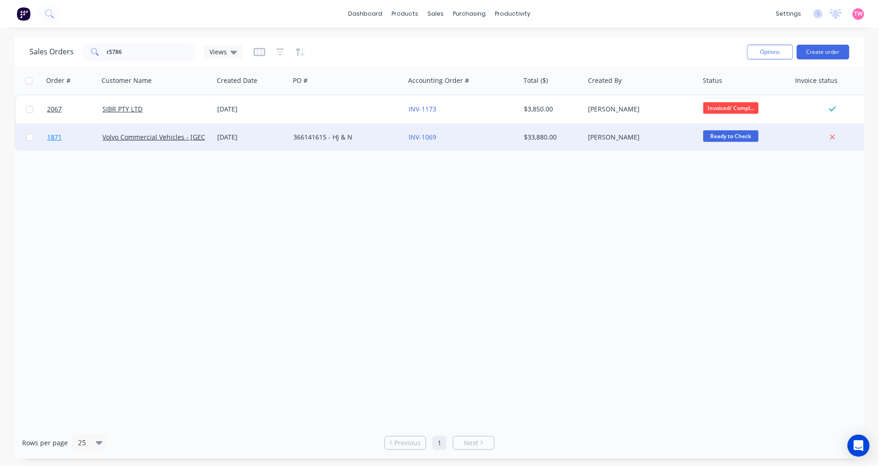
click at [74, 139] on link "1871" at bounding box center [74, 138] width 55 height 28
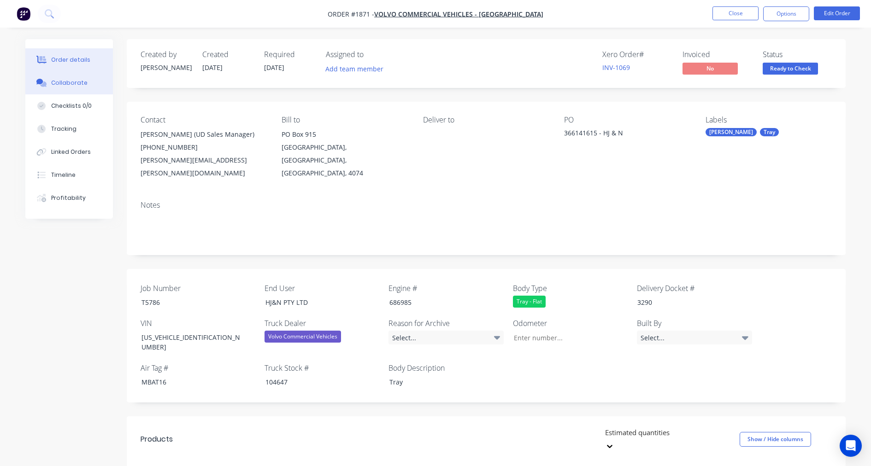
click at [58, 83] on div "Collaborate" at bounding box center [69, 83] width 36 height 8
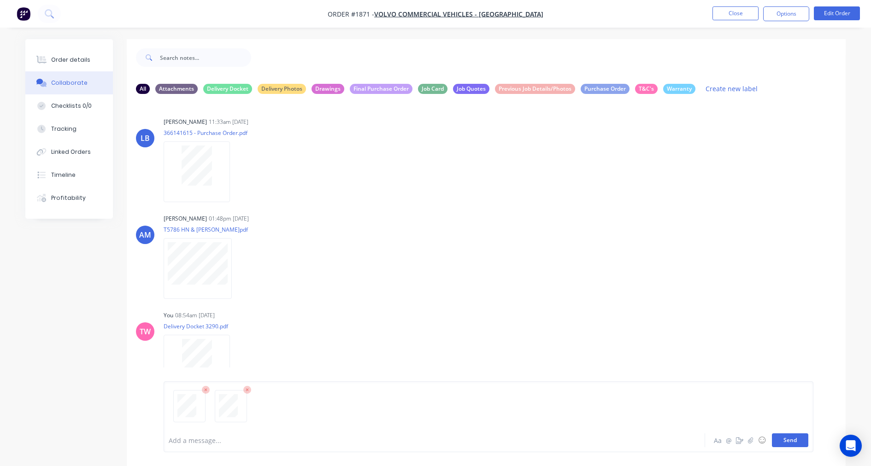
click at [780, 444] on button "Send" at bounding box center [790, 441] width 36 height 14
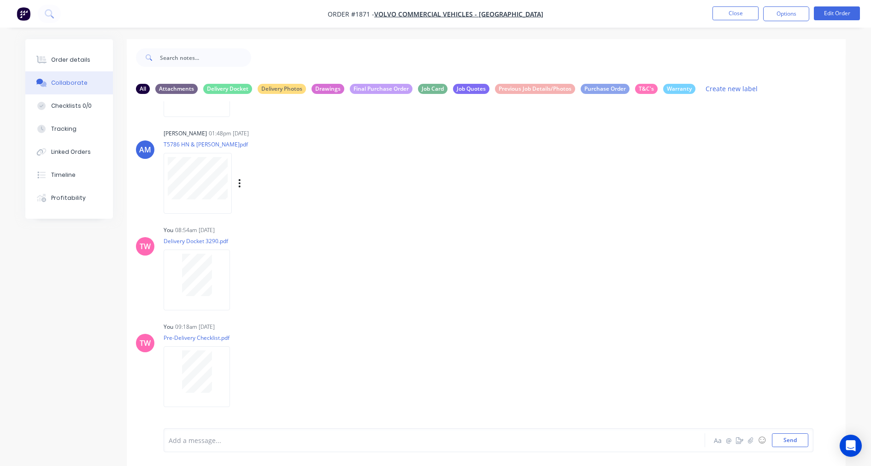
scroll to position [164, 0]
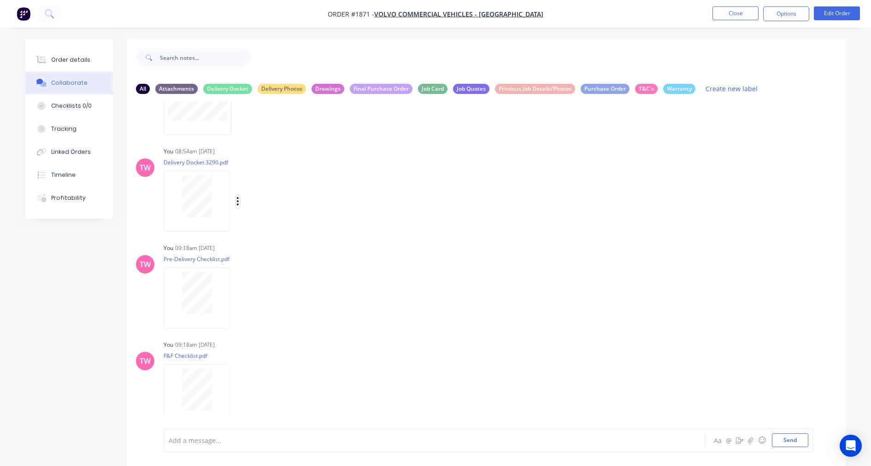
click at [237, 199] on icon "button" at bounding box center [237, 201] width 3 height 11
click at [267, 212] on button "Labels" at bounding box center [299, 205] width 104 height 21
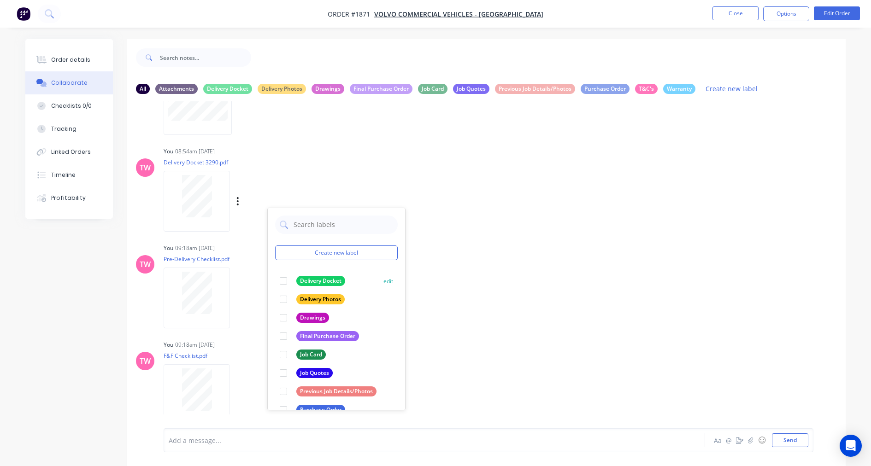
click at [282, 280] on div at bounding box center [283, 281] width 18 height 18
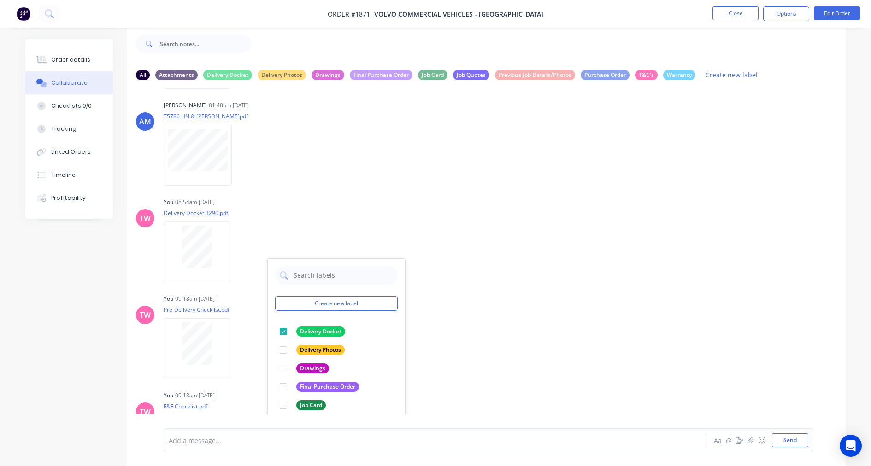
scroll to position [0, 0]
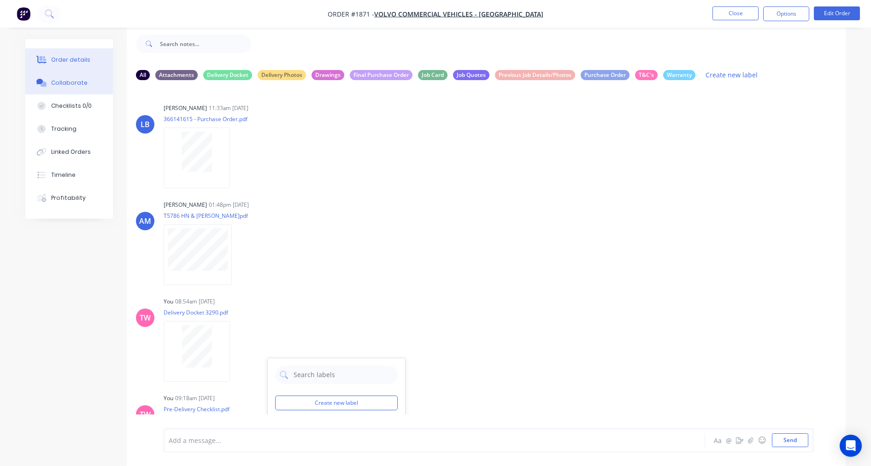
click at [82, 60] on div "Order details" at bounding box center [70, 60] width 39 height 8
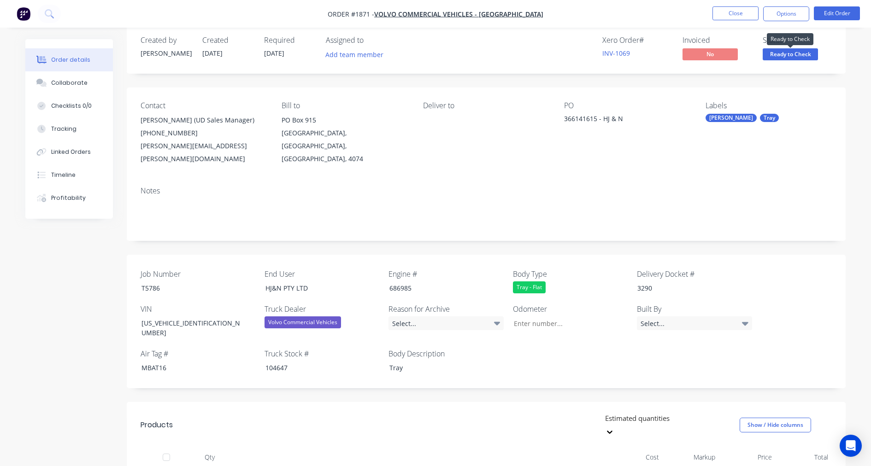
click at [798, 57] on span "Ready to Check" at bounding box center [790, 54] width 55 height 12
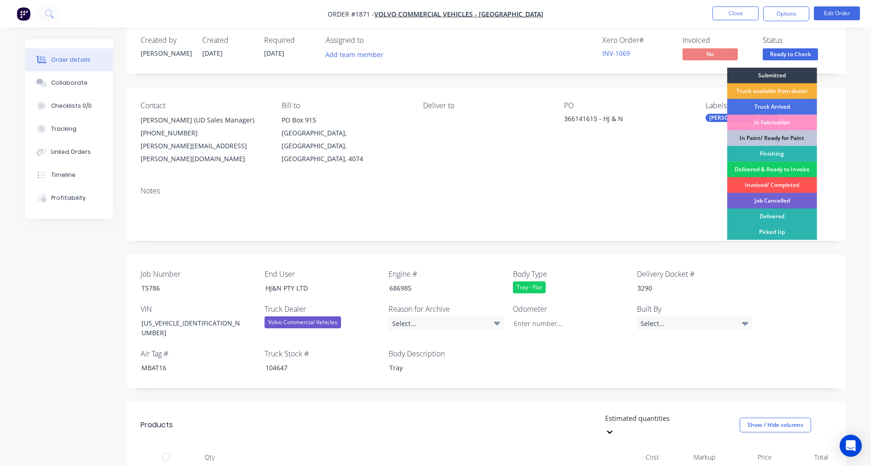
click at [784, 169] on div "Delivered & Ready to Invoice" at bounding box center [772, 170] width 90 height 16
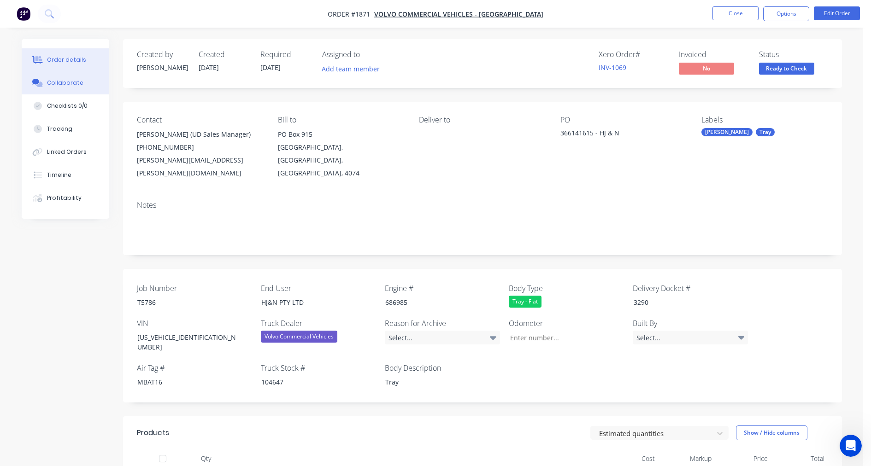
click at [40, 82] on icon at bounding box center [39, 85] width 6 height 6
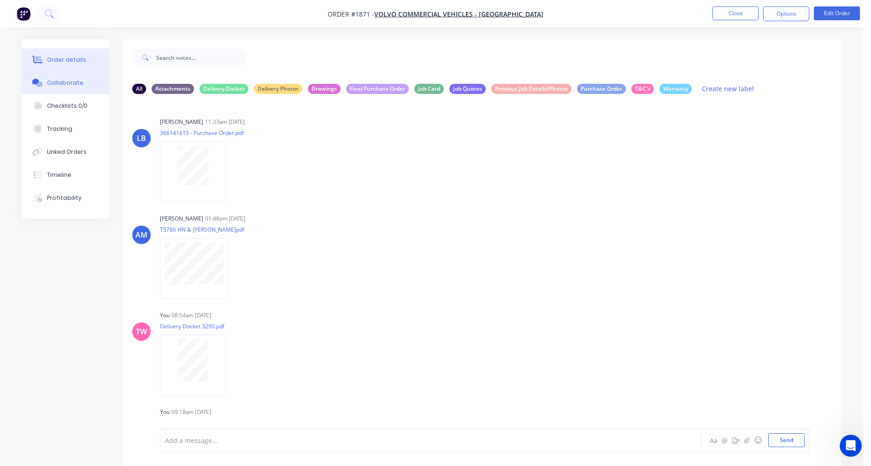
click at [61, 59] on div "Order details" at bounding box center [66, 60] width 39 height 8
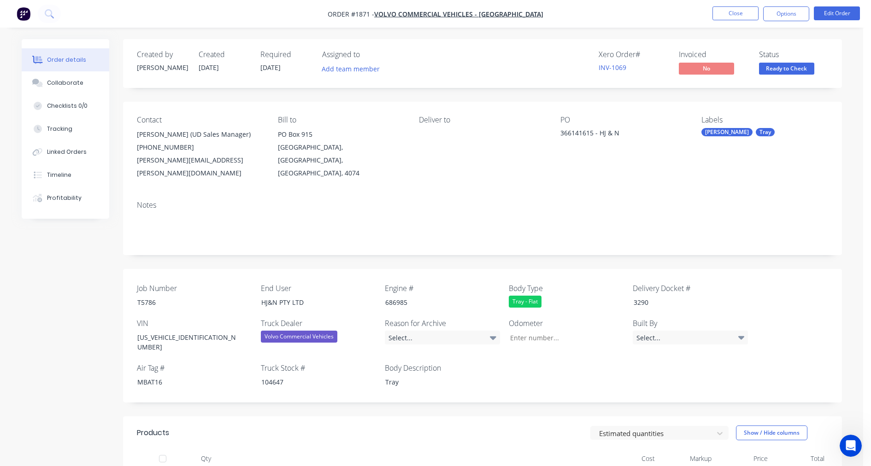
click at [790, 67] on span "Ready to Check" at bounding box center [786, 69] width 55 height 12
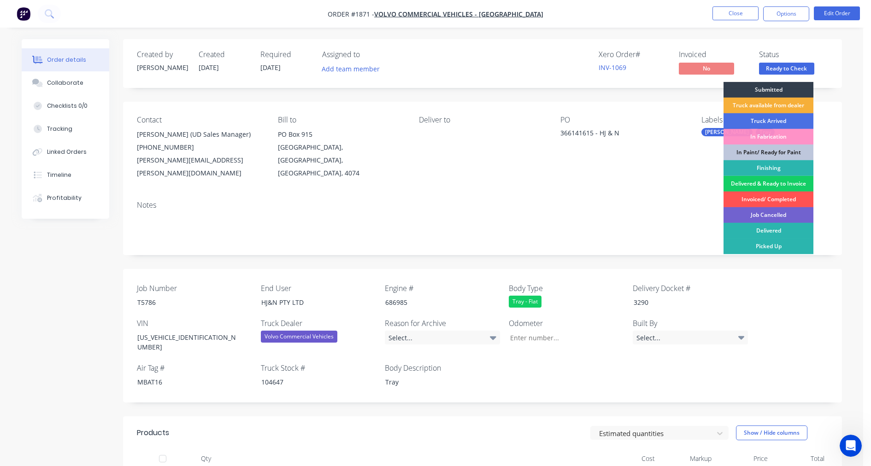
click at [784, 183] on div "Delivered & Ready to Invoice" at bounding box center [769, 184] width 90 height 16
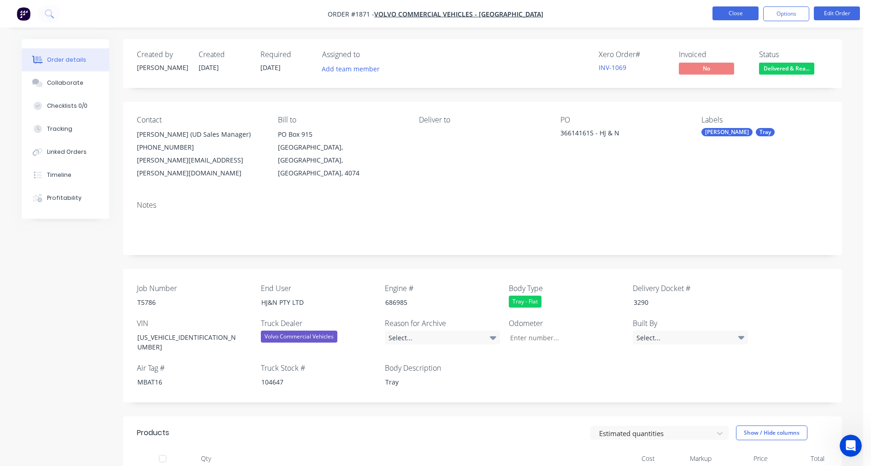
click at [734, 13] on button "Close" at bounding box center [736, 13] width 46 height 14
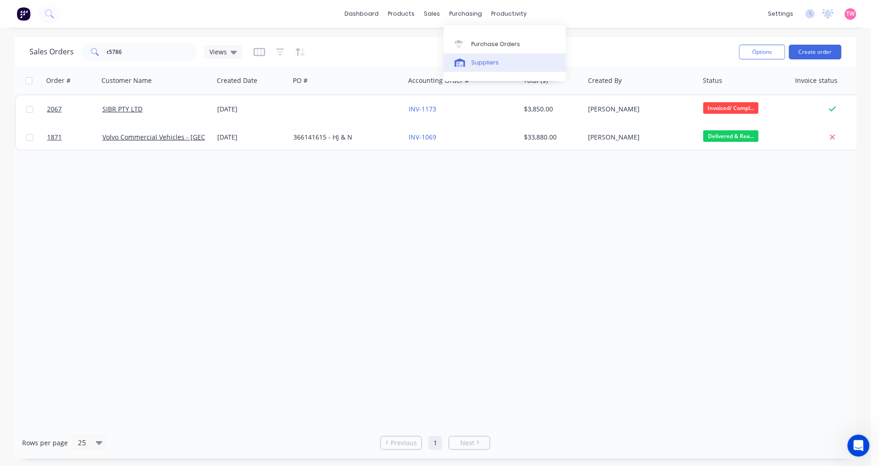
click at [483, 60] on div "Suppliers" at bounding box center [485, 63] width 28 height 8
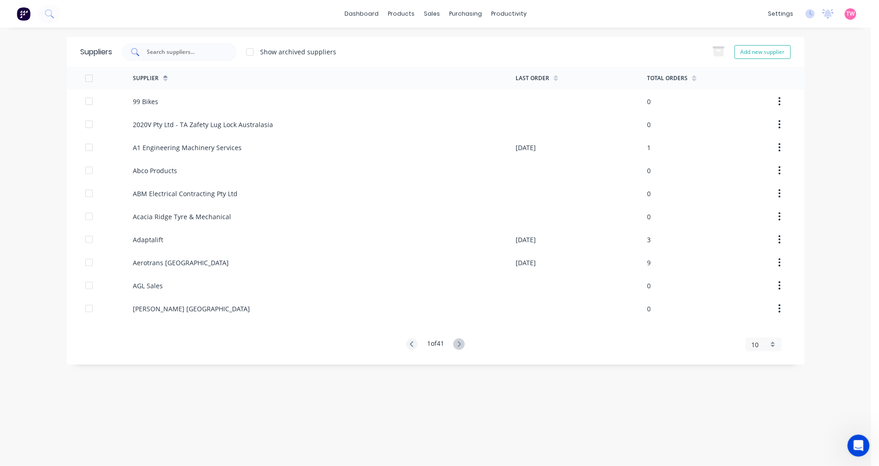
click at [167, 49] on input "text" at bounding box center [184, 51] width 77 height 9
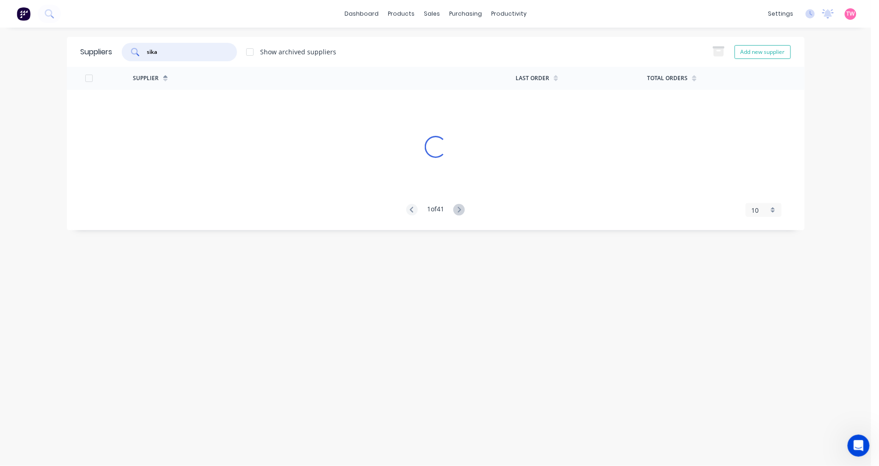
type input "sika"
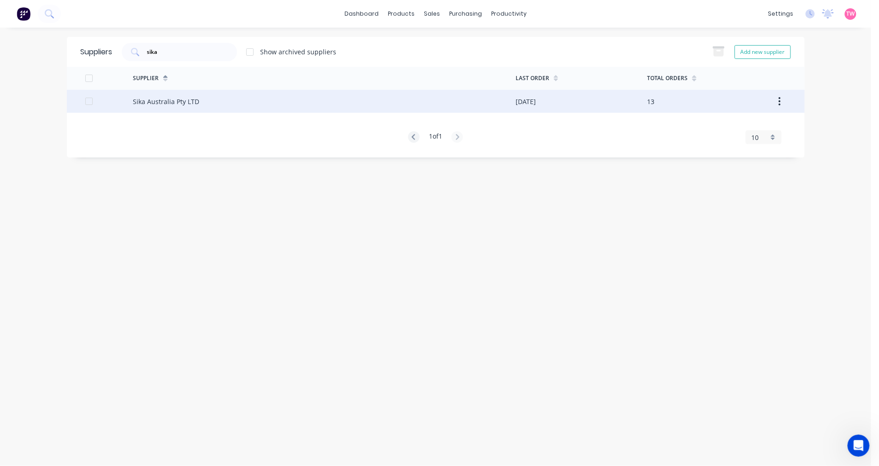
click at [154, 102] on div "Sika Australia Pty LTD" at bounding box center [166, 102] width 66 height 10
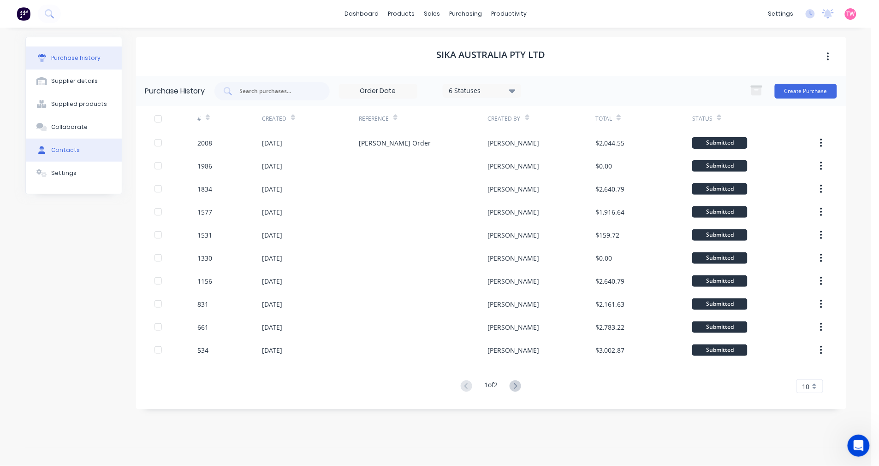
click at [75, 145] on button "Contacts" at bounding box center [74, 150] width 96 height 23
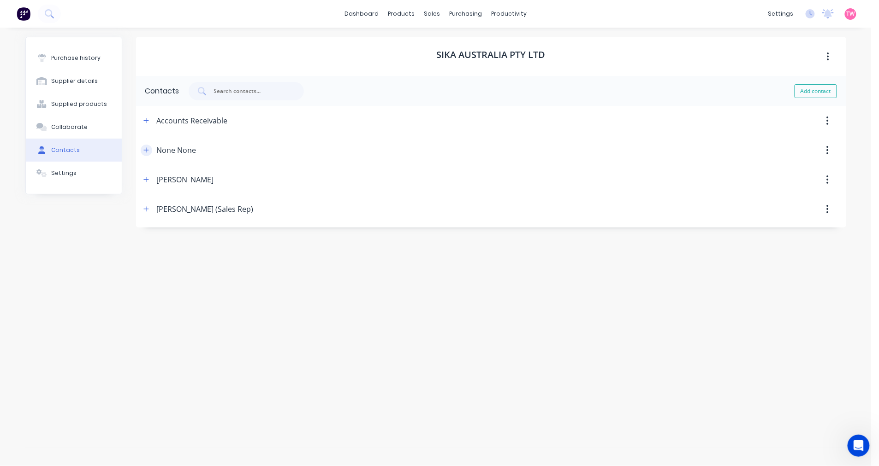
click at [144, 145] on button "button" at bounding box center [147, 151] width 12 height 12
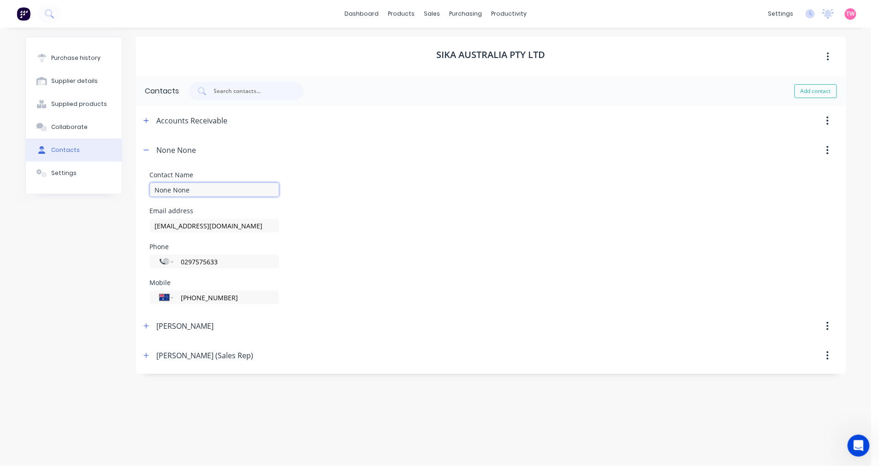
drag, startPoint x: 195, startPoint y: 188, endPoint x: 130, endPoint y: 183, distance: 64.2
click at [130, 183] on div "Purchase history Supplier details Supplied products Collaborate Contacts Settin…" at bounding box center [435, 242] width 821 height 411
type input "ORDERS"
click at [144, 151] on icon "button" at bounding box center [146, 150] width 6 height 6
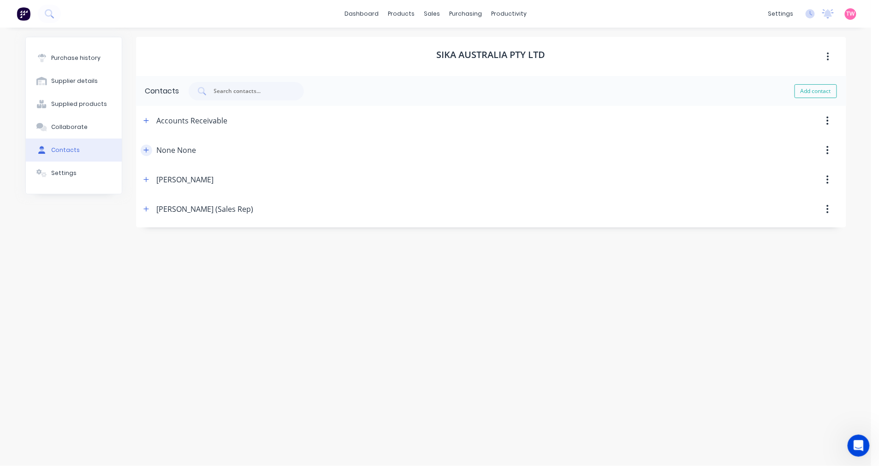
click at [144, 151] on icon "button" at bounding box center [146, 150] width 6 height 6
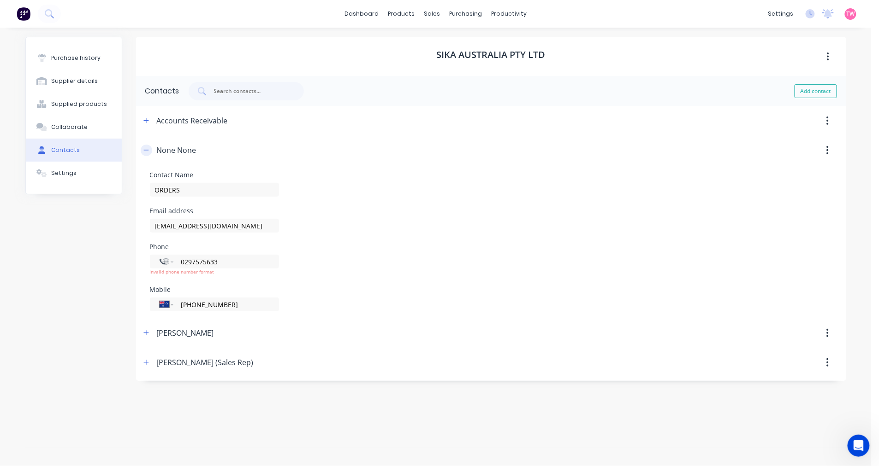
click at [148, 148] on icon "button" at bounding box center [146, 150] width 6 height 6
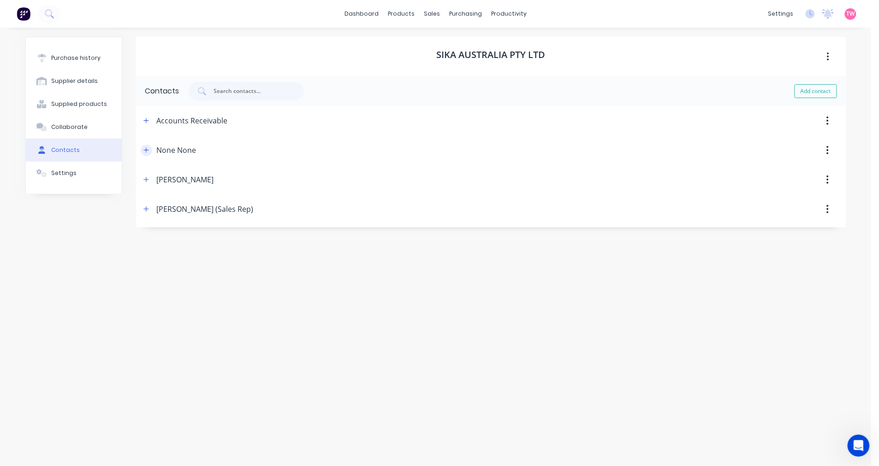
click at [148, 148] on icon "button" at bounding box center [146, 150] width 6 height 6
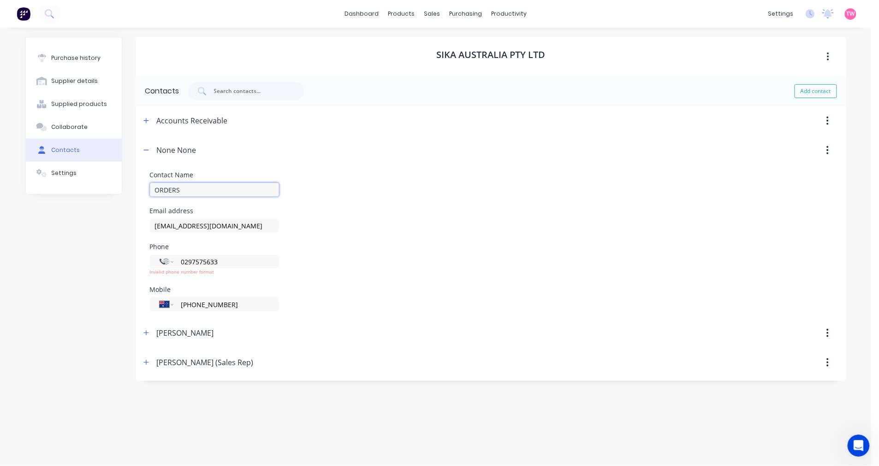
click at [192, 189] on input "ORDERS" at bounding box center [214, 190] width 129 height 14
type input "ORDERS SIKA"
click at [214, 407] on div "Sika Australia Pty LTD Contacts Add contact Accounts Receivable Contact Name Ac…" at bounding box center [491, 242] width 710 height 411
click at [145, 148] on icon "button" at bounding box center [146, 150] width 6 height 6
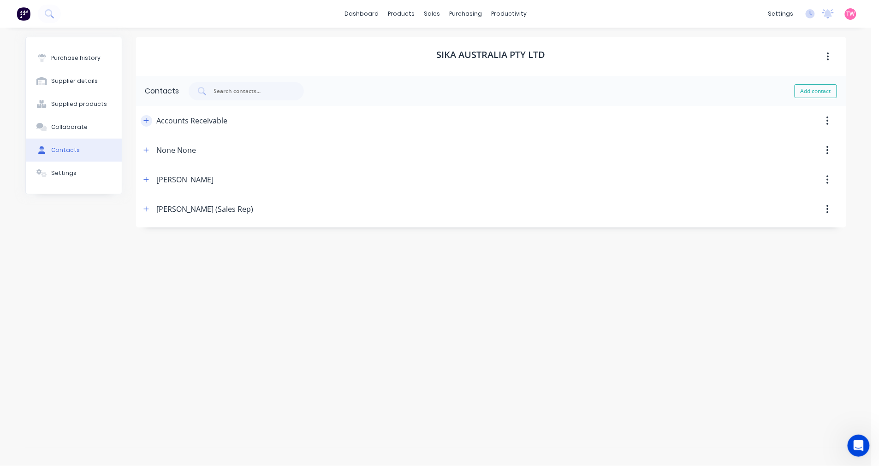
click at [148, 119] on icon "button" at bounding box center [146, 121] width 6 height 6
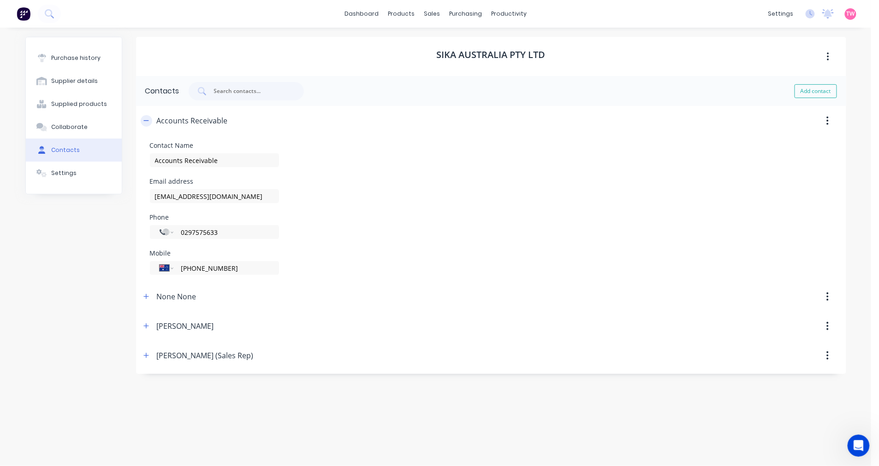
click at [148, 119] on icon "button" at bounding box center [146, 121] width 6 height 6
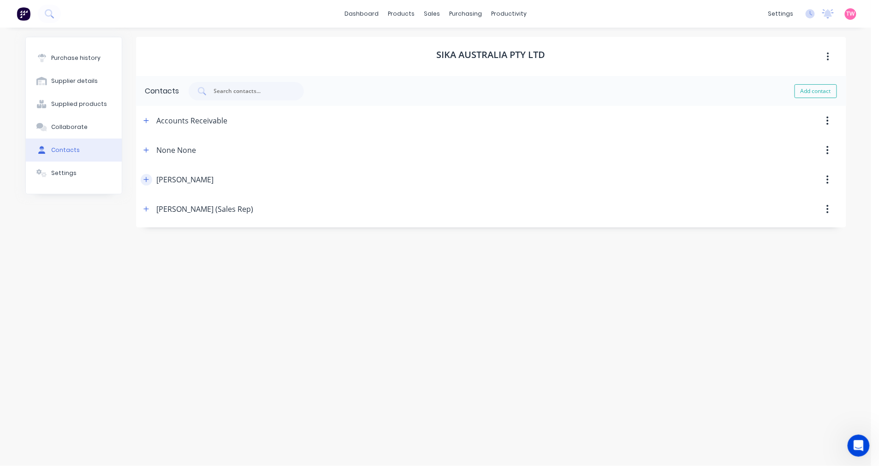
click at [144, 177] on icon "button" at bounding box center [146, 180] width 6 height 6
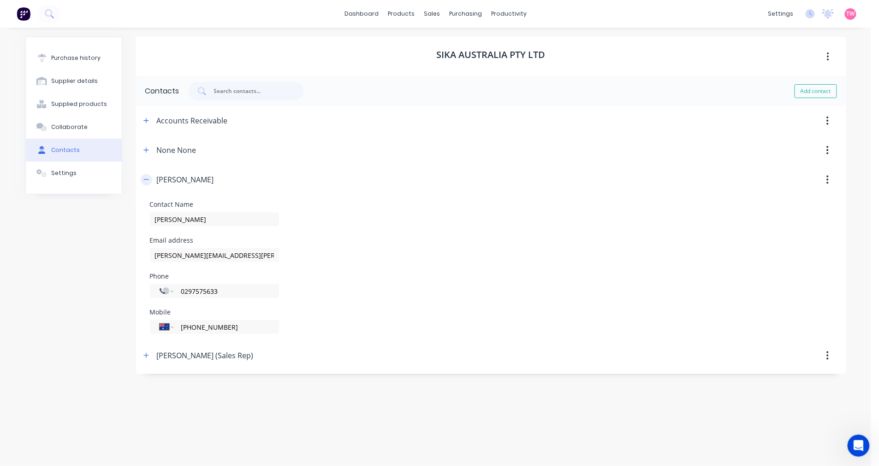
click at [144, 177] on icon "button" at bounding box center [146, 180] width 6 height 6
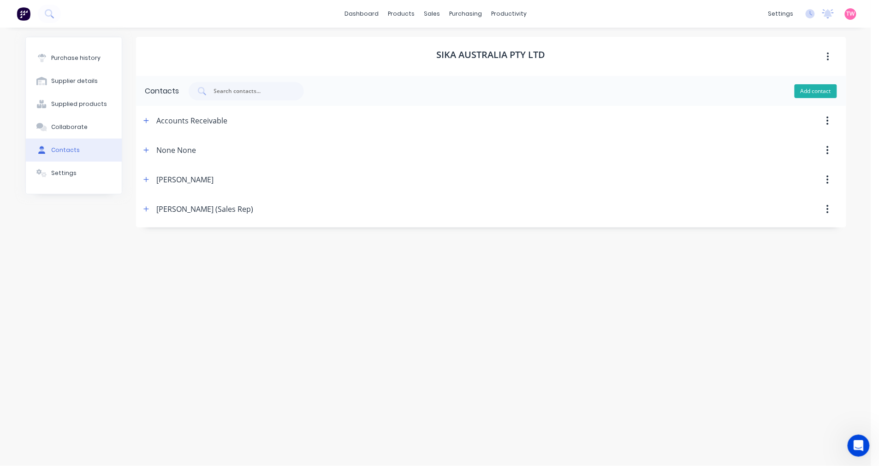
click at [808, 93] on button "Add contact" at bounding box center [815, 91] width 42 height 14
select select "AU"
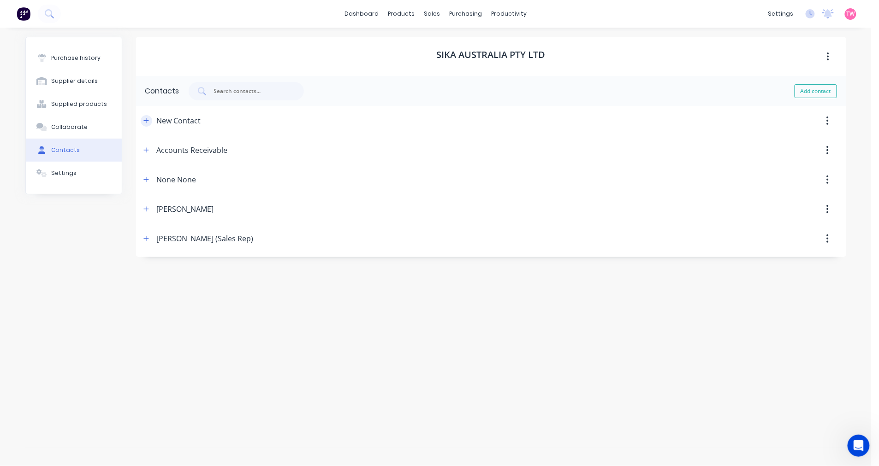
click at [148, 120] on icon "button" at bounding box center [146, 121] width 6 height 6
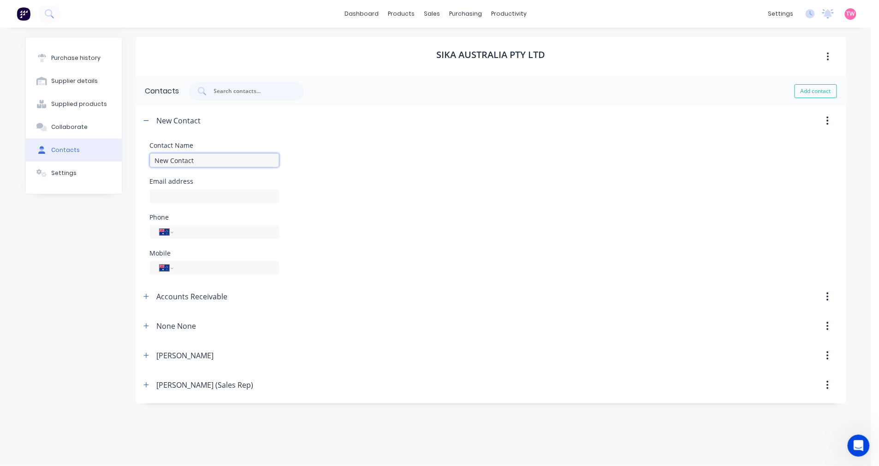
drag, startPoint x: 205, startPoint y: 159, endPoint x: 121, endPoint y: 153, distance: 84.1
click at [121, 154] on div "Purchase history Supplier details Supplied products Collaborate Contacts Settin…" at bounding box center [435, 242] width 821 height 411
type input "Jessica Sales"
click at [191, 196] on input at bounding box center [214, 196] width 129 height 14
click at [181, 196] on input at bounding box center [214, 196] width 129 height 14
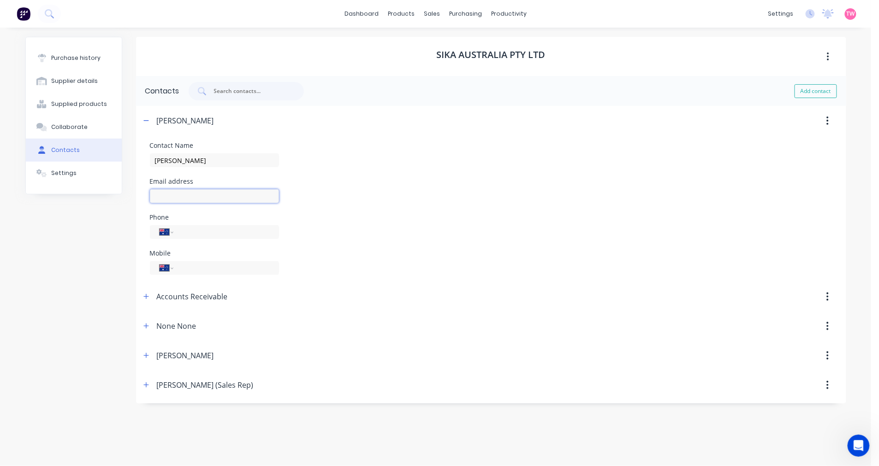
paste input "reynolds.jessica@au.sika.com"
type input "reynolds.jessica@au.sika.com"
click at [187, 268] on input "tel" at bounding box center [224, 268] width 89 height 11
paste input "0477 111 404"
type input "0477 111 404"
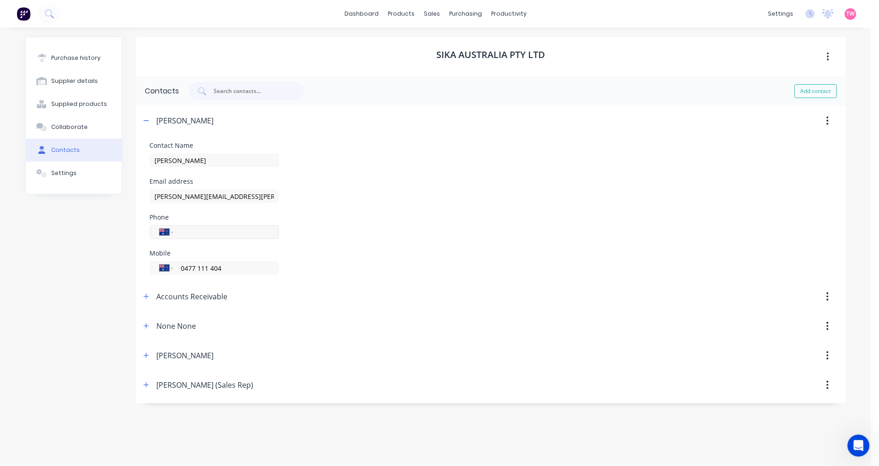
click at [167, 239] on div "International Afghanistan Åland Islands Albania Algeria American Samoa Andorra …" at bounding box center [214, 232] width 129 height 14
click at [219, 234] on input "tel" at bounding box center [224, 232] width 89 height 11
paste input "(07) 3633 9222"
type input "(07) 3633 9222"
click at [147, 120] on icon "button" at bounding box center [146, 121] width 6 height 6
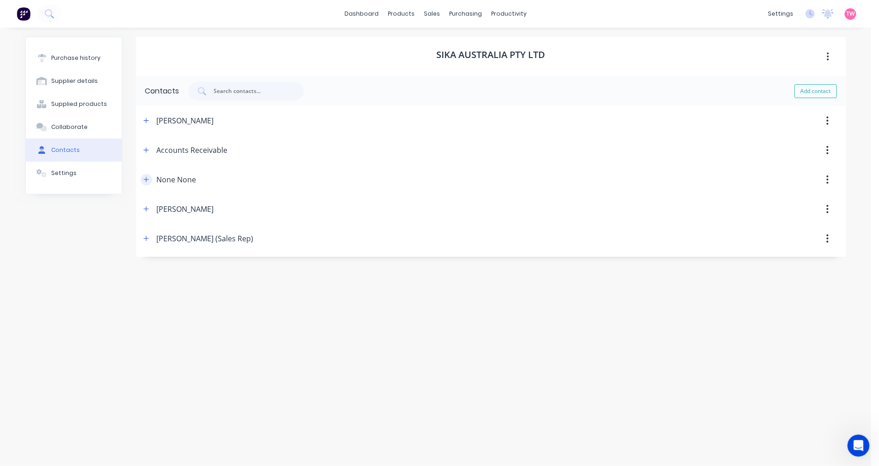
click at [143, 178] on icon "button" at bounding box center [146, 180] width 6 height 6
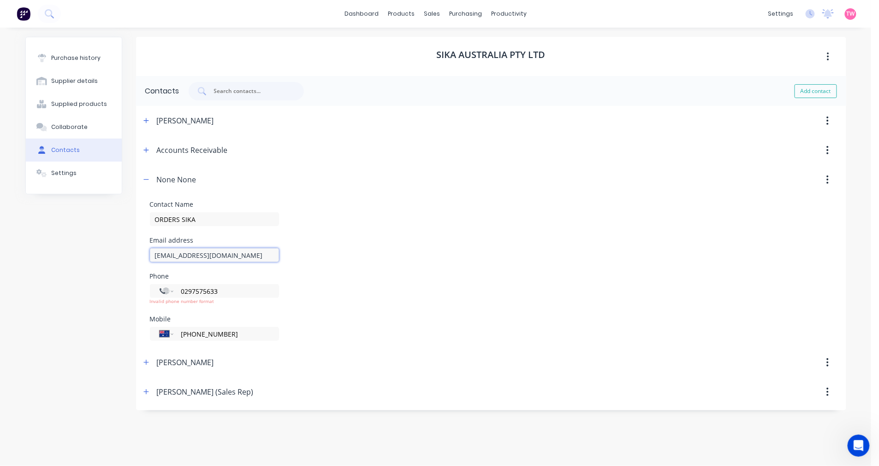
drag, startPoint x: 234, startPoint y: 255, endPoint x: 137, endPoint y: 258, distance: 96.8
click at [137, 258] on form "Contact Name ORDERS SIKA Email address orders.qld@au.sika.com Phone Internation…" at bounding box center [491, 272] width 710 height 154
click at [828, 177] on icon "button" at bounding box center [827, 180] width 2 height 10
click at [766, 204] on div "Delete" at bounding box center [794, 203] width 71 height 13
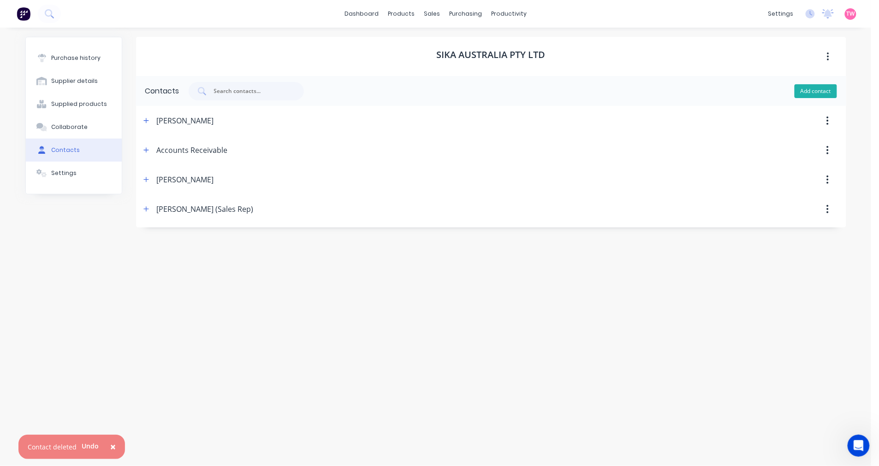
click at [816, 93] on button "Add contact" at bounding box center [815, 91] width 42 height 14
select select "AU"
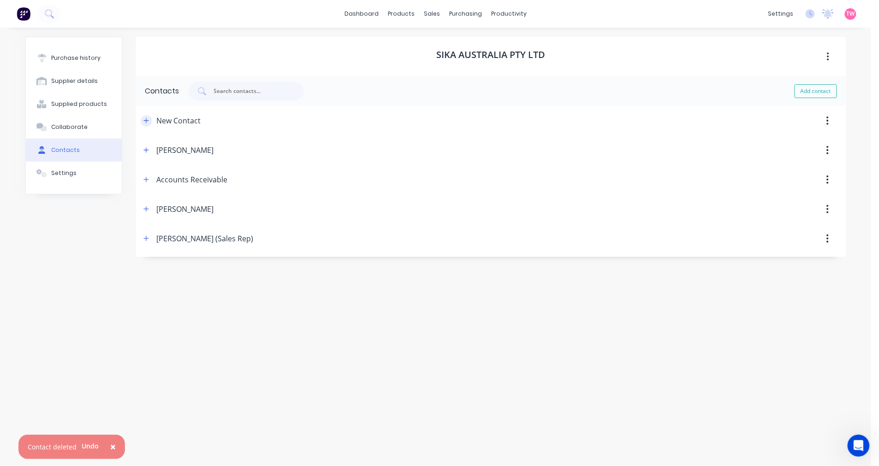
click at [146, 118] on icon "button" at bounding box center [146, 121] width 6 height 6
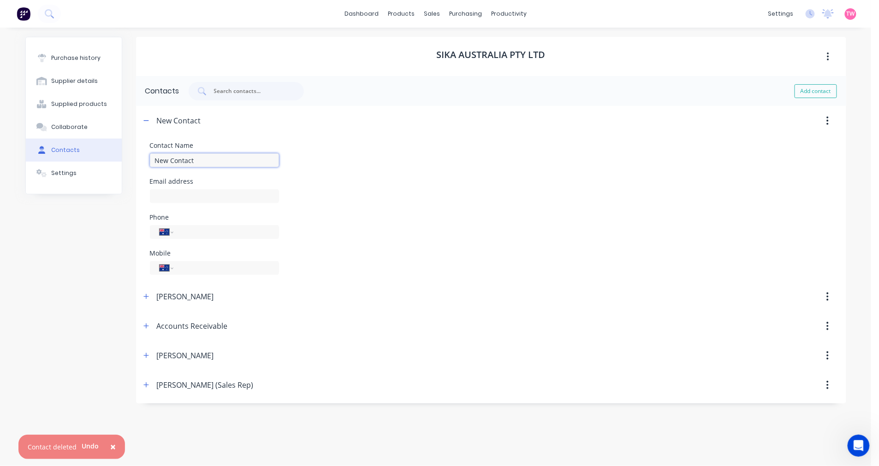
drag, startPoint x: 205, startPoint y: 159, endPoint x: 114, endPoint y: 158, distance: 90.8
click at [114, 158] on div "Purchase history Supplier details Supplied products Collaborate Contacts Settin…" at bounding box center [435, 242] width 821 height 411
type input "ORDERS SIKA"
click at [185, 195] on input at bounding box center [214, 196] width 129 height 14
paste input "orders.qld@au.sika.com"
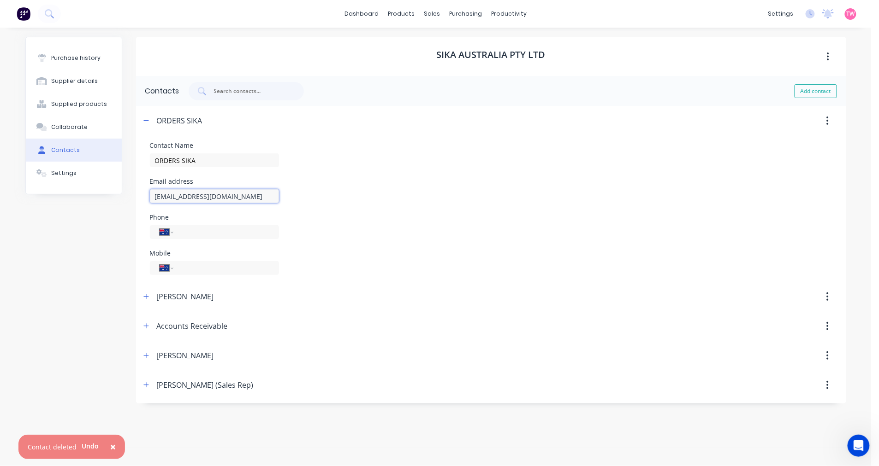
type input "orders.qld@au.sika.com"
click at [211, 233] on input "tel" at bounding box center [224, 232] width 89 height 11
paste input "(07) 3633 9222"
type input "(07) 3633 9222"
click at [58, 289] on div "Purchase history Supplier details Supplied products Collaborate Contacts Settin…" at bounding box center [73, 242] width 97 height 411
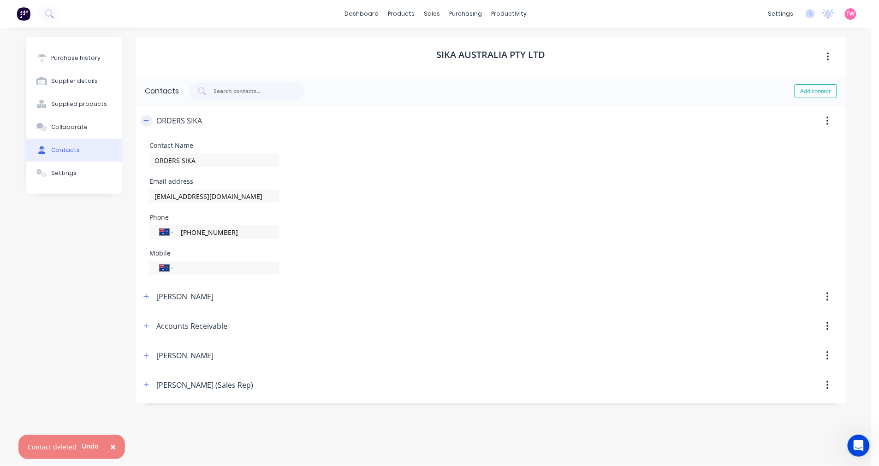
click at [143, 118] on button "button" at bounding box center [147, 121] width 12 height 12
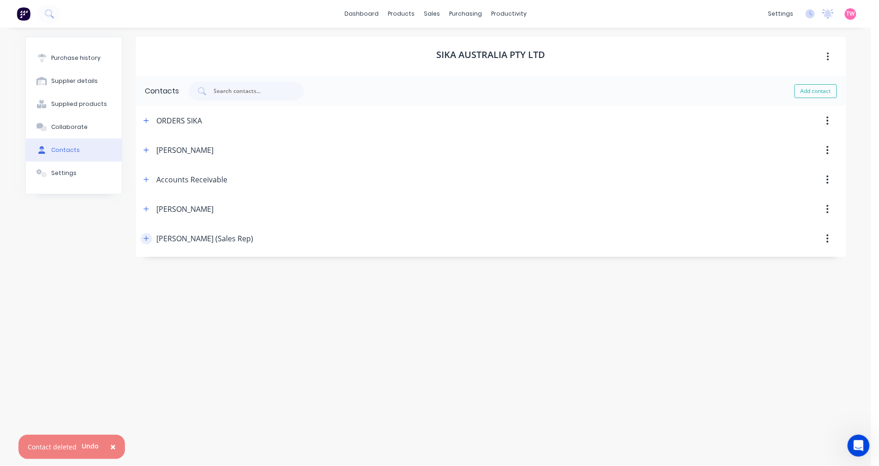
click at [148, 240] on icon "button" at bounding box center [146, 239] width 6 height 6
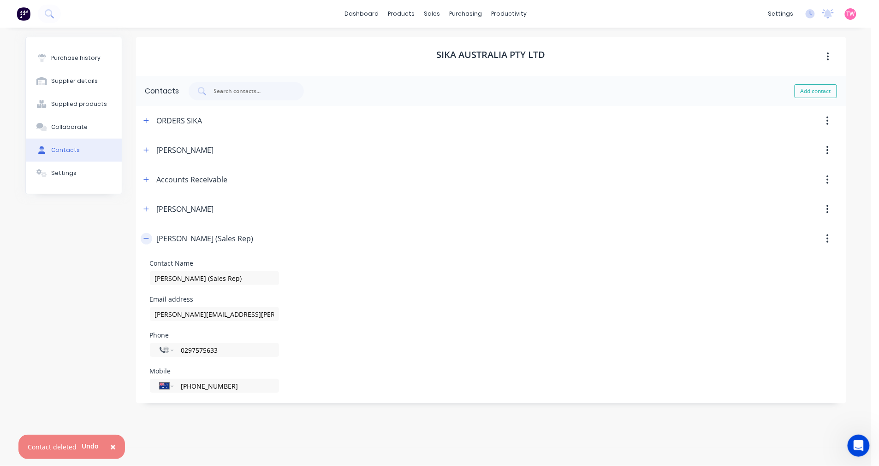
click at [147, 240] on icon "button" at bounding box center [146, 239] width 6 height 6
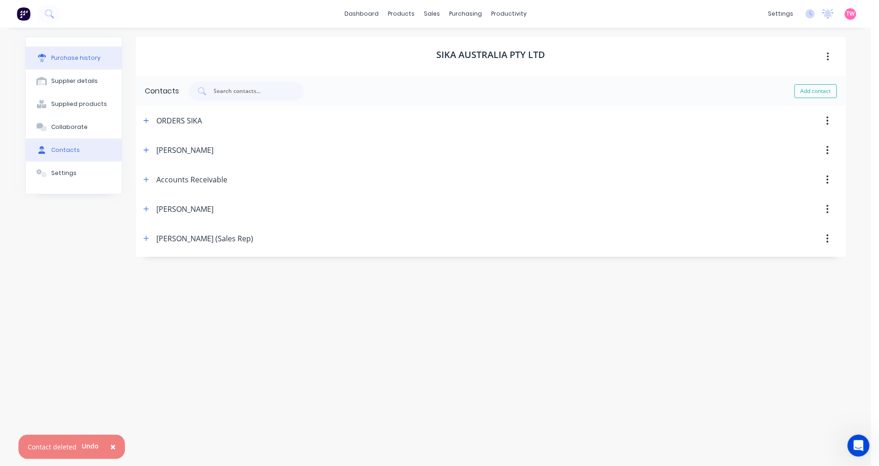
click at [84, 53] on button "Purchase history" at bounding box center [74, 58] width 96 height 23
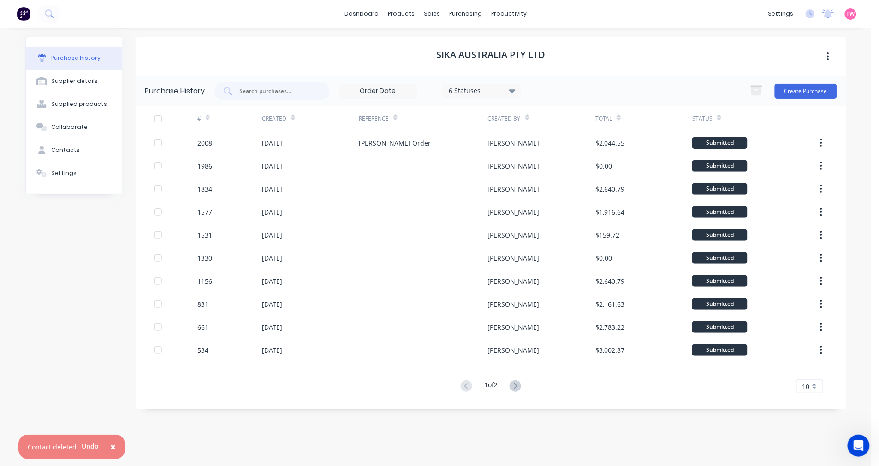
click at [112, 446] on span "×" at bounding box center [113, 447] width 6 height 13
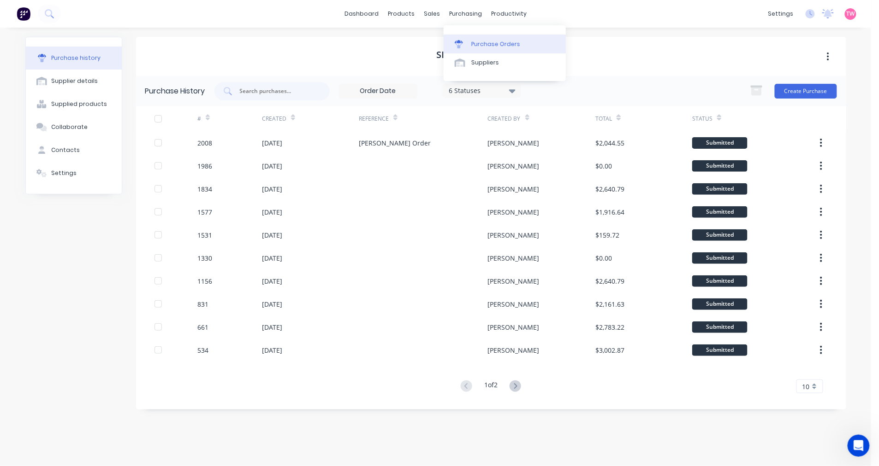
click at [492, 45] on div "Purchase Orders" at bounding box center [495, 44] width 49 height 8
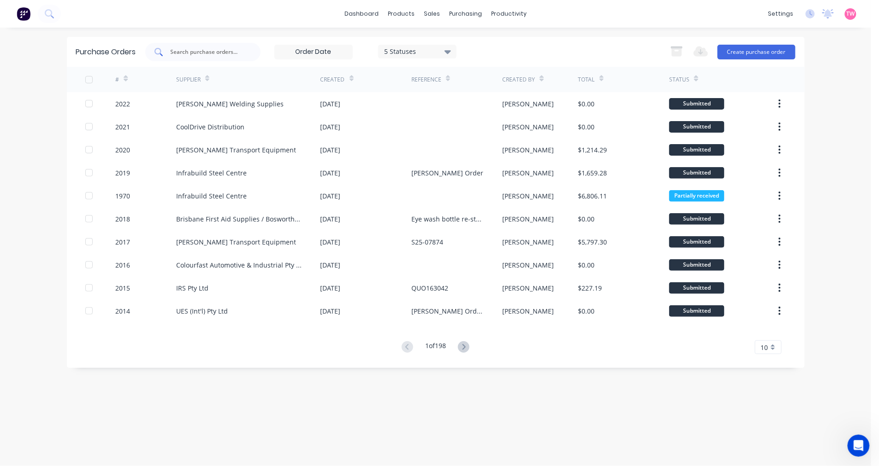
click at [246, 51] on div at bounding box center [202, 52] width 115 height 18
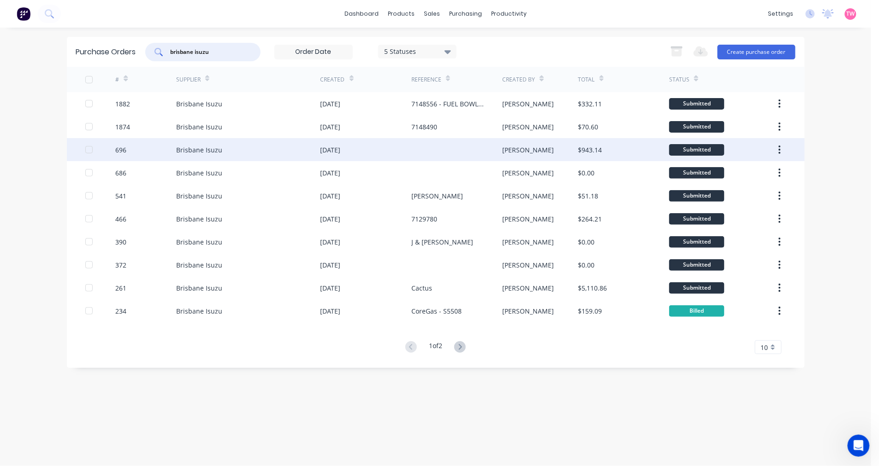
type input "brisbane isuzu"
click at [260, 149] on div "Brisbane Isuzu" at bounding box center [248, 149] width 144 height 23
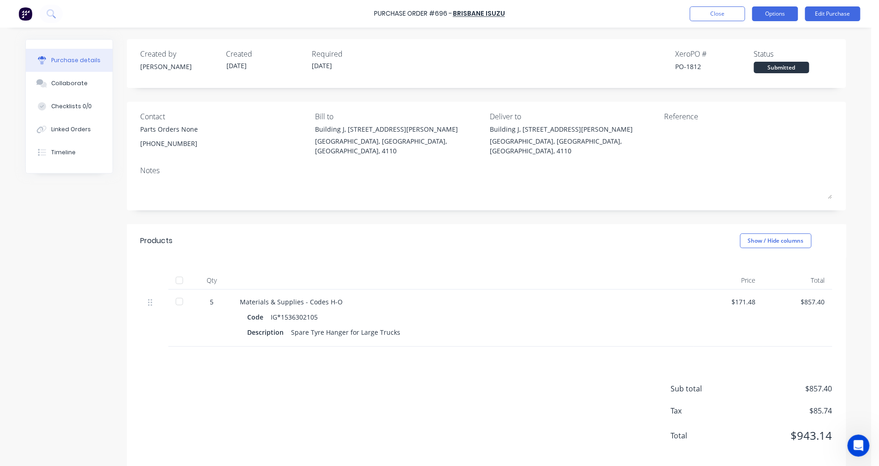
click at [789, 12] on button "Options" at bounding box center [775, 13] width 46 height 15
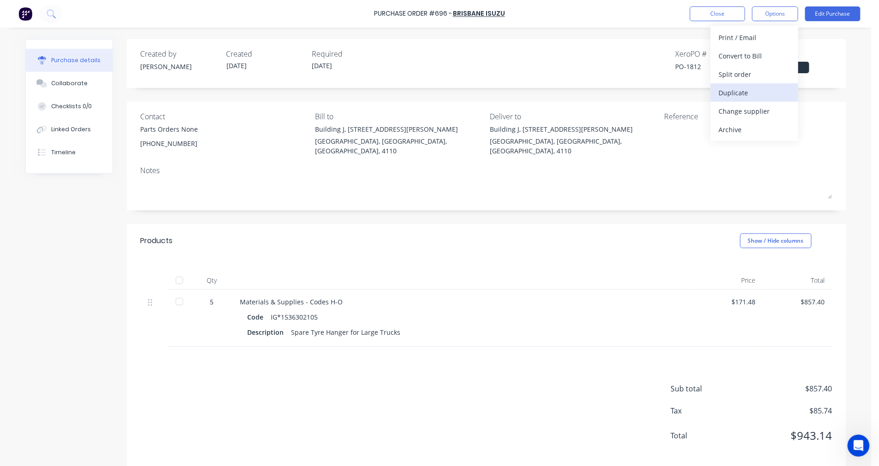
click at [746, 93] on div "Duplicate" at bounding box center [754, 92] width 71 height 13
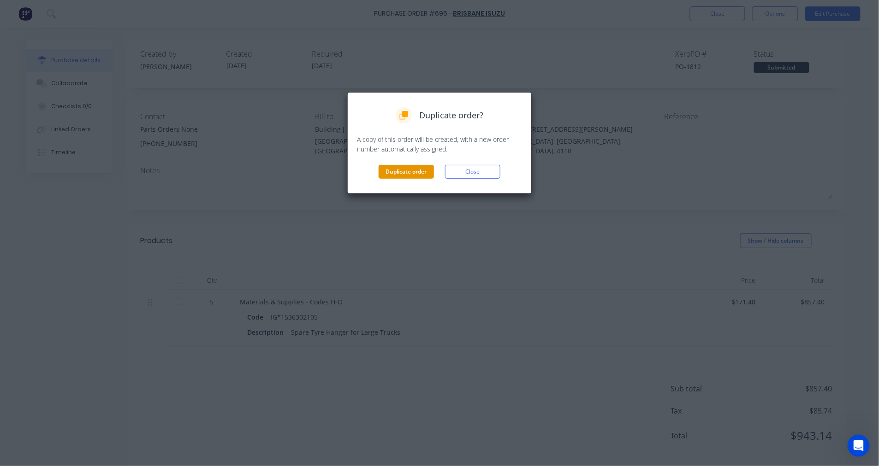
click at [402, 171] on button "Duplicate order" at bounding box center [405, 172] width 55 height 14
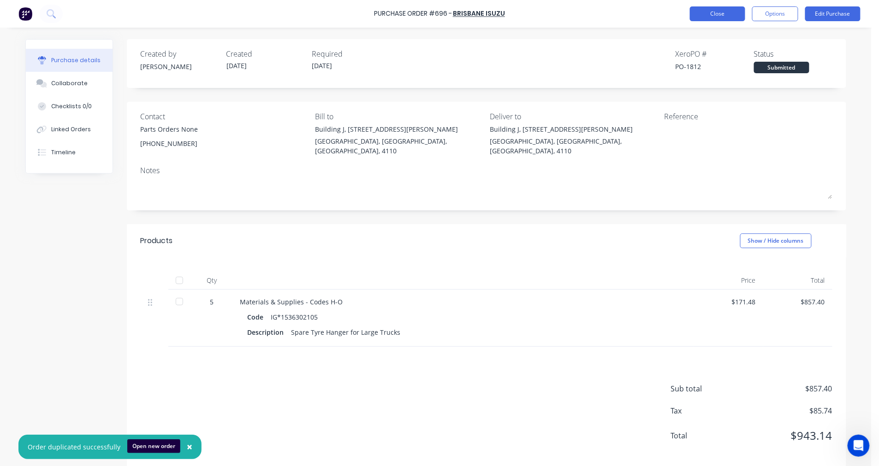
click at [710, 14] on button "Close" at bounding box center [717, 13] width 55 height 15
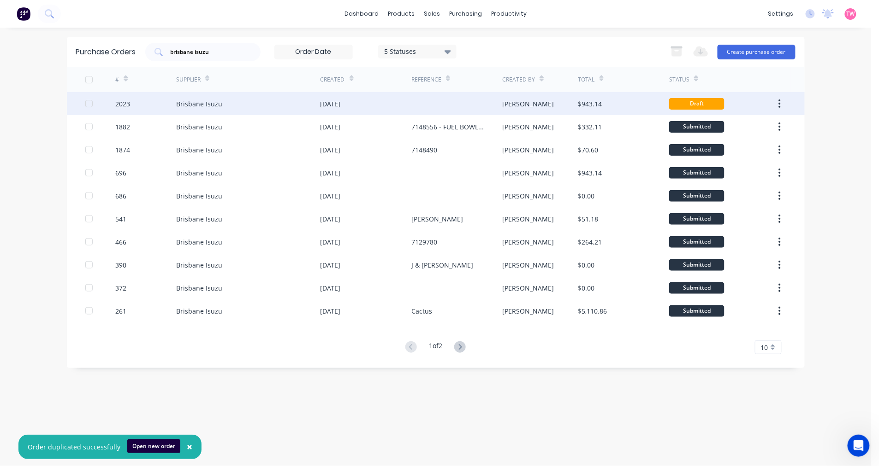
click at [245, 99] on div "Brisbane Isuzu" at bounding box center [248, 103] width 144 height 23
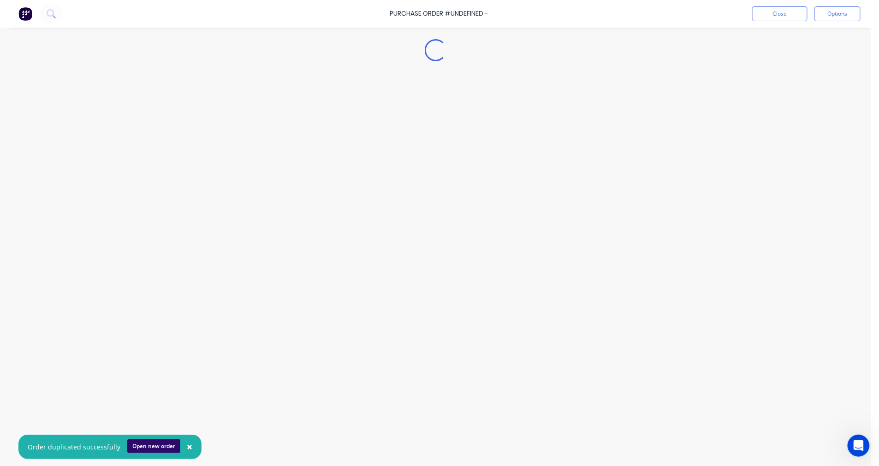
click at [156, 446] on button "Open new order" at bounding box center [153, 447] width 53 height 14
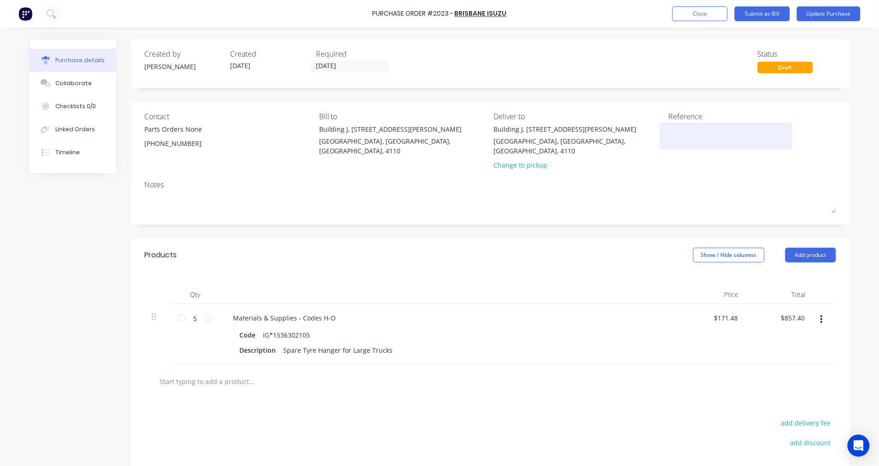
click at [689, 127] on textarea at bounding box center [725, 134] width 115 height 21
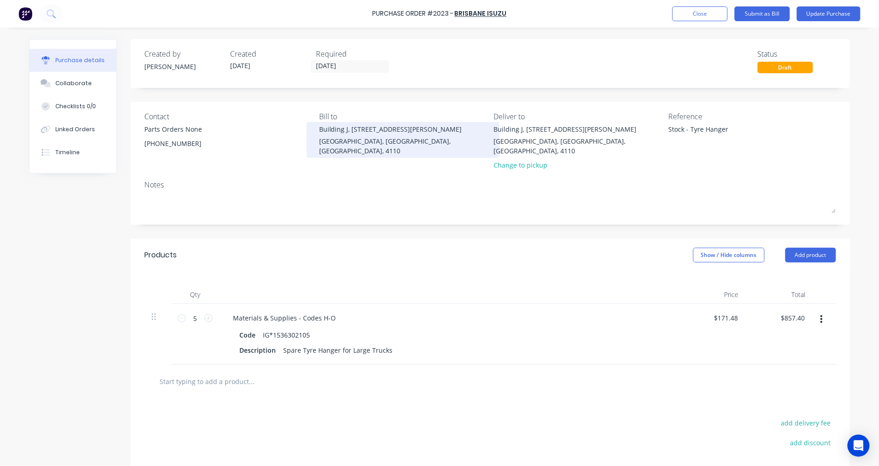
type textarea "Stock - Tyre Hanger"
type textarea "x"
type textarea "Stock - Tyre Hanger"
click at [361, 131] on div "Building J, 163 Ingram Rd" at bounding box center [403, 129] width 168 height 10
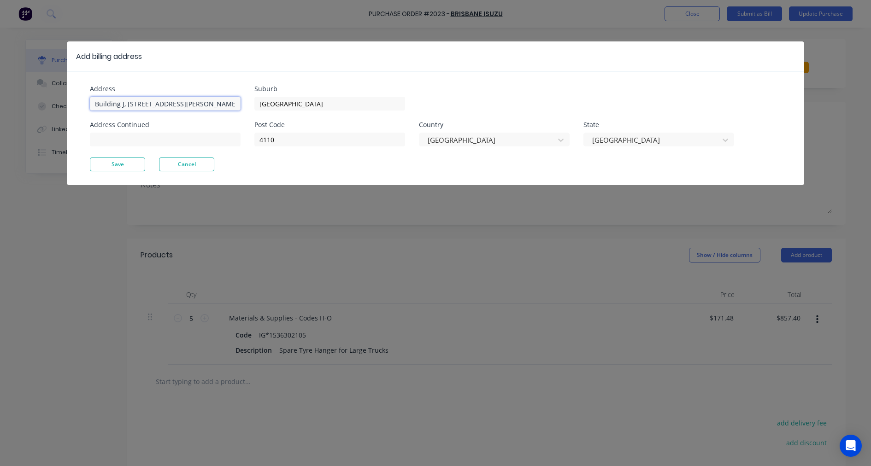
drag, startPoint x: 200, startPoint y: 105, endPoint x: 156, endPoint y: 103, distance: 44.3
click at [161, 103] on input "Building J, 163 Ingram Rd" at bounding box center [165, 104] width 151 height 14
click at [95, 103] on input "Building J, 163 Ingram Rd" at bounding box center [165, 104] width 151 height 14
type textarea "x"
drag, startPoint x: 188, startPoint y: 101, endPoint x: 84, endPoint y: 101, distance: 104.2
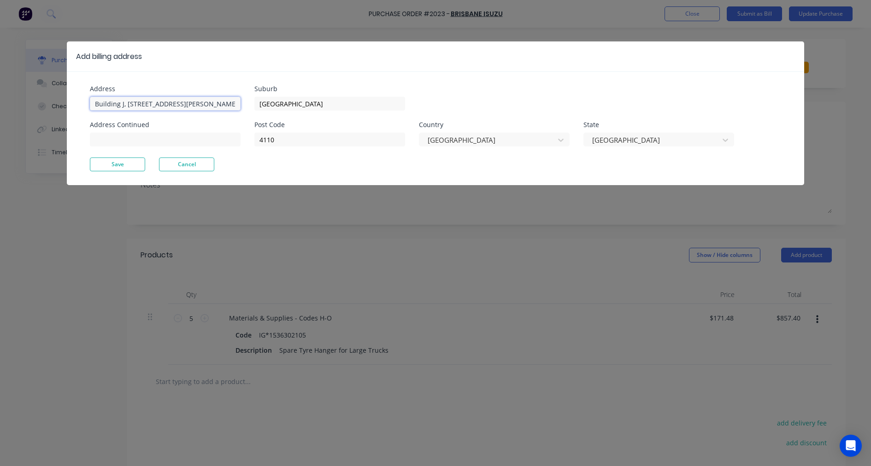
click at [84, 101] on div "Address Building J, 163 Ingram Rd Address Continued Suburb Acacia Ridge Post Co…" at bounding box center [436, 128] width 738 height 114
type input "57 Meadow Avenue"
click at [322, 103] on input "Acacia Ridge" at bounding box center [329, 104] width 151 height 14
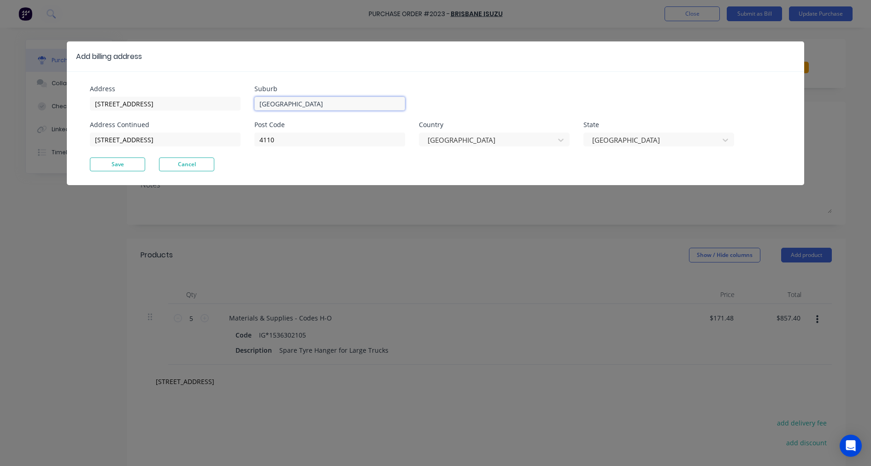
click at [322, 103] on input "Acacia Ridge" at bounding box center [329, 104] width 151 height 14
type textarea "x"
click at [322, 103] on input "Acacia Ridge" at bounding box center [329, 104] width 151 height 14
type input "Coopers Plains"
type textarea "x"
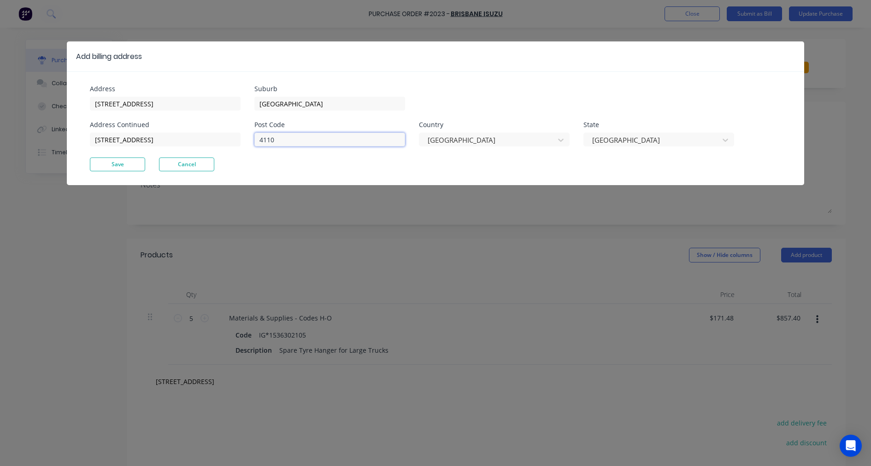
click at [312, 137] on input "4110" at bounding box center [329, 140] width 151 height 14
type input "4108"
click at [117, 165] on button "Save" at bounding box center [117, 165] width 55 height 14
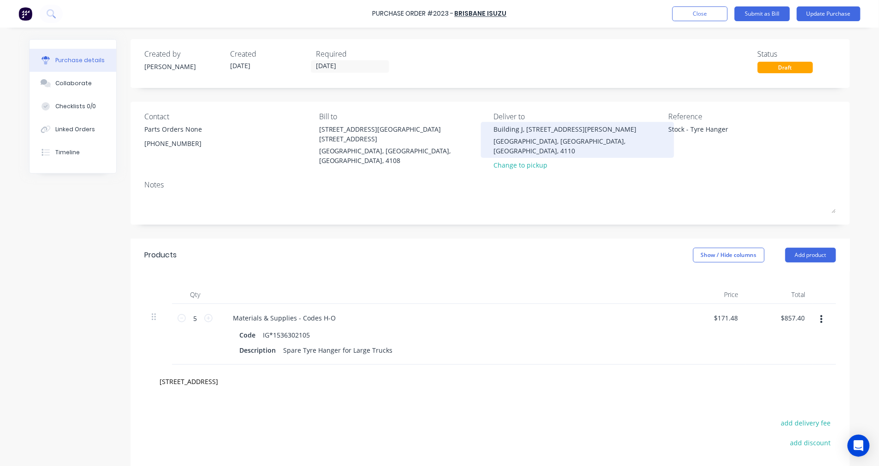
click at [523, 139] on div "Acacia Ridge, Queensland, Australia, 4110" at bounding box center [578, 145] width 168 height 19
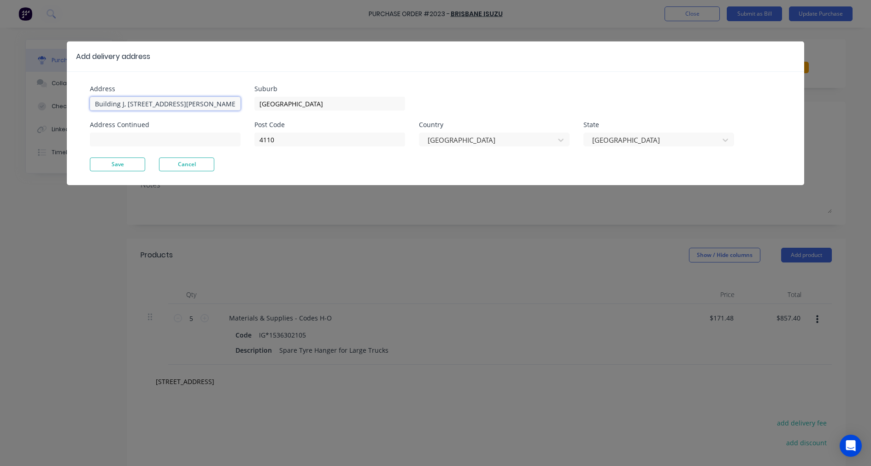
click at [186, 104] on input "Building J, 163 Ingram Rd" at bounding box center [165, 104] width 151 height 14
click at [123, 108] on input "Building J, 163 Ingram Rd" at bounding box center [165, 104] width 151 height 14
type textarea "x"
drag, startPoint x: 199, startPoint y: 104, endPoint x: 17, endPoint y: 102, distance: 181.6
click at [18, 103] on div "Add delivery address Address Building J, 163 Ingram Rd Address Continued Suburb…" at bounding box center [435, 233] width 871 height 466
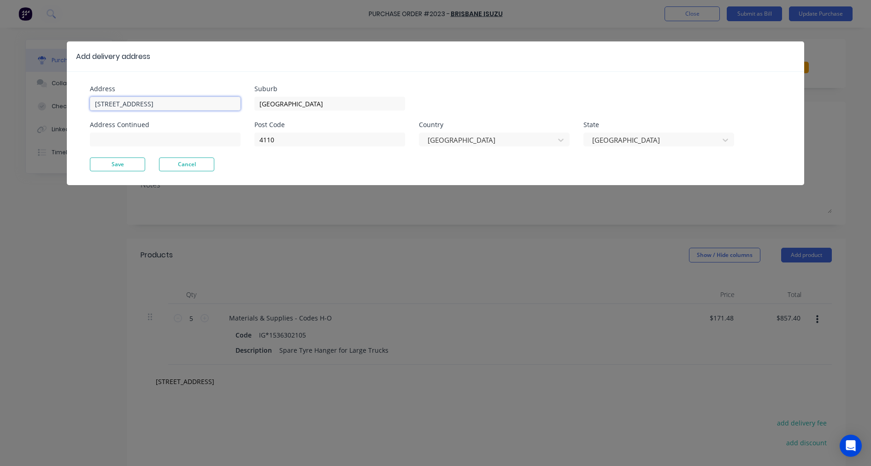
type input "[STREET_ADDRESS]"
type input "Coopers Plains"
type input "4108"
click at [117, 165] on button "Save" at bounding box center [117, 165] width 55 height 14
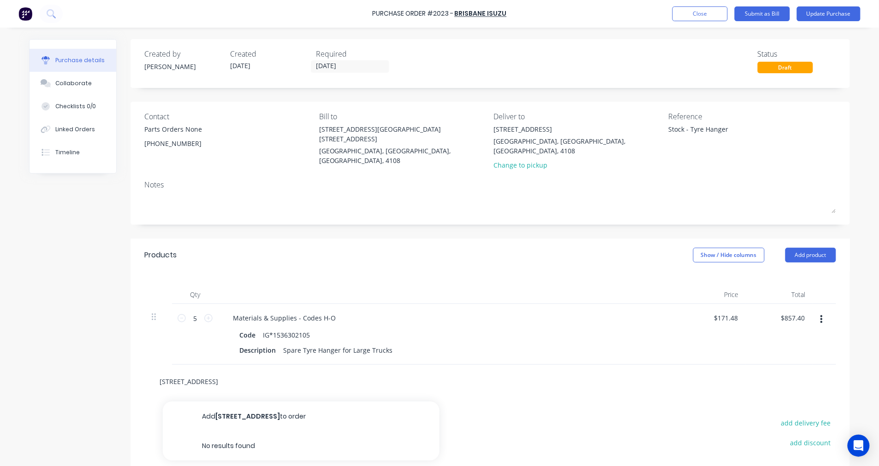
click at [229, 386] on input "[STREET_ADDRESS]" at bounding box center [251, 381] width 184 height 18
drag, startPoint x: 243, startPoint y: 381, endPoint x: 102, endPoint y: 381, distance: 141.1
click at [102, 381] on div "Created by Taylor Created 25/09/25 Required 25/09/25 Status Draft Contact Parts…" at bounding box center [439, 294] width 821 height 511
type textarea "x"
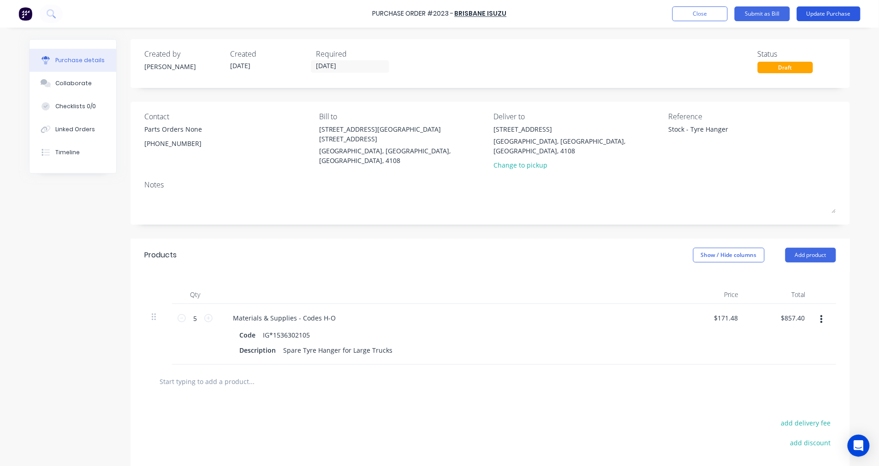
click at [829, 13] on button "Update Purchase" at bounding box center [829, 13] width 64 height 15
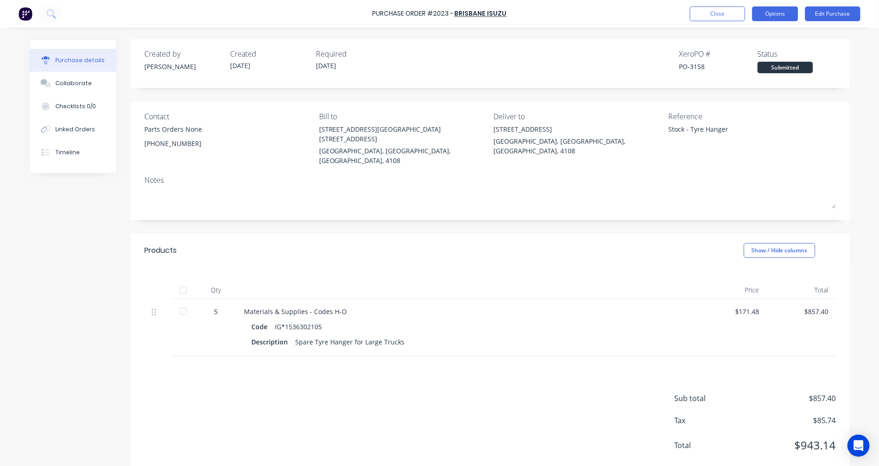
click at [780, 12] on button "Options" at bounding box center [775, 13] width 46 height 15
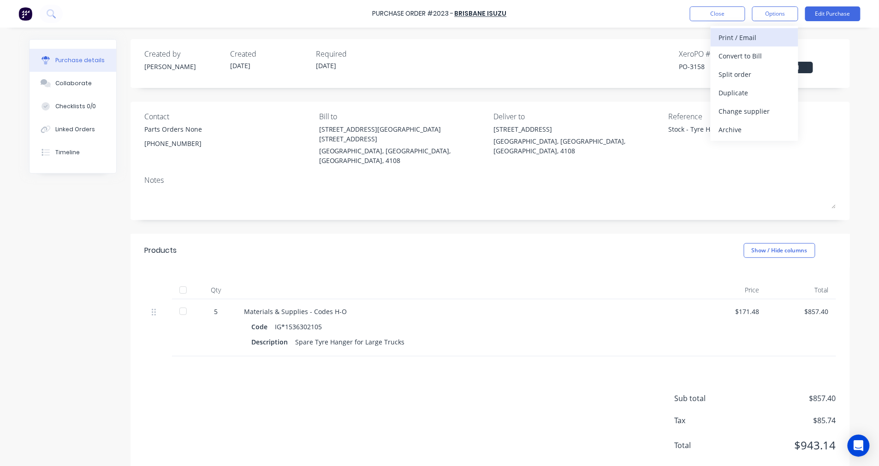
click at [764, 32] on div "Print / Email" at bounding box center [754, 37] width 71 height 13
click at [756, 53] on div "With pricing" at bounding box center [754, 55] width 71 height 13
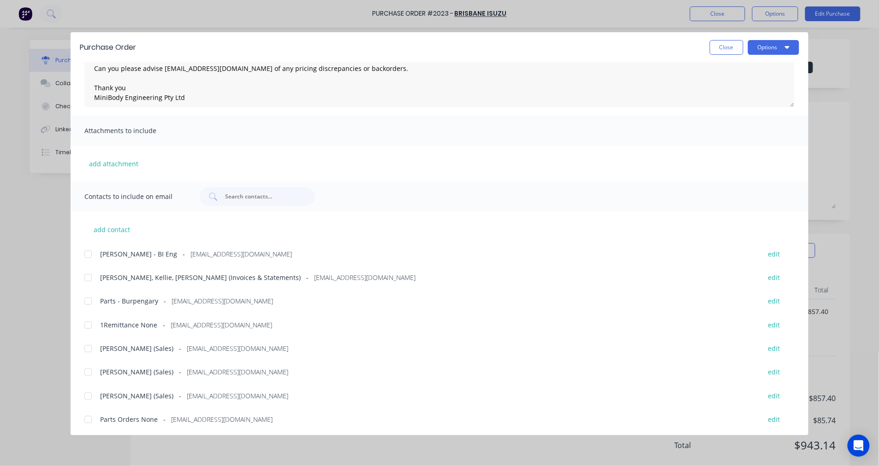
scroll to position [86, 0]
click at [89, 419] on div at bounding box center [88, 419] width 18 height 18
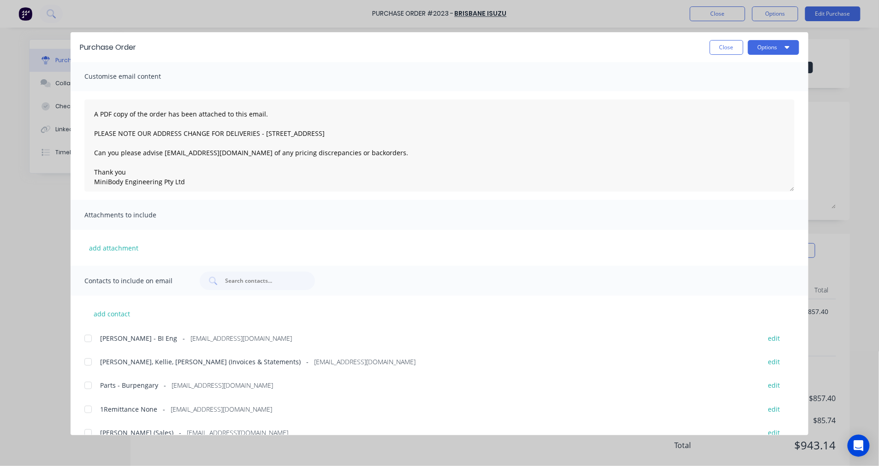
scroll to position [0, 0]
click at [766, 49] on button "Options" at bounding box center [773, 47] width 51 height 15
click at [736, 105] on div "Email" at bounding box center [755, 107] width 71 height 13
click at [725, 42] on button "Close" at bounding box center [726, 47] width 34 height 15
type textarea "x"
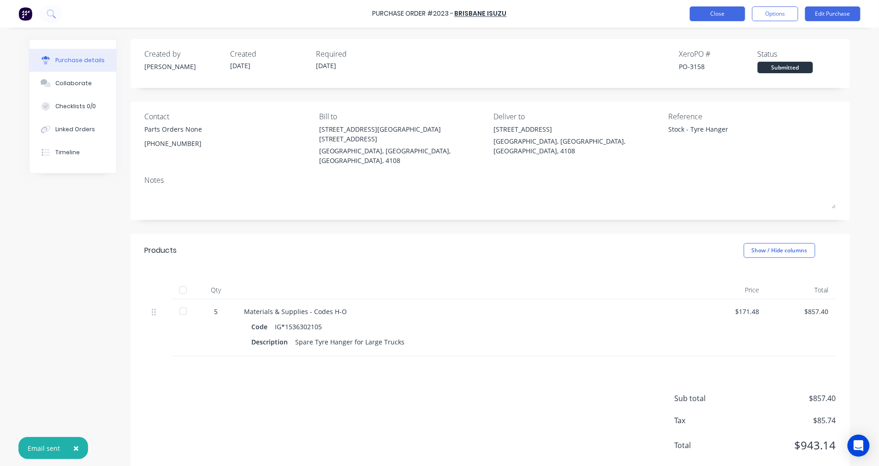
click at [705, 17] on button "Close" at bounding box center [717, 13] width 55 height 15
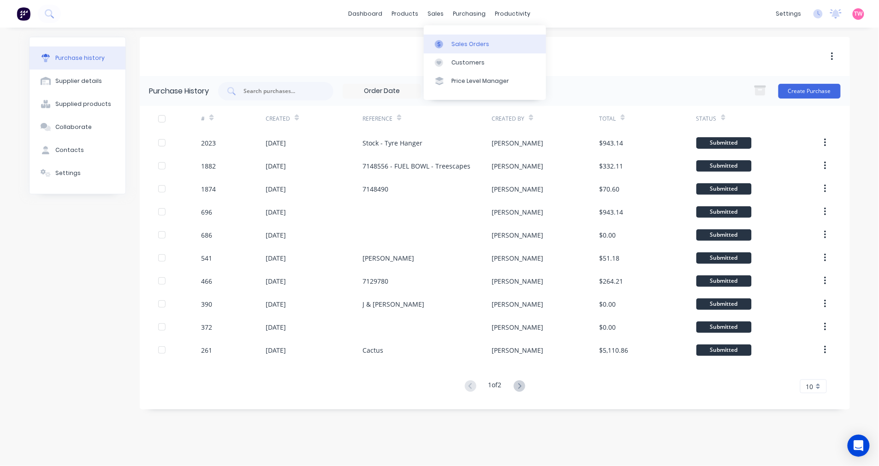
click at [471, 45] on div "Sales Orders" at bounding box center [470, 44] width 38 height 8
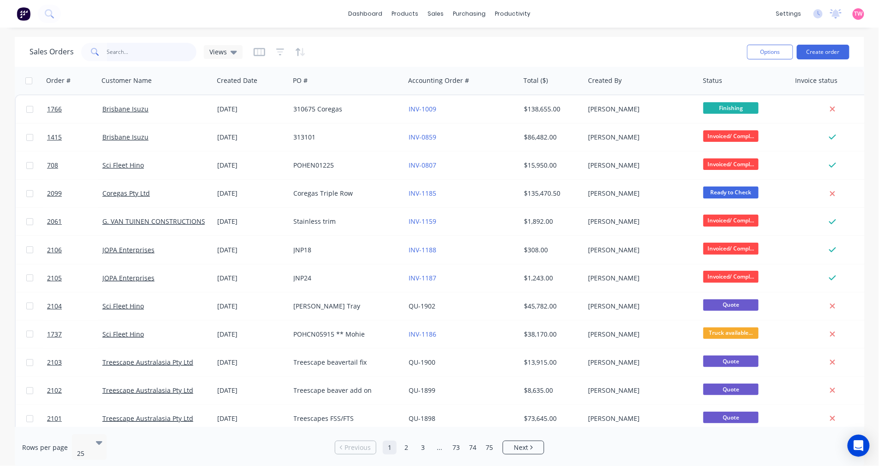
click at [134, 52] on input "text" at bounding box center [152, 52] width 90 height 18
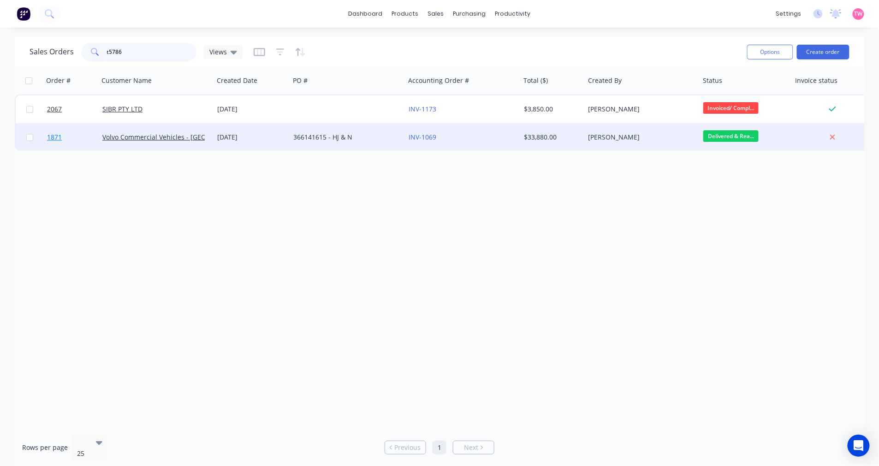
type input "t5786"
click at [82, 136] on link "1871" at bounding box center [74, 138] width 55 height 28
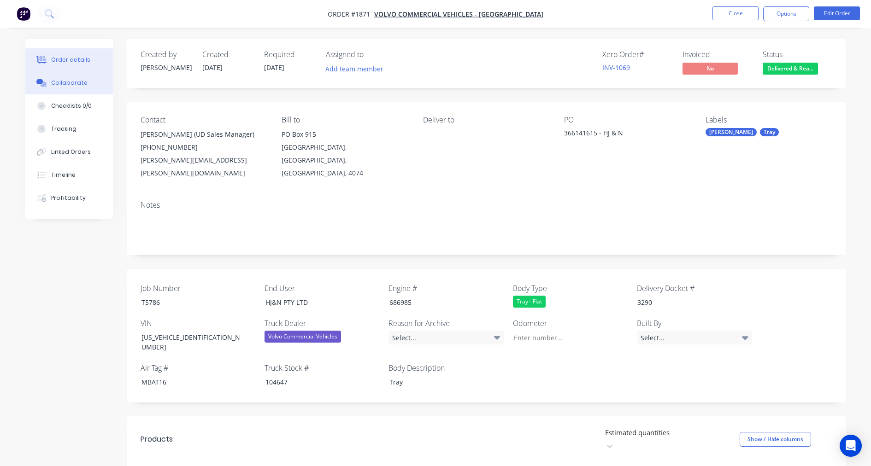
click at [74, 81] on div "Collaborate" at bounding box center [69, 83] width 36 height 8
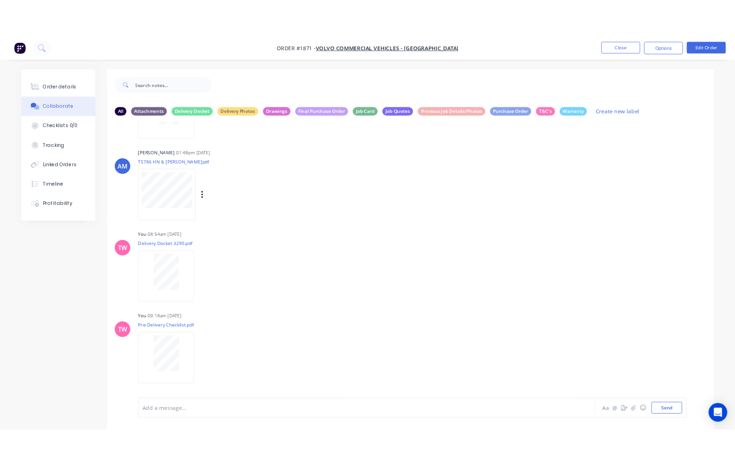
scroll to position [164, 0]
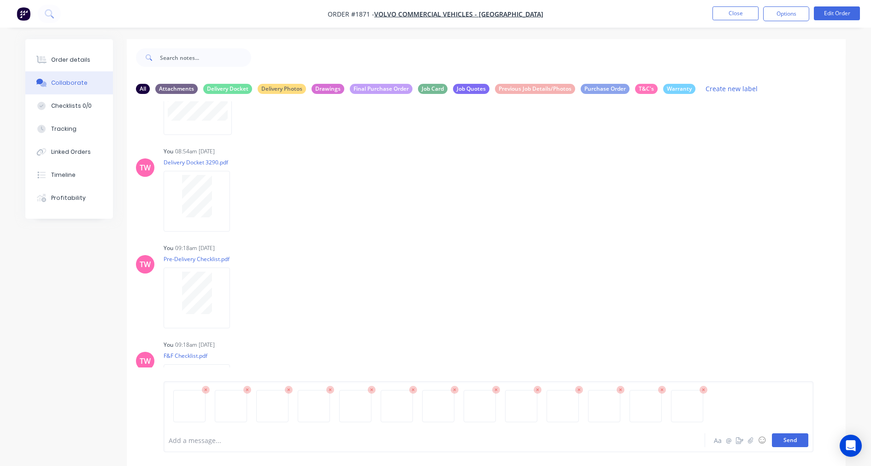
click at [793, 443] on button "Send" at bounding box center [790, 441] width 36 height 14
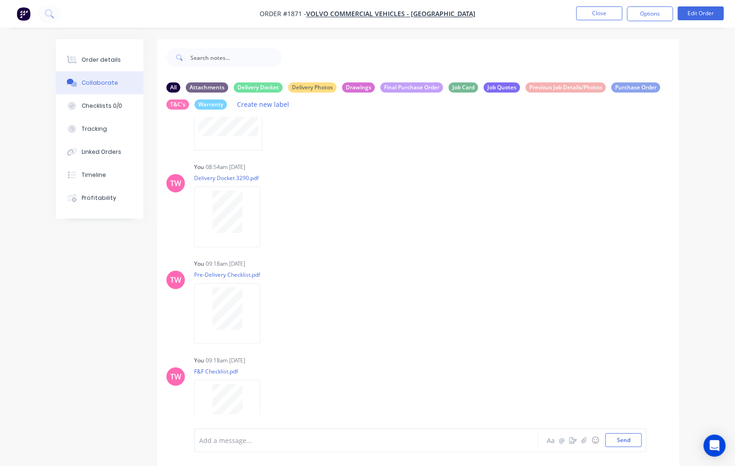
scroll to position [165, 0]
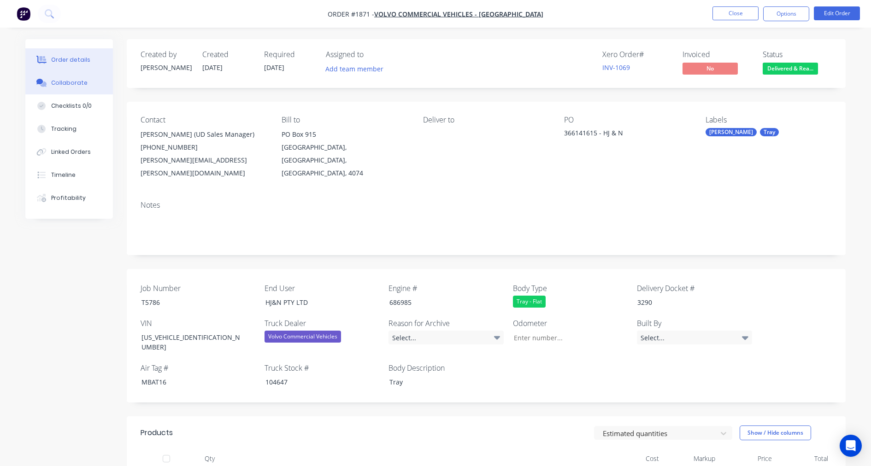
click at [65, 82] on div "Collaborate" at bounding box center [69, 83] width 36 height 8
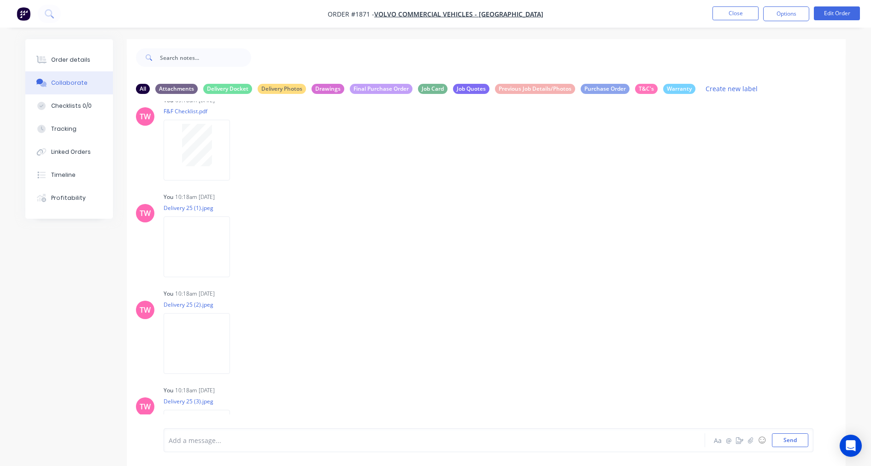
scroll to position [434, 0]
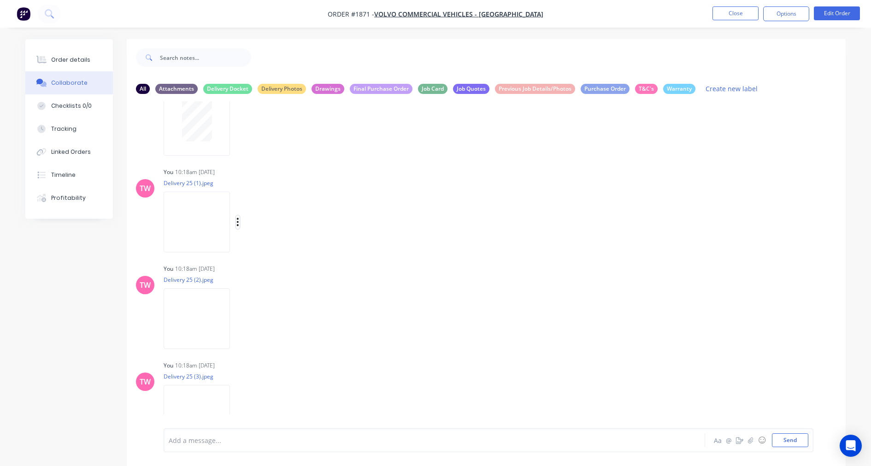
click at [240, 220] on button "button" at bounding box center [238, 222] width 4 height 13
click at [278, 226] on button "Labels" at bounding box center [299, 226] width 104 height 21
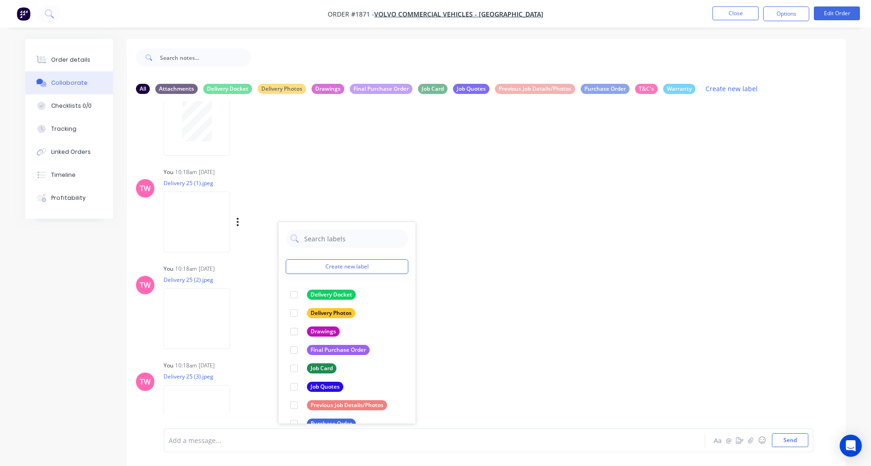
scroll to position [519, 0]
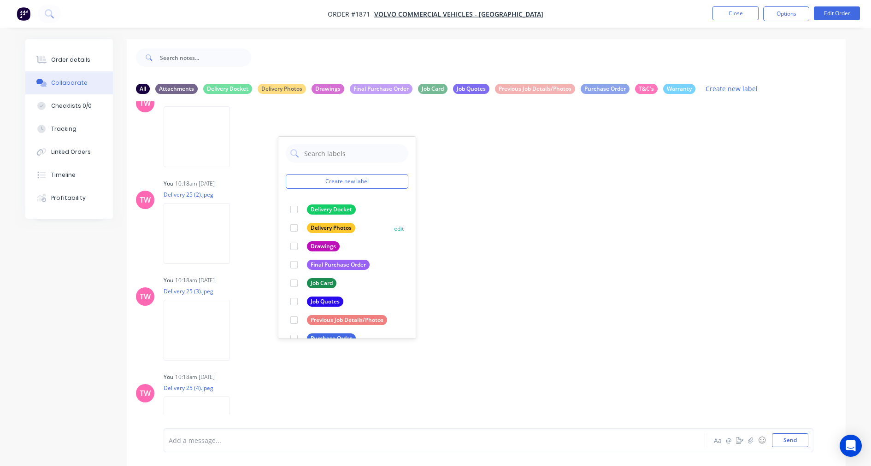
click at [293, 226] on div at bounding box center [294, 228] width 18 height 18
click at [239, 231] on icon "button" at bounding box center [237, 234] width 3 height 11
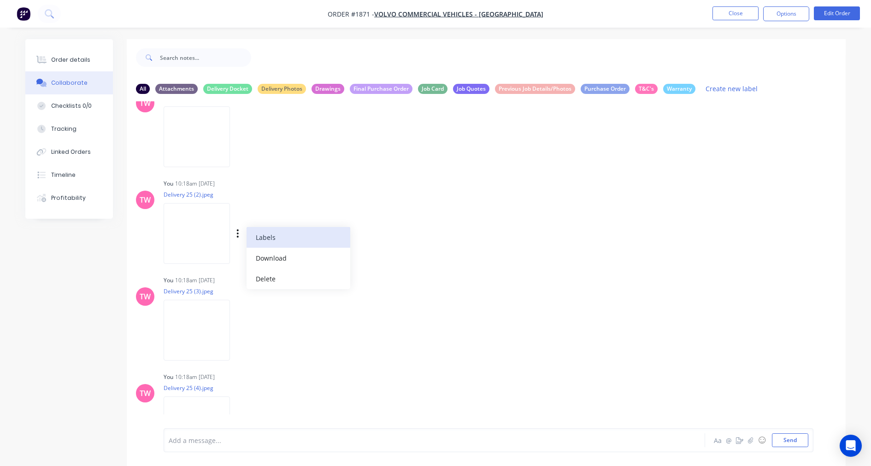
click at [269, 236] on button "Labels" at bounding box center [299, 237] width 104 height 21
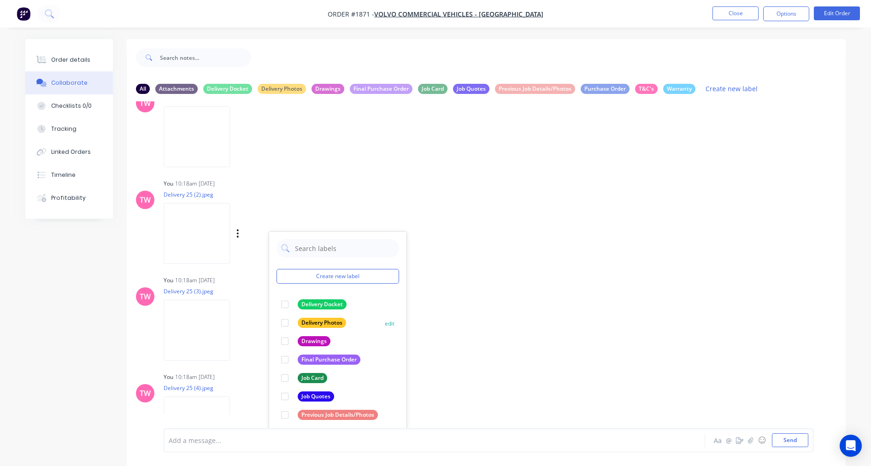
click at [282, 320] on div at bounding box center [285, 323] width 18 height 18
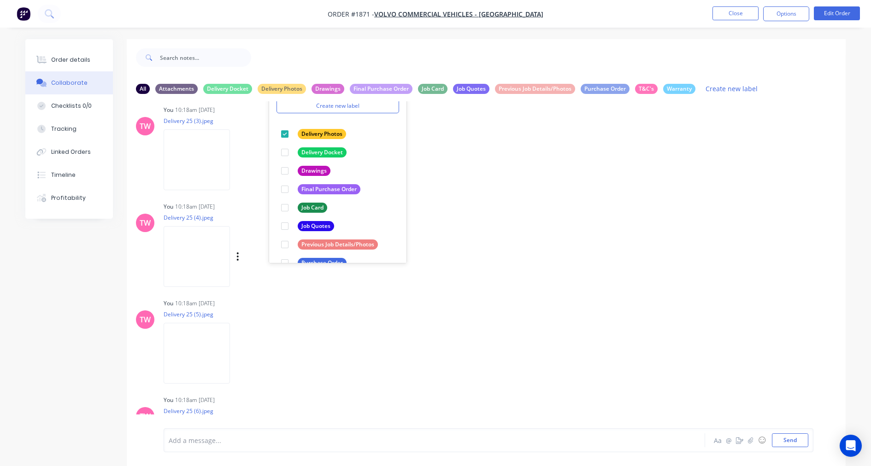
scroll to position [605, 0]
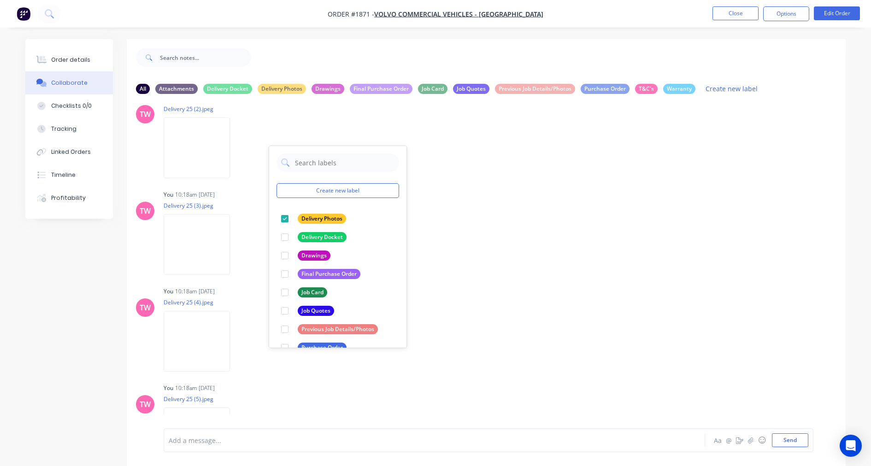
click at [0, 0] on div "Labels Download Delete" at bounding box center [0, 0] width 0 height 0
click at [0, 0] on button "button" at bounding box center [0, 0] width 0 height 0
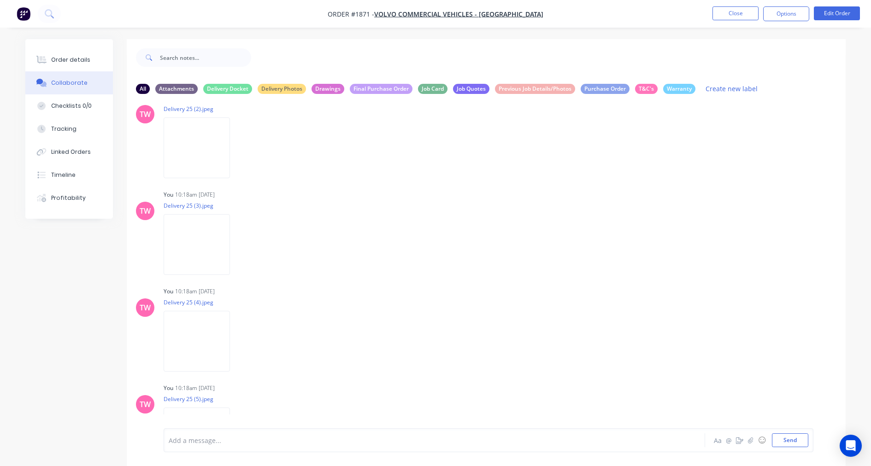
click at [0, 0] on button "Labels" at bounding box center [0, 0] width 0 height 0
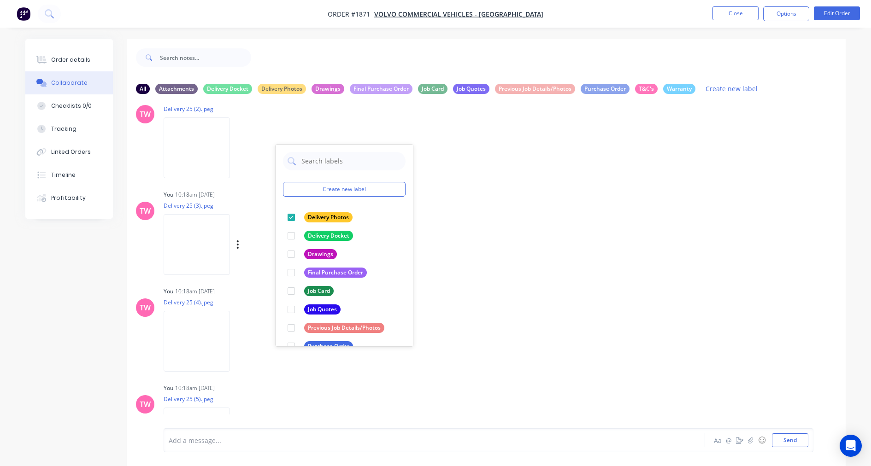
click at [251, 245] on div "Labels Download Delete" at bounding box center [286, 244] width 104 height 13
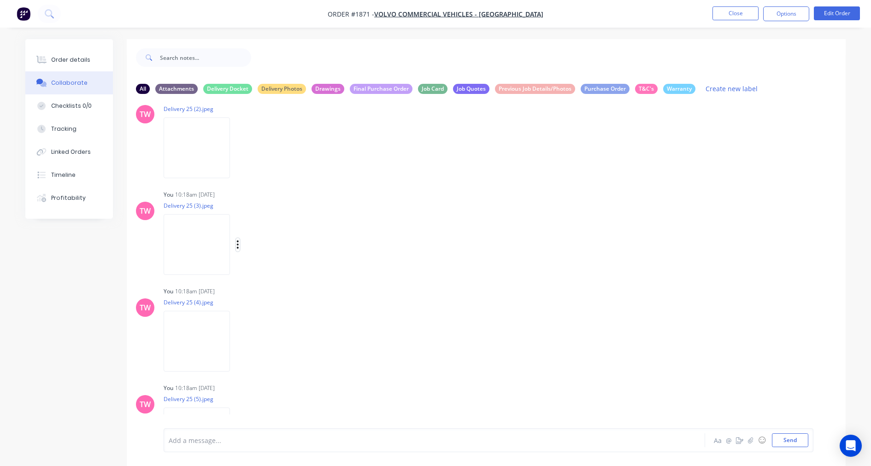
click at [239, 243] on icon "button" at bounding box center [237, 245] width 3 height 11
click at [269, 246] on button "Labels" at bounding box center [299, 248] width 104 height 21
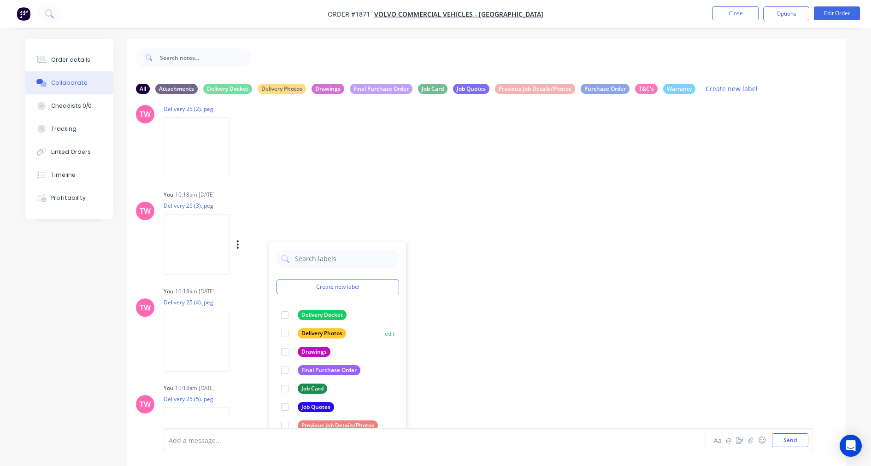
click at [286, 332] on div at bounding box center [285, 334] width 18 height 18
click at [238, 342] on icon "button" at bounding box center [238, 341] width 2 height 8
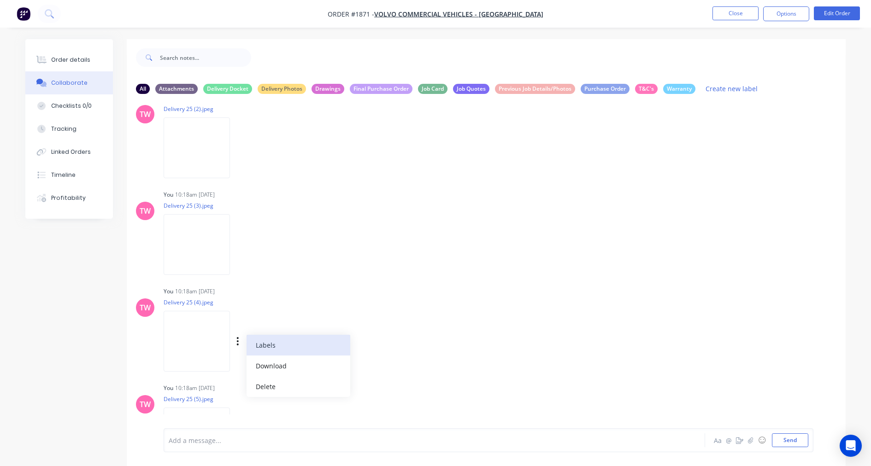
click at [256, 346] on button "Labels" at bounding box center [299, 345] width 104 height 21
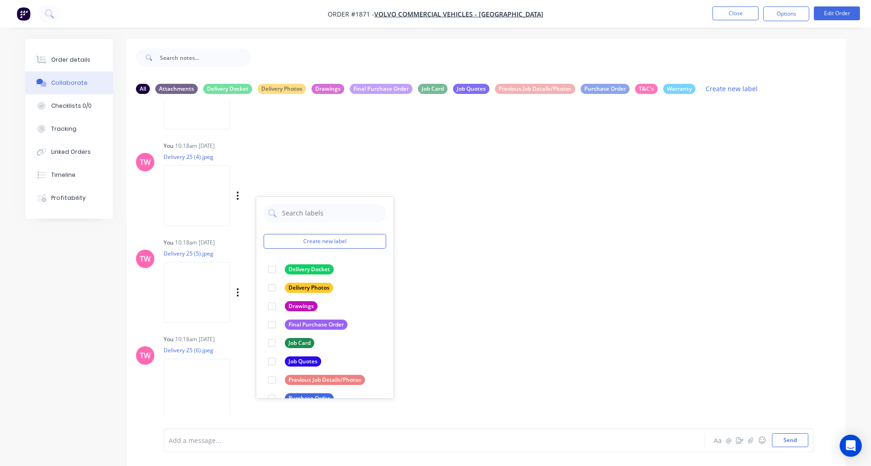
scroll to position [775, 0]
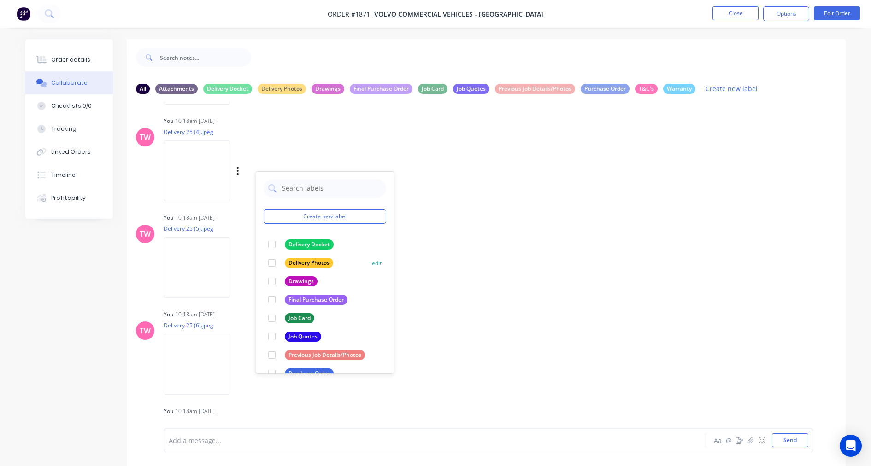
click at [272, 260] on div at bounding box center [272, 263] width 18 height 18
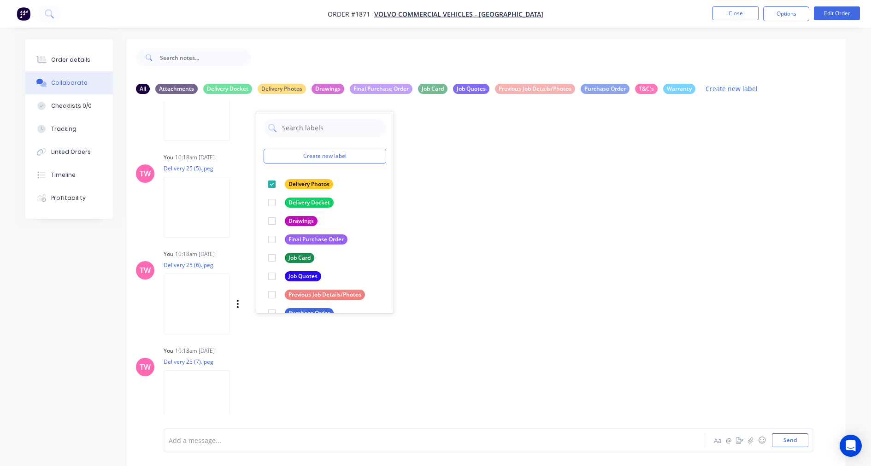
scroll to position [861, 0]
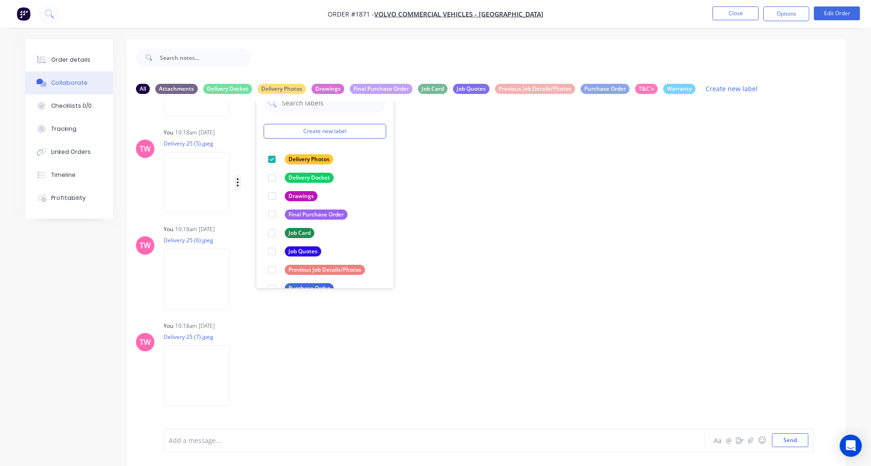
click at [237, 181] on icon "button" at bounding box center [238, 182] width 2 height 8
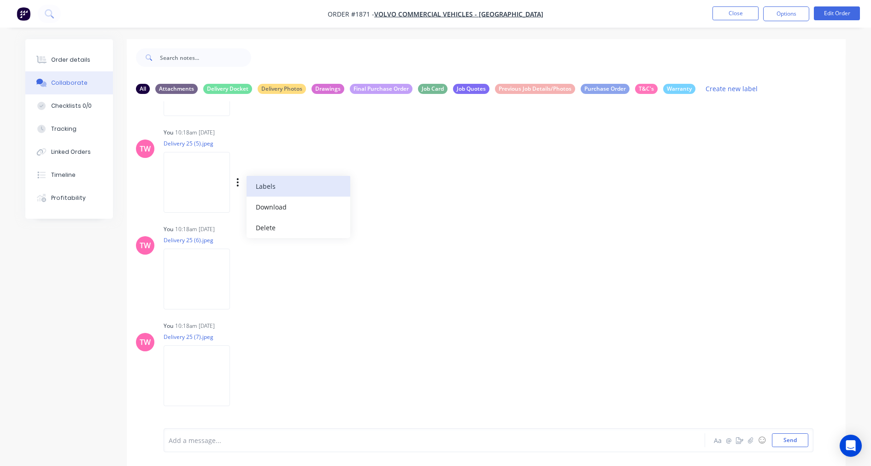
click at [255, 183] on button "Labels" at bounding box center [299, 186] width 104 height 21
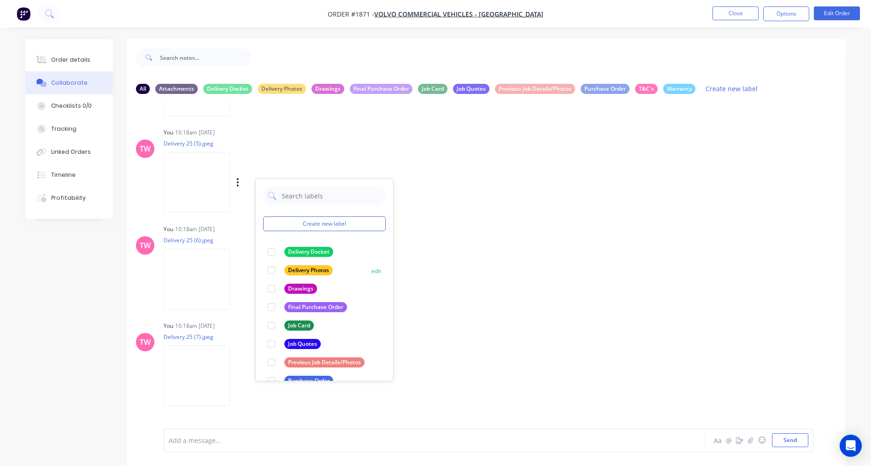
click at [271, 267] on div at bounding box center [271, 270] width 18 height 18
click at [236, 275] on icon "button" at bounding box center [237, 279] width 3 height 11
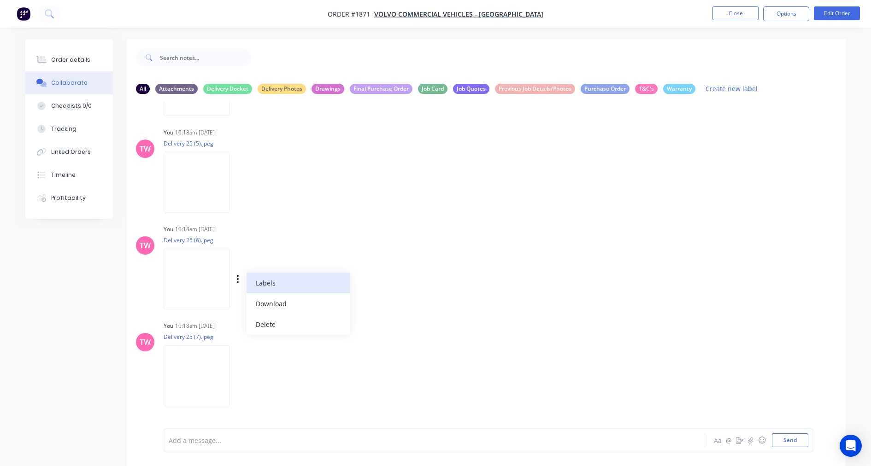
click at [266, 281] on button "Labels" at bounding box center [299, 283] width 104 height 21
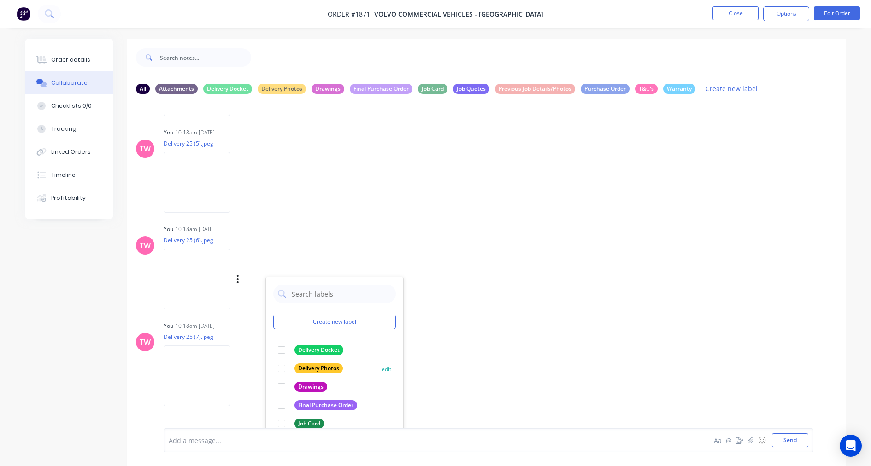
click at [281, 366] on div at bounding box center [281, 369] width 18 height 18
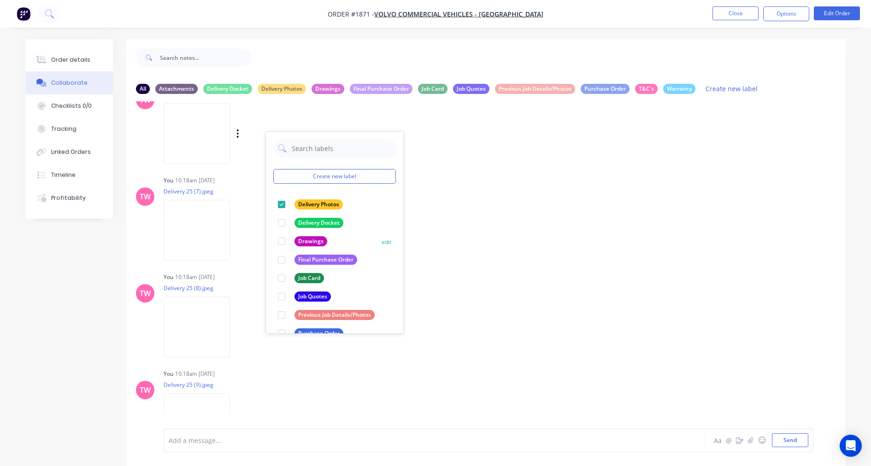
scroll to position [1031, 0]
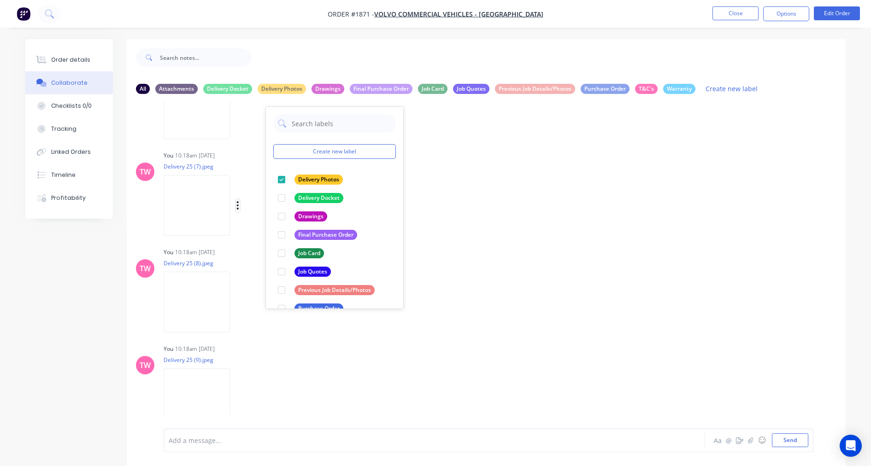
click at [239, 206] on icon "button" at bounding box center [237, 206] width 3 height 11
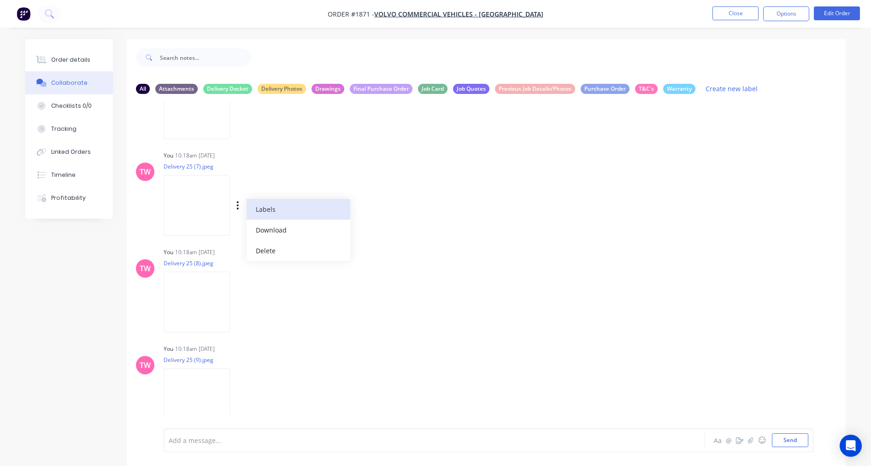
click at [278, 204] on button "Labels" at bounding box center [299, 209] width 104 height 21
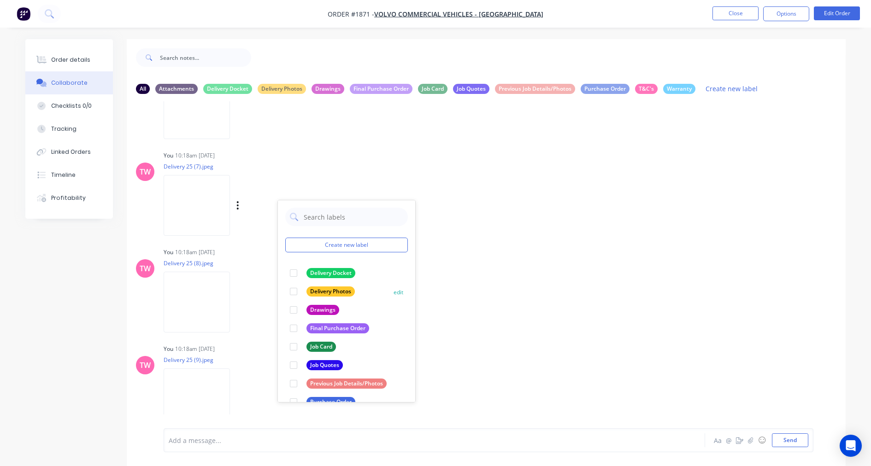
click at [294, 292] on div at bounding box center [293, 292] width 18 height 18
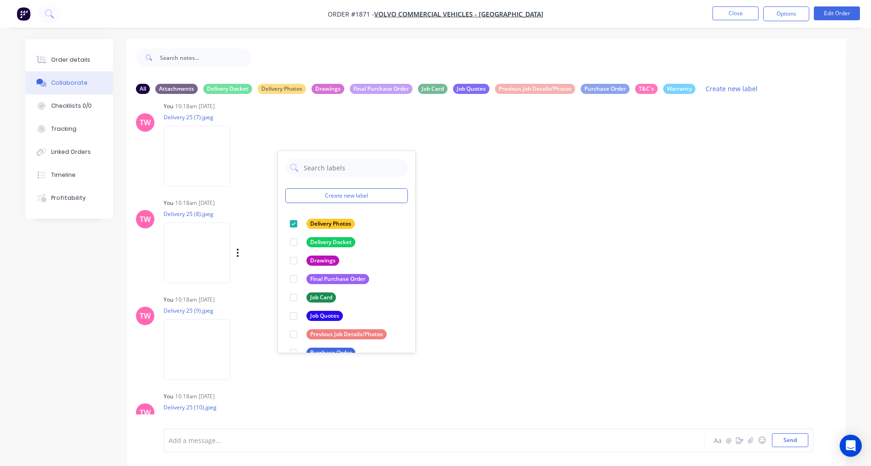
scroll to position [1117, 0]
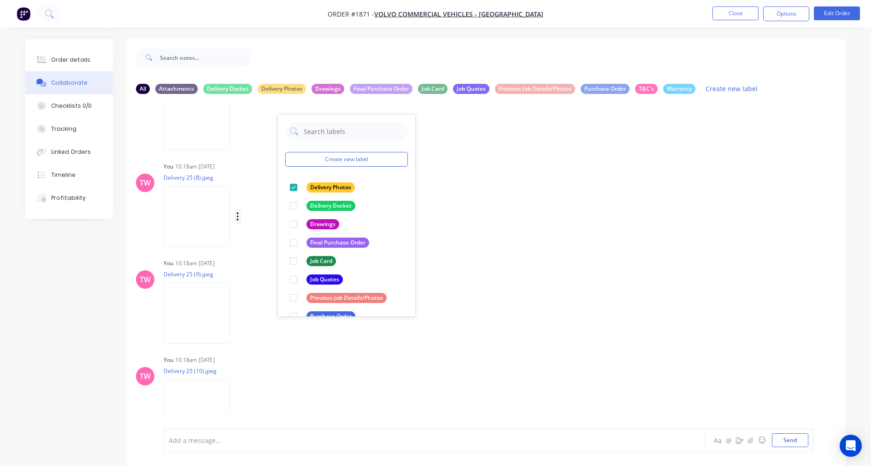
click at [240, 215] on div "Labels Download Delete" at bounding box center [286, 216] width 104 height 13
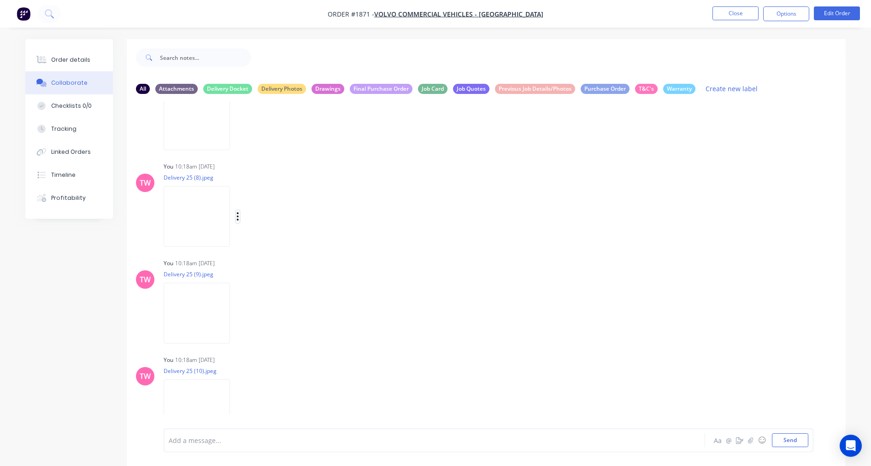
click at [236, 213] on icon "button" at bounding box center [237, 217] width 3 height 11
click at [266, 215] on button "Labels" at bounding box center [299, 220] width 104 height 21
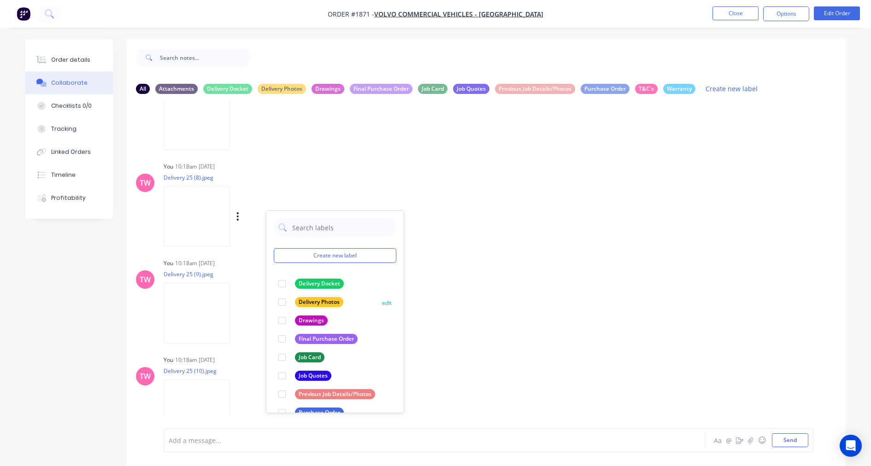
click at [283, 301] on div at bounding box center [282, 302] width 18 height 18
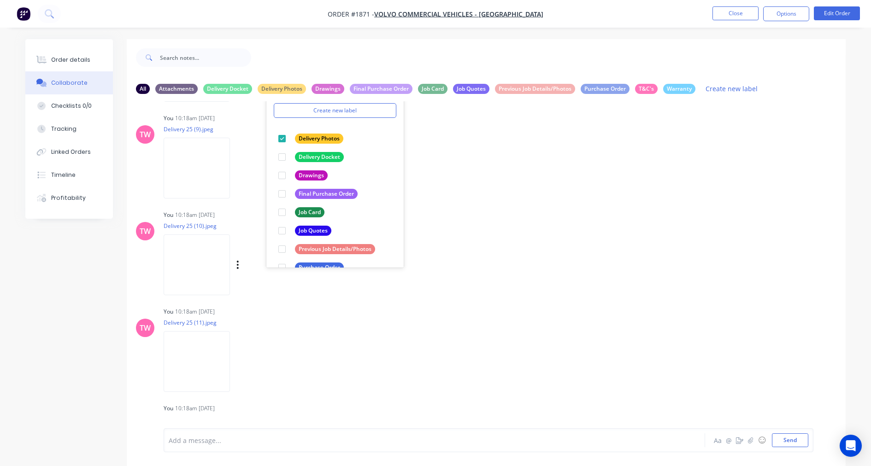
scroll to position [1287, 0]
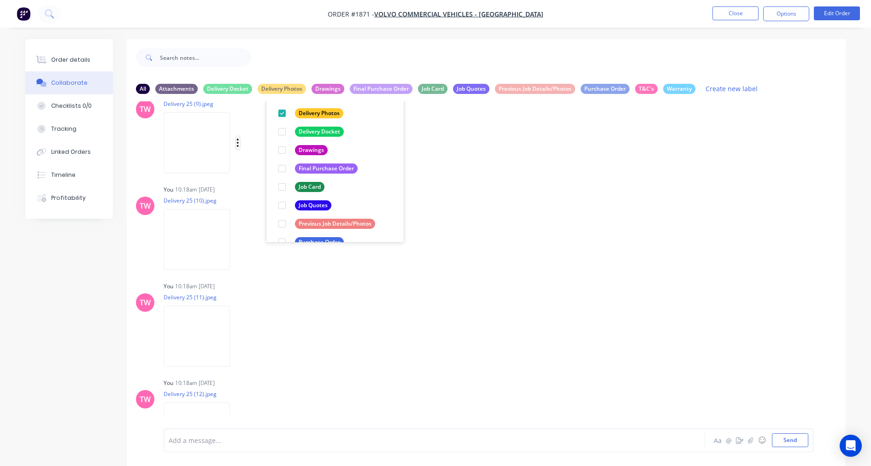
click at [239, 146] on icon "button" at bounding box center [238, 143] width 2 height 8
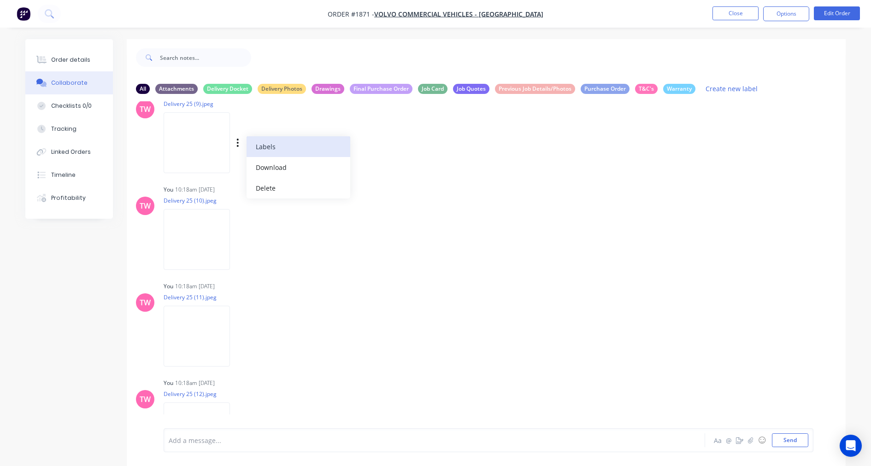
click at [270, 148] on button "Labels" at bounding box center [299, 146] width 104 height 21
click at [239, 140] on icon "button" at bounding box center [237, 143] width 3 height 11
click at [268, 185] on button "Delete" at bounding box center [299, 188] width 104 height 21
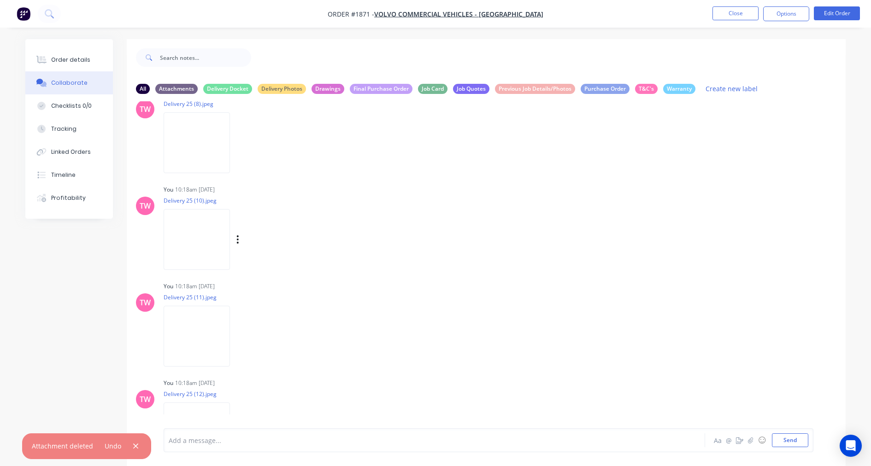
click at [234, 236] on div "Labels Download Delete" at bounding box center [286, 239] width 104 height 13
click at [237, 237] on icon "button" at bounding box center [237, 240] width 3 height 11
click at [265, 247] on button "Labels" at bounding box center [299, 243] width 104 height 21
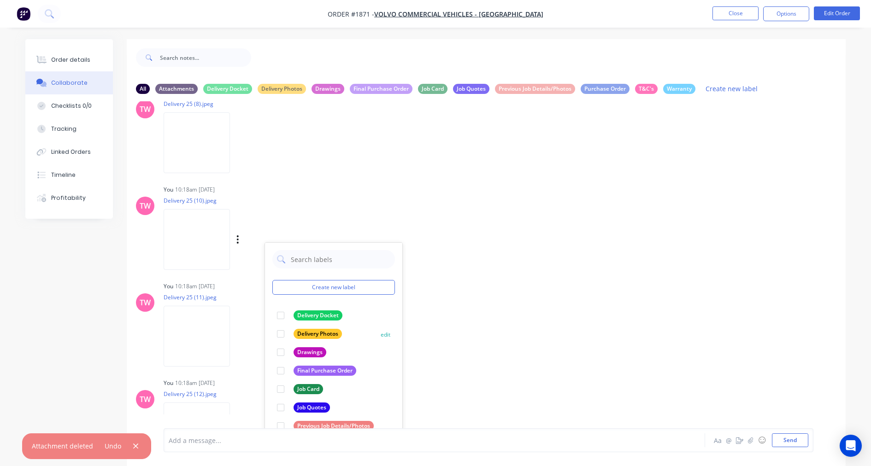
click at [279, 334] on div at bounding box center [281, 334] width 18 height 18
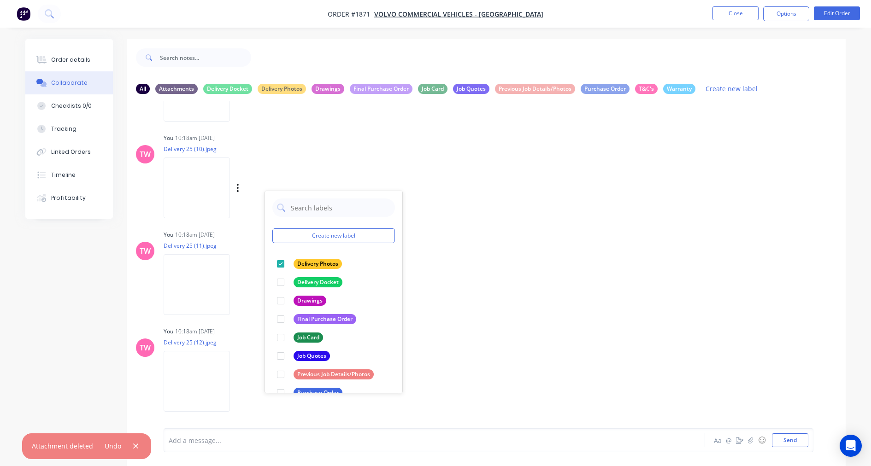
scroll to position [1276, 0]
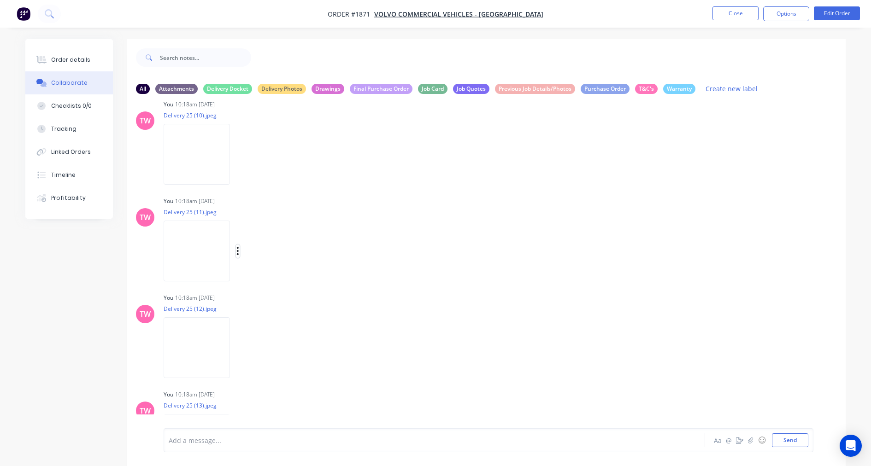
click at [238, 251] on icon "button" at bounding box center [237, 251] width 3 height 11
click at [270, 251] on button "Labels" at bounding box center [299, 255] width 104 height 21
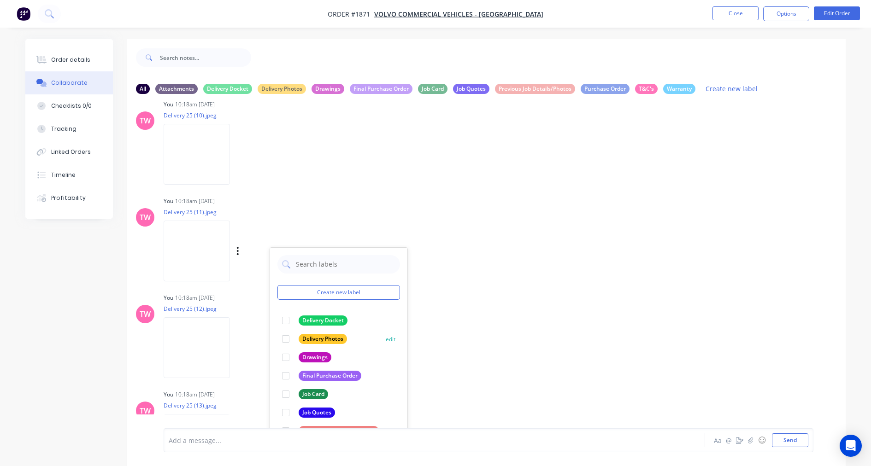
click at [285, 337] on div at bounding box center [286, 339] width 18 height 18
click at [239, 346] on icon "button" at bounding box center [237, 348] width 3 height 11
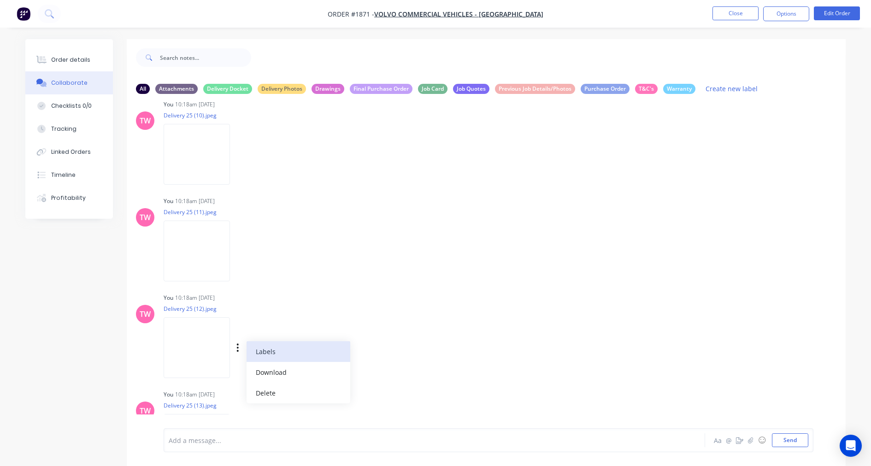
click at [270, 346] on button "Labels" at bounding box center [299, 352] width 104 height 21
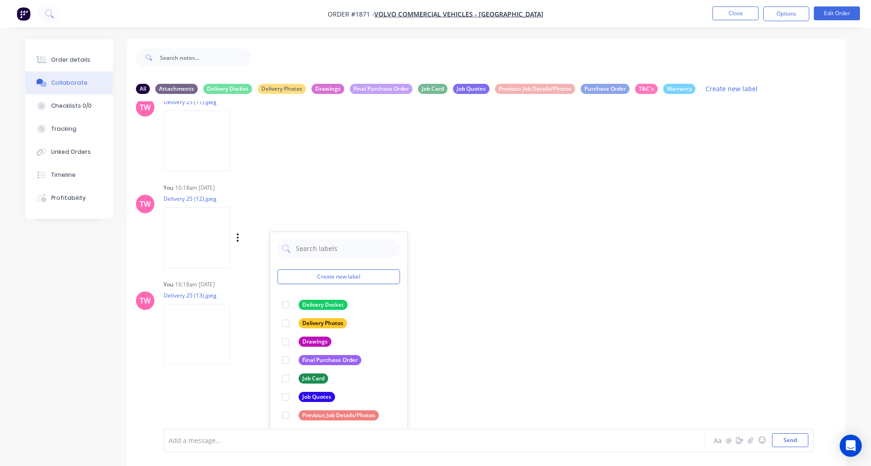
scroll to position [1391, 0]
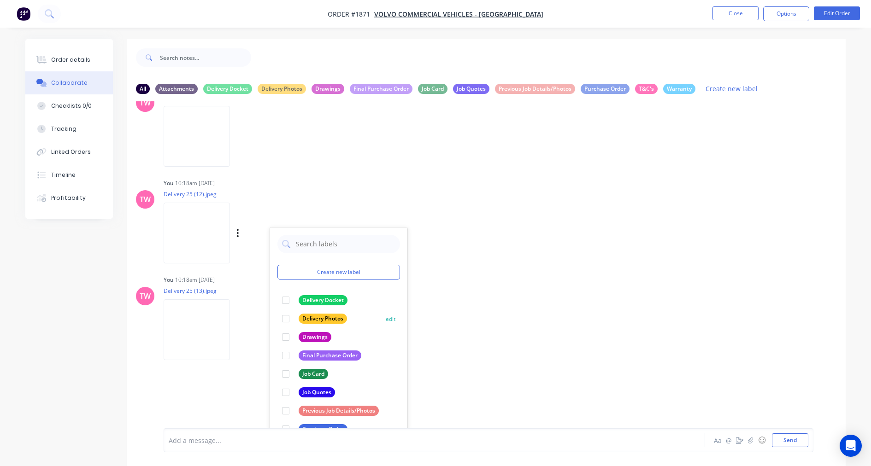
click at [283, 319] on div at bounding box center [286, 319] width 18 height 18
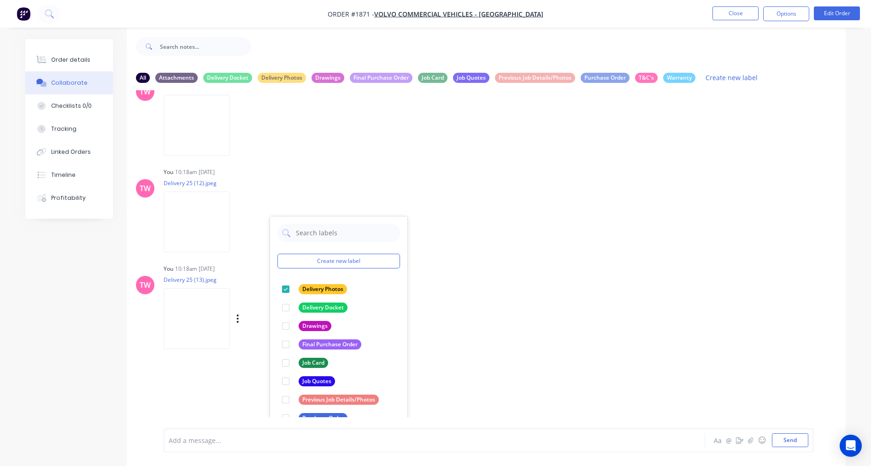
scroll to position [14, 0]
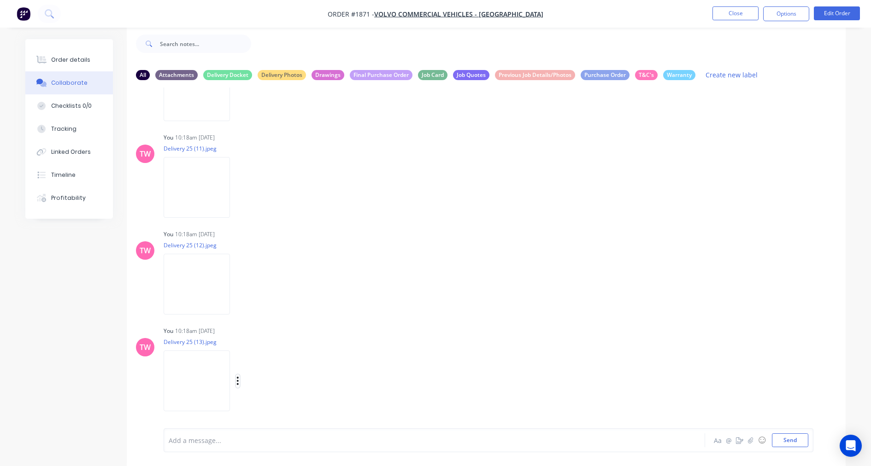
click at [240, 379] on button "button" at bounding box center [238, 381] width 4 height 13
click at [270, 362] on button "Labels" at bounding box center [299, 361] width 104 height 21
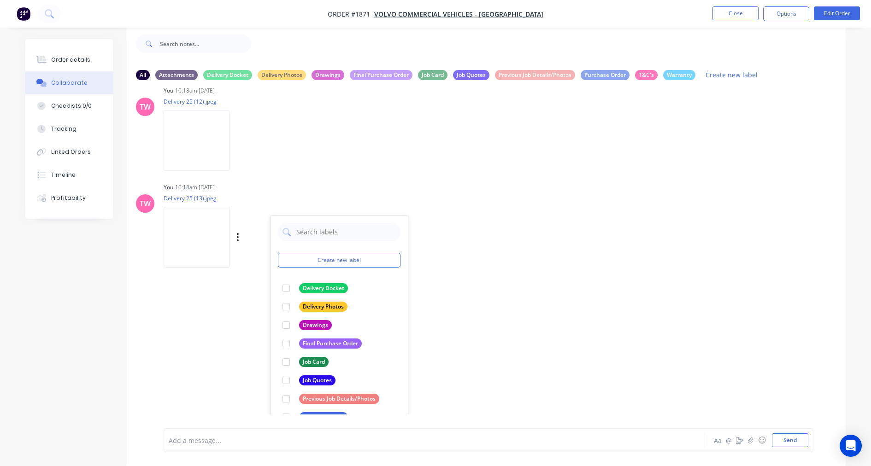
scroll to position [1471, 0]
click at [283, 304] on div at bounding box center [286, 305] width 18 height 18
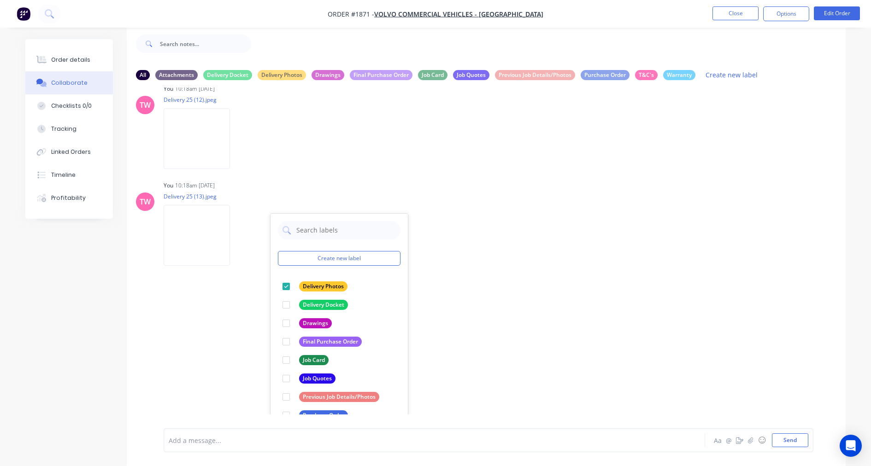
click at [86, 346] on div "All Attachments Delivery Docket Delivery Photos Drawings Final Purchase Order J…" at bounding box center [435, 245] width 821 height 441
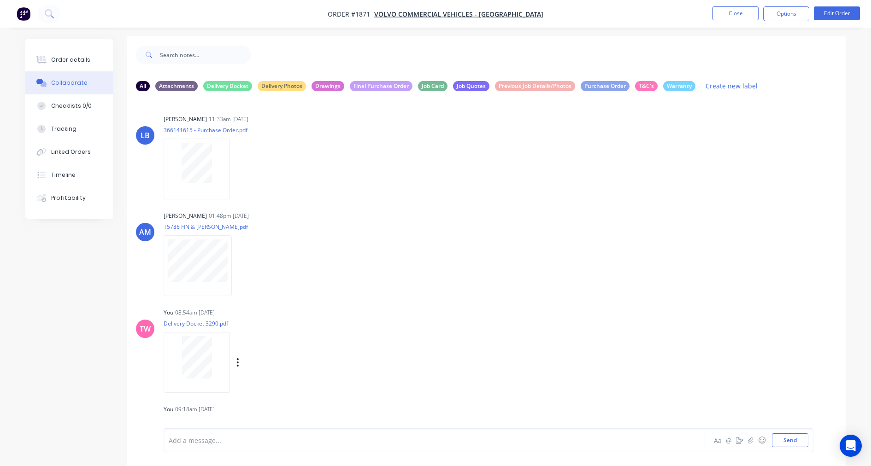
scroll to position [0, 0]
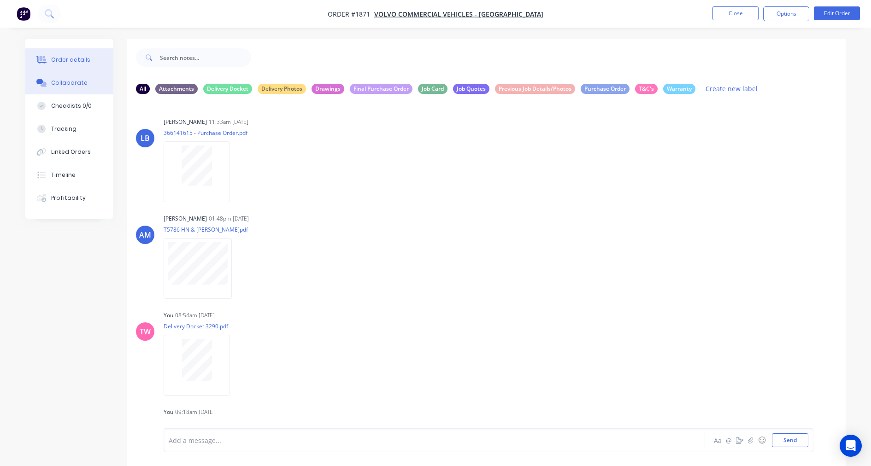
click at [77, 53] on button "Order details" at bounding box center [69, 59] width 88 height 23
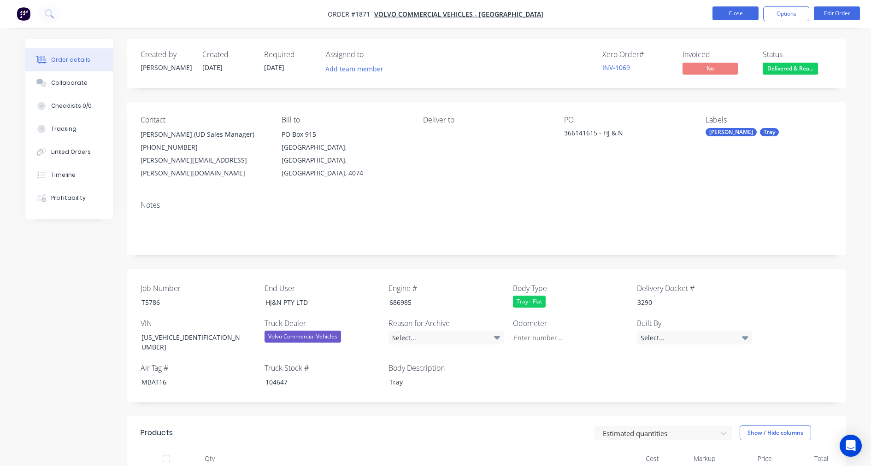
click at [736, 16] on button "Close" at bounding box center [736, 13] width 46 height 14
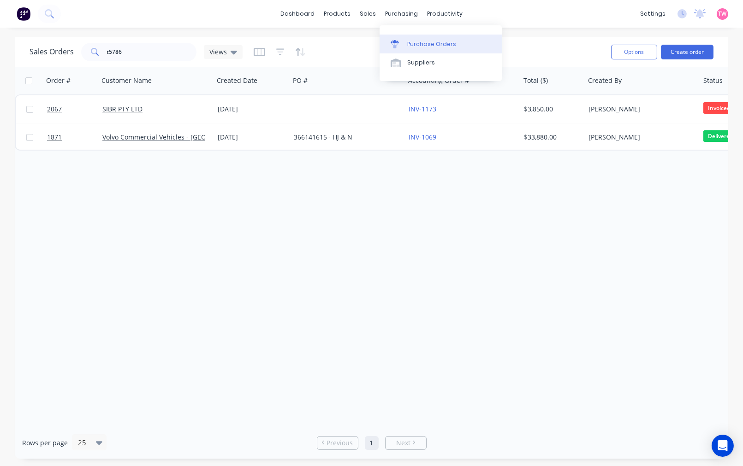
click at [422, 43] on div "Purchase Orders" at bounding box center [431, 44] width 49 height 8
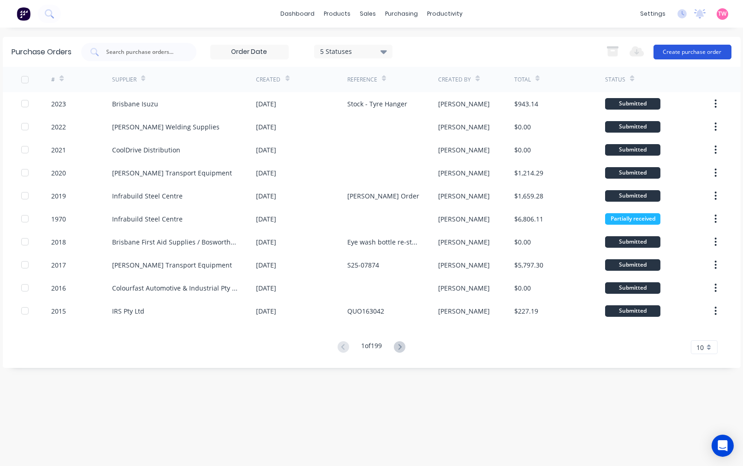
click at [669, 52] on button "Create purchase order" at bounding box center [692, 52] width 78 height 15
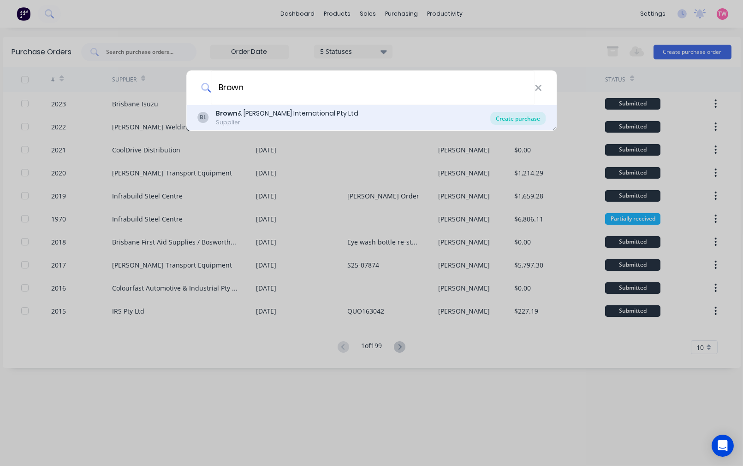
type input "Brown"
click at [522, 120] on div "Create purchase" at bounding box center [517, 118] width 55 height 13
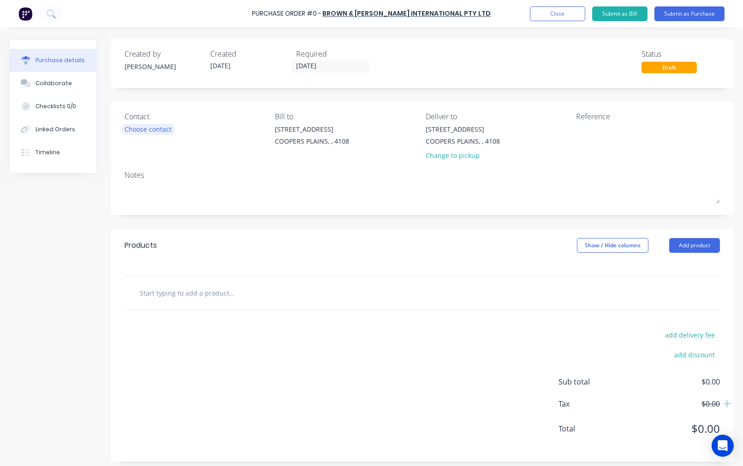
click at [139, 130] on div "Choose contact" at bounding box center [147, 129] width 47 height 10
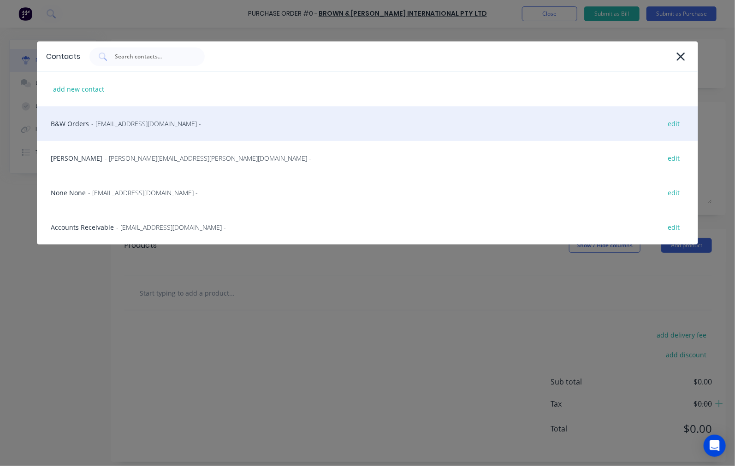
click at [104, 121] on span "- orders@brownwatson.com.au -" at bounding box center [146, 124] width 110 height 10
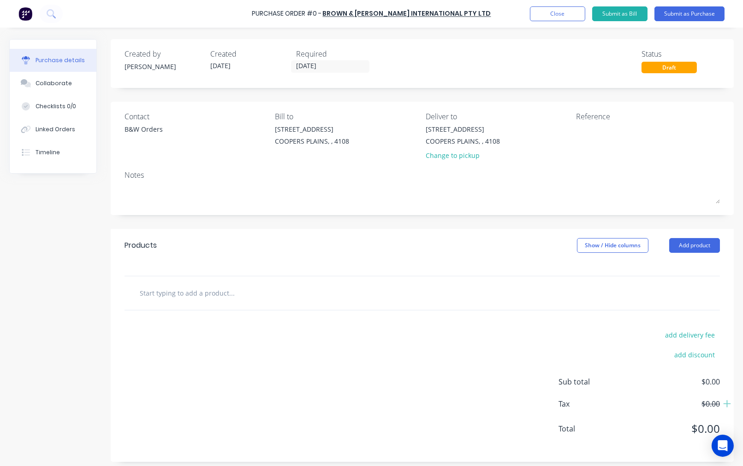
click at [192, 296] on input "text" at bounding box center [231, 293] width 184 height 18
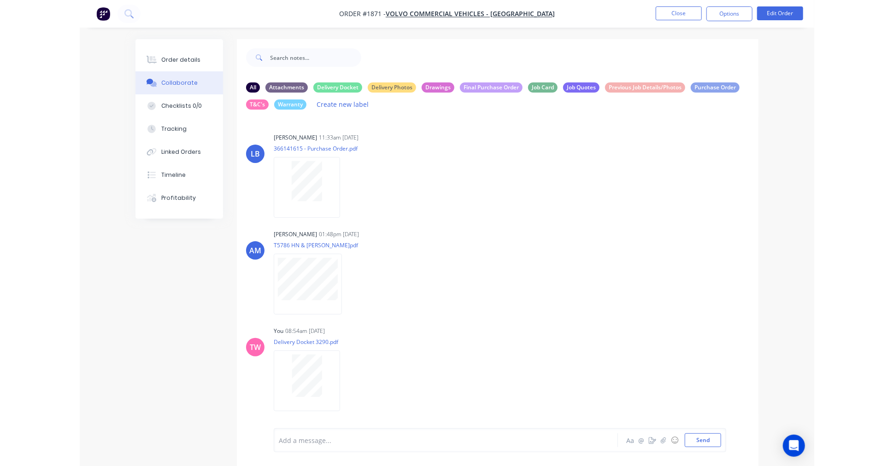
scroll to position [165, 0]
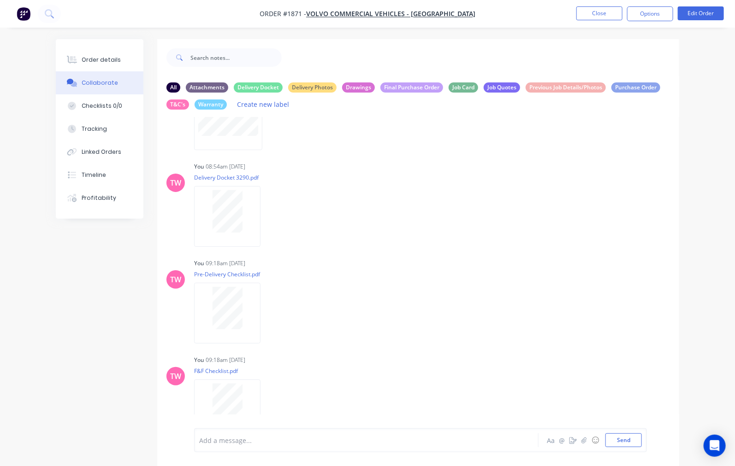
click at [589, 20] on li "Close" at bounding box center [599, 13] width 46 height 15
click at [589, 14] on button "Close" at bounding box center [599, 13] width 46 height 14
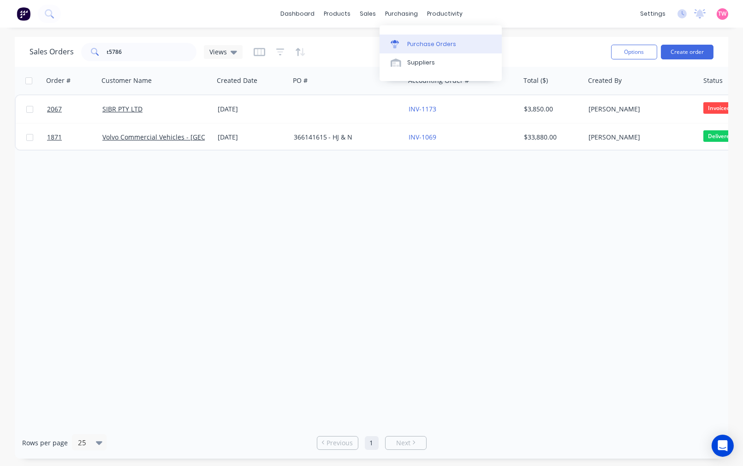
click at [409, 35] on link "Purchase Orders" at bounding box center [440, 44] width 122 height 18
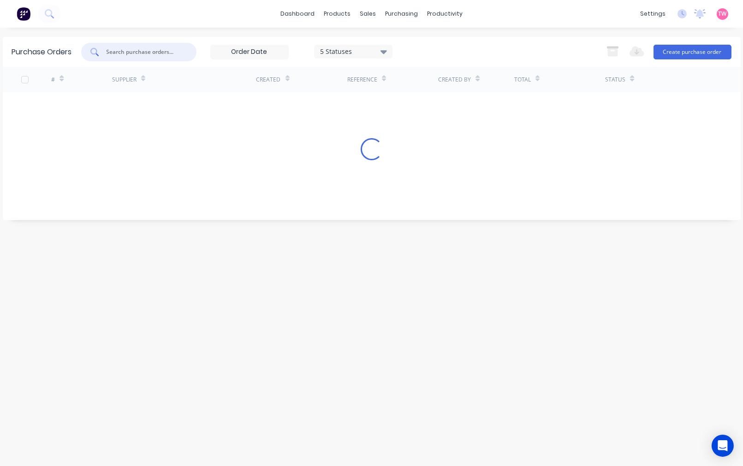
click at [177, 47] on input "text" at bounding box center [144, 51] width 77 height 9
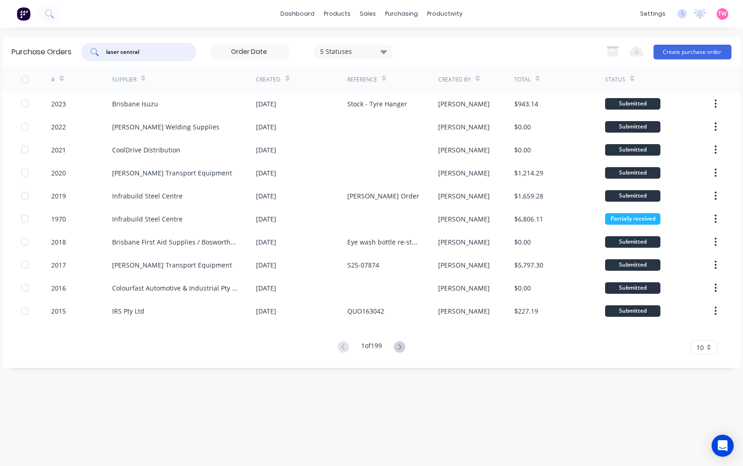
type input "laser central"
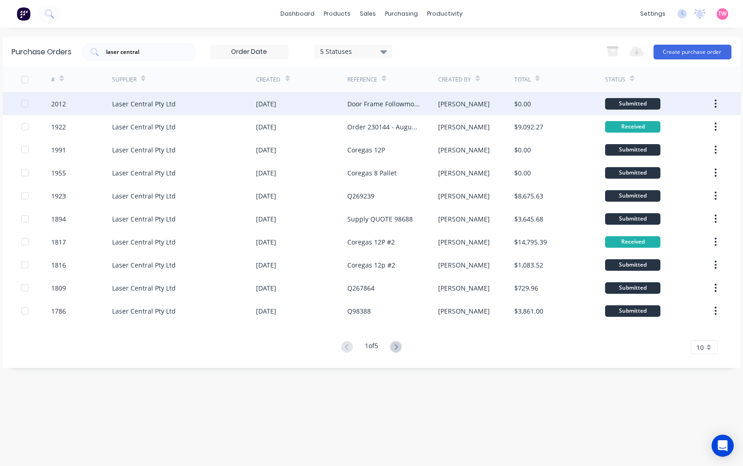
click at [203, 109] on div "Laser Central Pty Ltd" at bounding box center [184, 103] width 144 height 23
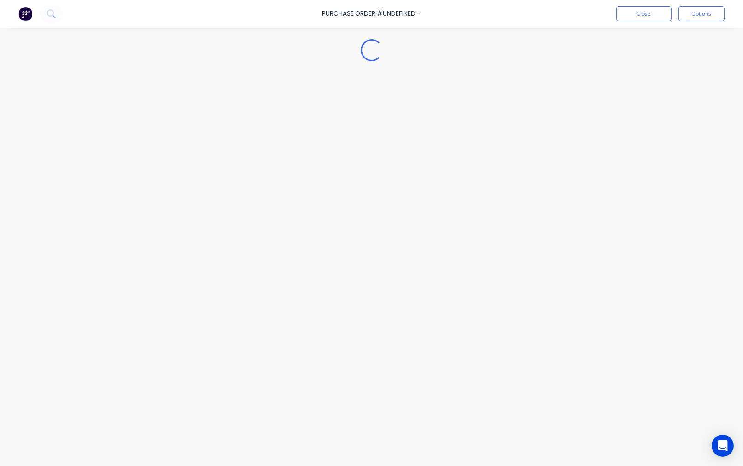
type textarea "x"
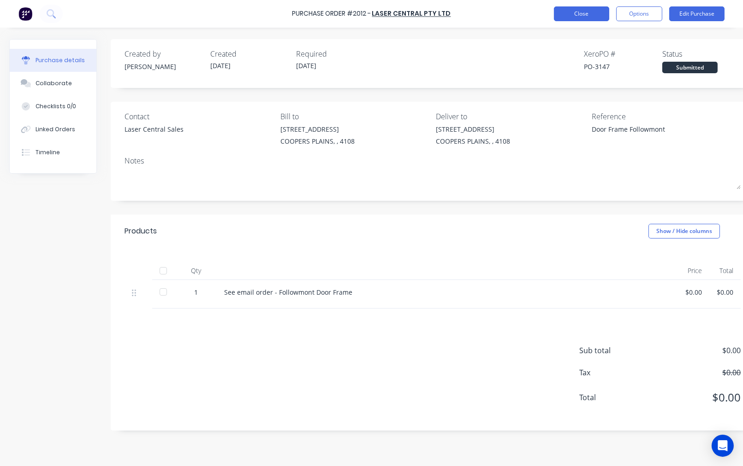
click at [589, 12] on button "Close" at bounding box center [581, 13] width 55 height 15
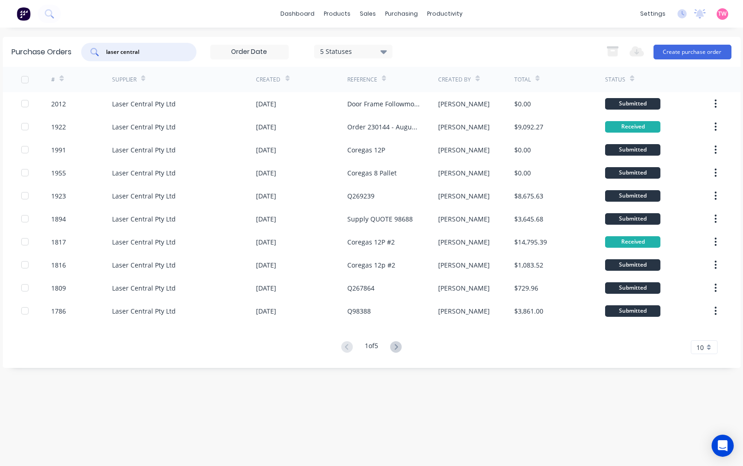
drag, startPoint x: 177, startPoint y: 53, endPoint x: 22, endPoint y: 51, distance: 154.9
click at [22, 51] on div "Purchase Orders laser central 5 Statuses 5 Statuses Export to Excel (XLSX) Crea…" at bounding box center [372, 52] width 738 height 30
click at [400, 43] on div "Sales Orders" at bounding box center [402, 44] width 38 height 8
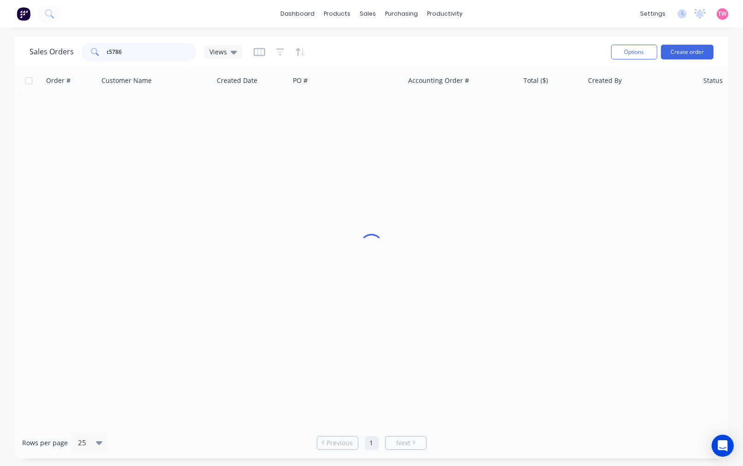
drag, startPoint x: 137, startPoint y: 50, endPoint x: 101, endPoint y: 49, distance: 35.5
click at [101, 49] on div "t5786" at bounding box center [138, 52] width 115 height 18
type input "h945149"
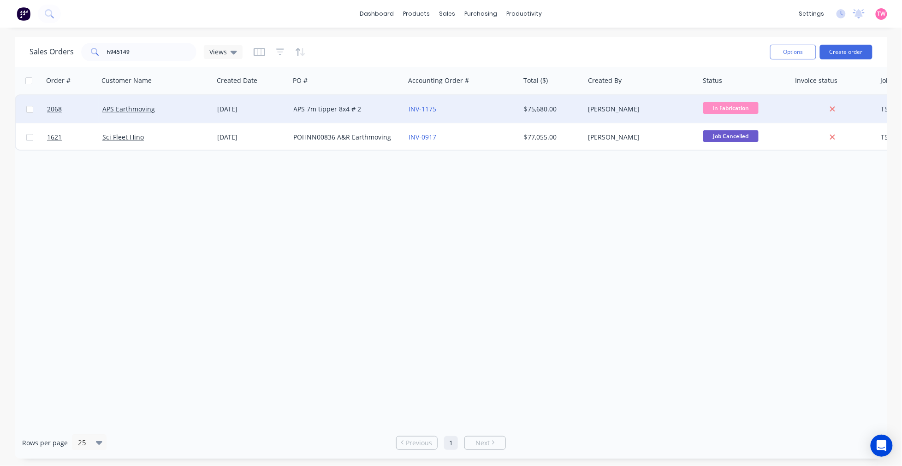
click at [168, 105] on div "APS Earthmoving" at bounding box center [153, 109] width 102 height 9
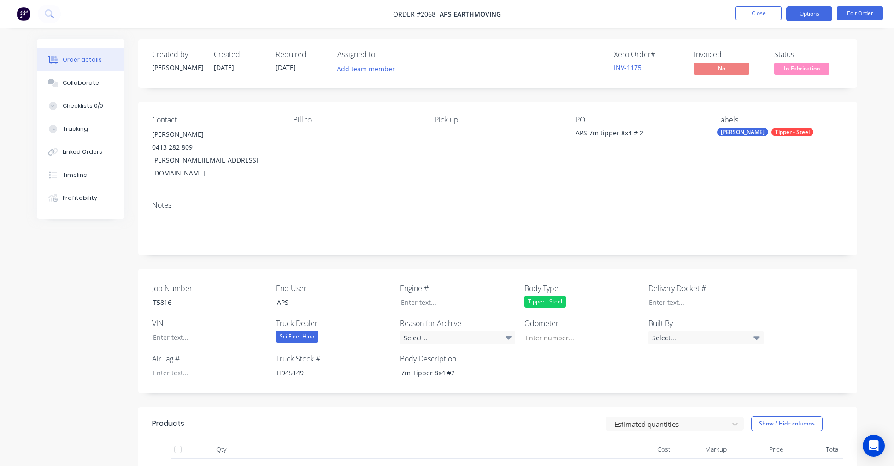
click at [734, 16] on button "Options" at bounding box center [809, 13] width 46 height 15
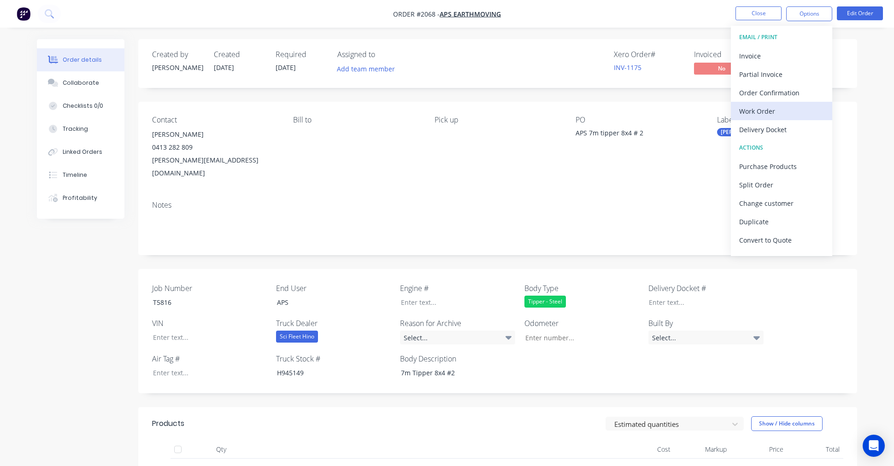
click at [734, 111] on div "Work Order" at bounding box center [781, 111] width 85 height 13
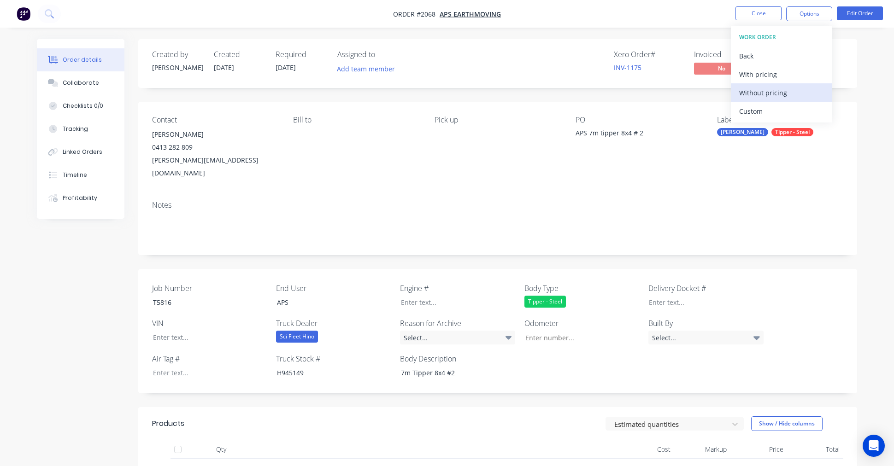
click at [734, 95] on div "Without pricing" at bounding box center [781, 92] width 85 height 13
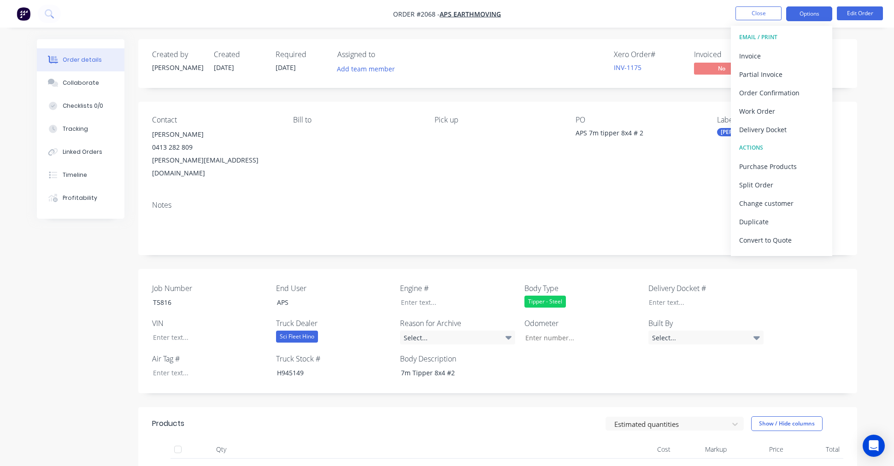
click at [734, 17] on button "Options" at bounding box center [809, 13] width 46 height 15
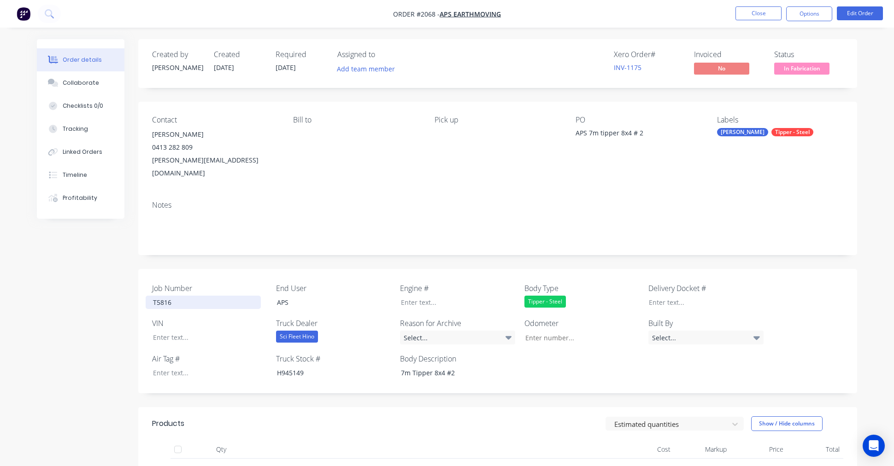
click at [162, 296] on div "T5816" at bounding box center [203, 302] width 115 height 13
copy div "T5816"
click at [293, 366] on div "H945149" at bounding box center [327, 372] width 115 height 13
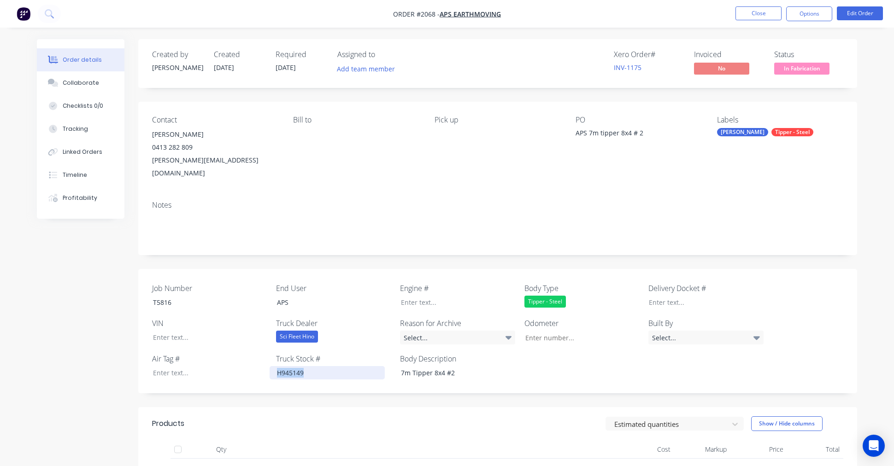
copy div "H945149"
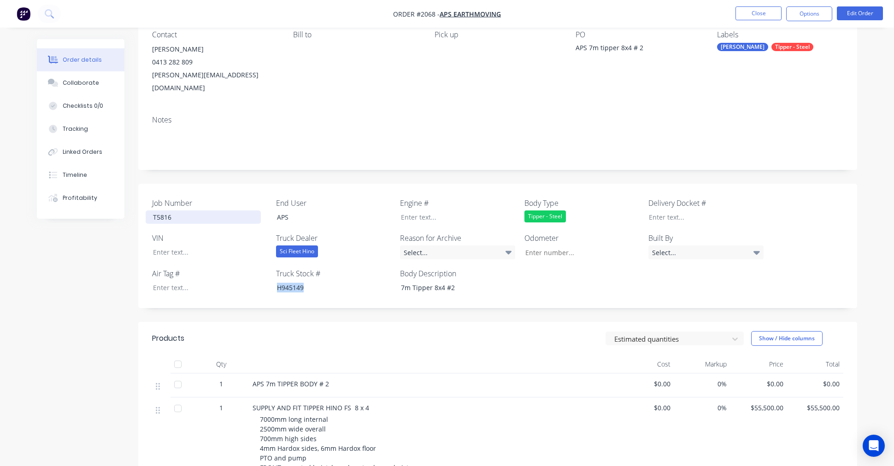
click at [162, 211] on div "T5816" at bounding box center [203, 217] width 115 height 13
copy div "T5816"
click at [158, 281] on div at bounding box center [203, 287] width 115 height 13
click at [286, 281] on div "H945149" at bounding box center [327, 287] width 115 height 13
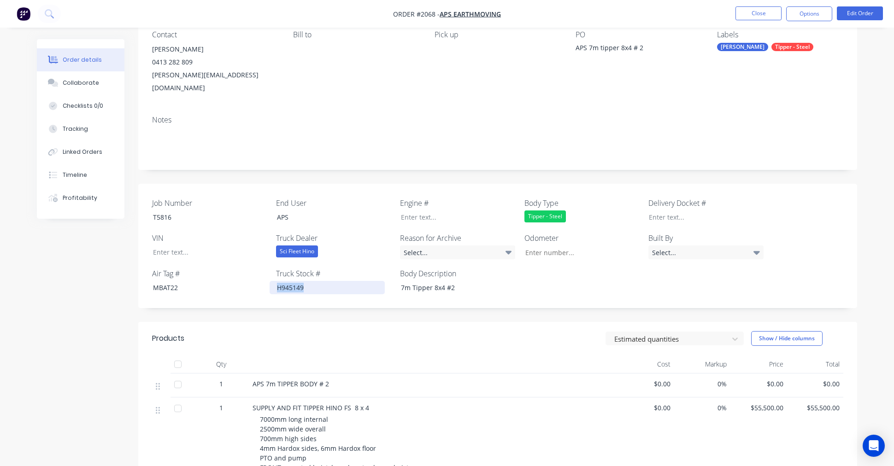
click at [286, 281] on div "H945149" at bounding box center [327, 287] width 115 height 13
copy div "H945149"
